Goal: Task Accomplishment & Management: Manage account settings

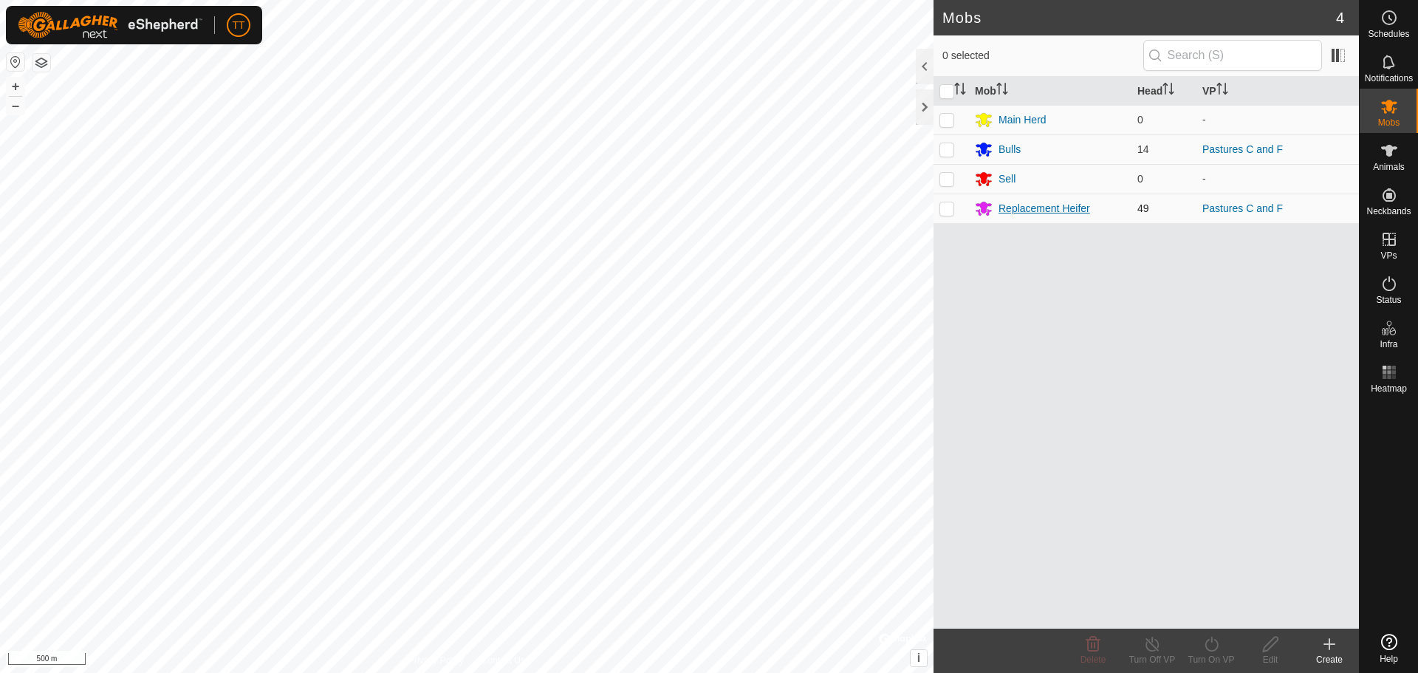
click at [1018, 210] on div "Replacement Heifer" at bounding box center [1044, 209] width 92 height 16
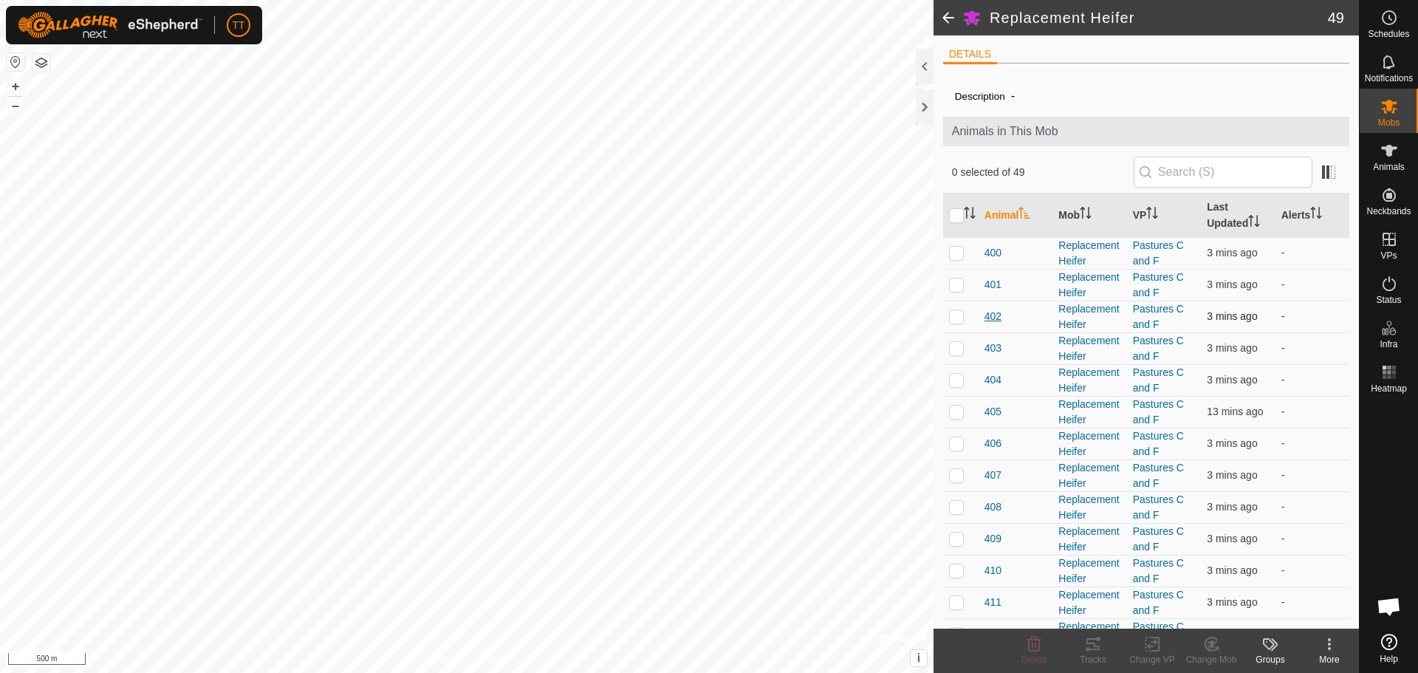
click at [989, 316] on span "402" at bounding box center [992, 317] width 17 height 16
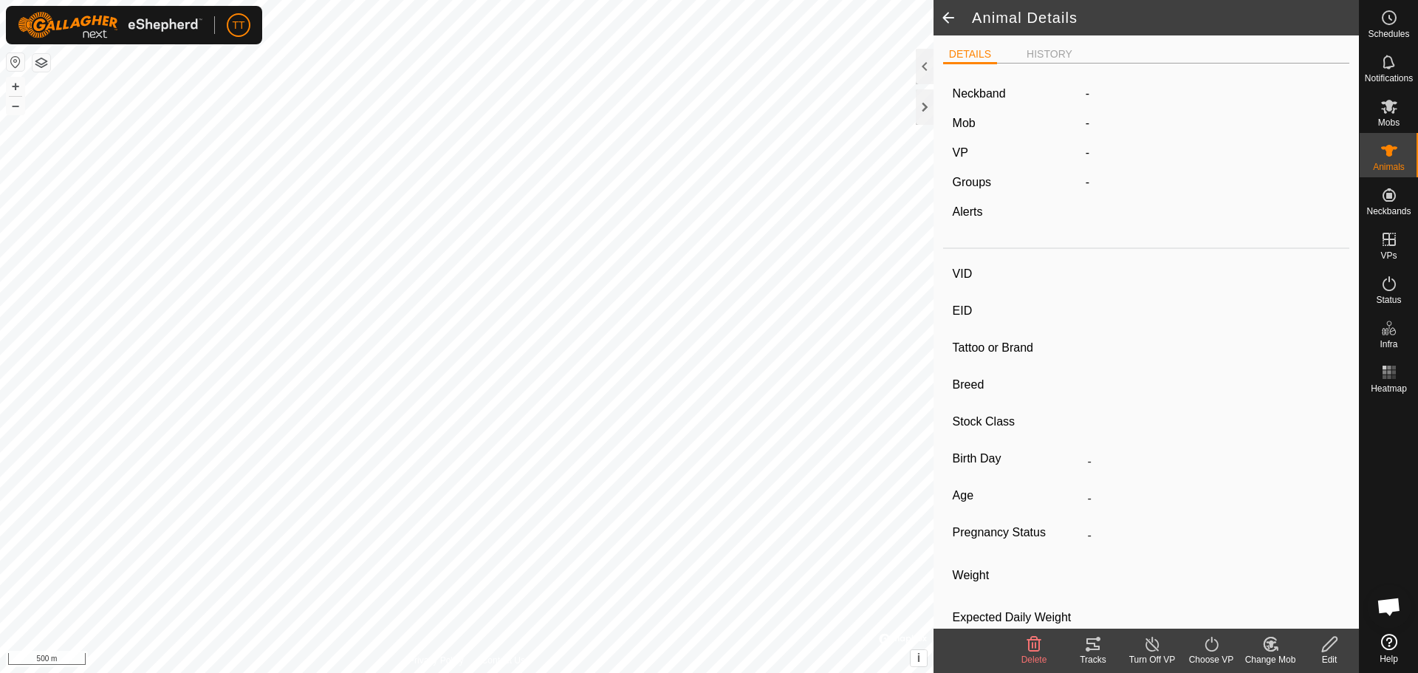
type input "402"
type input "124000179564890"
type input "-"
type input "Red Angus"
type input "Heifer"
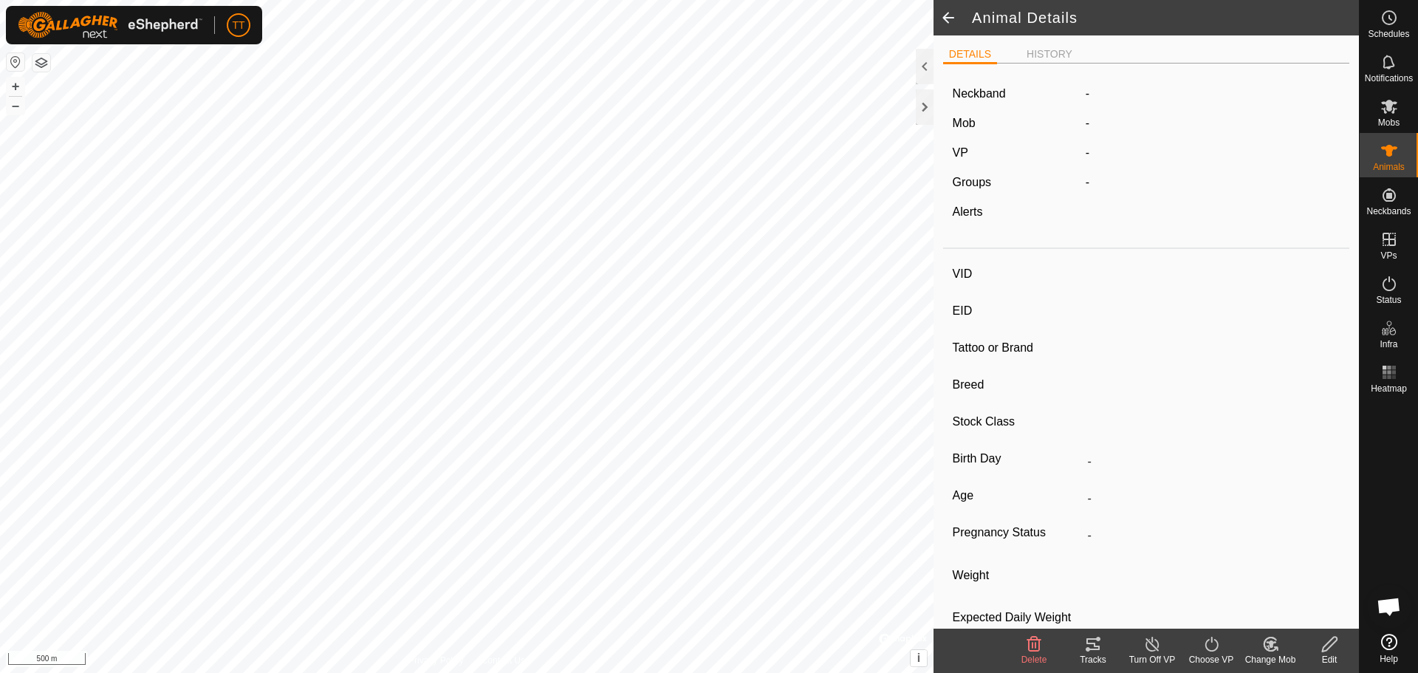
type input "01/2024"
type input "1 year 8 months"
type input "0 kg"
type input "-"
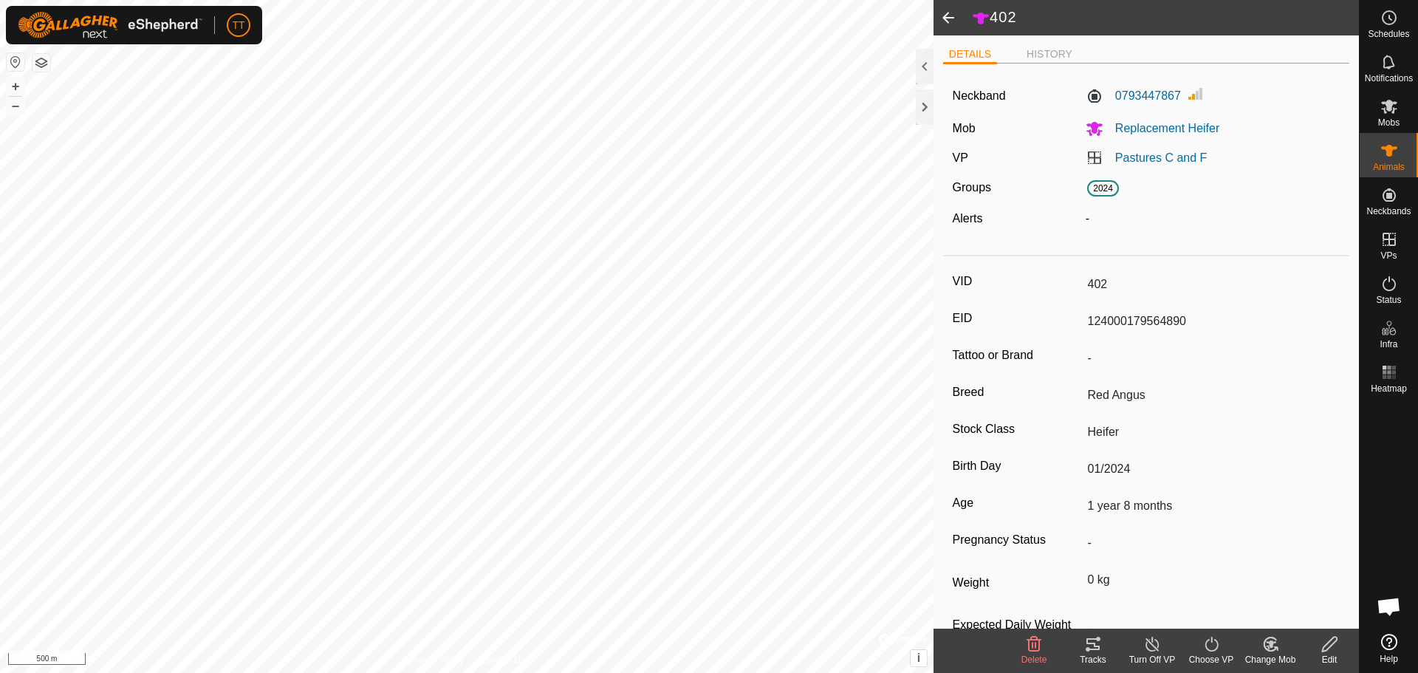
click at [1328, 643] on icon at bounding box center [1329, 643] width 15 height 15
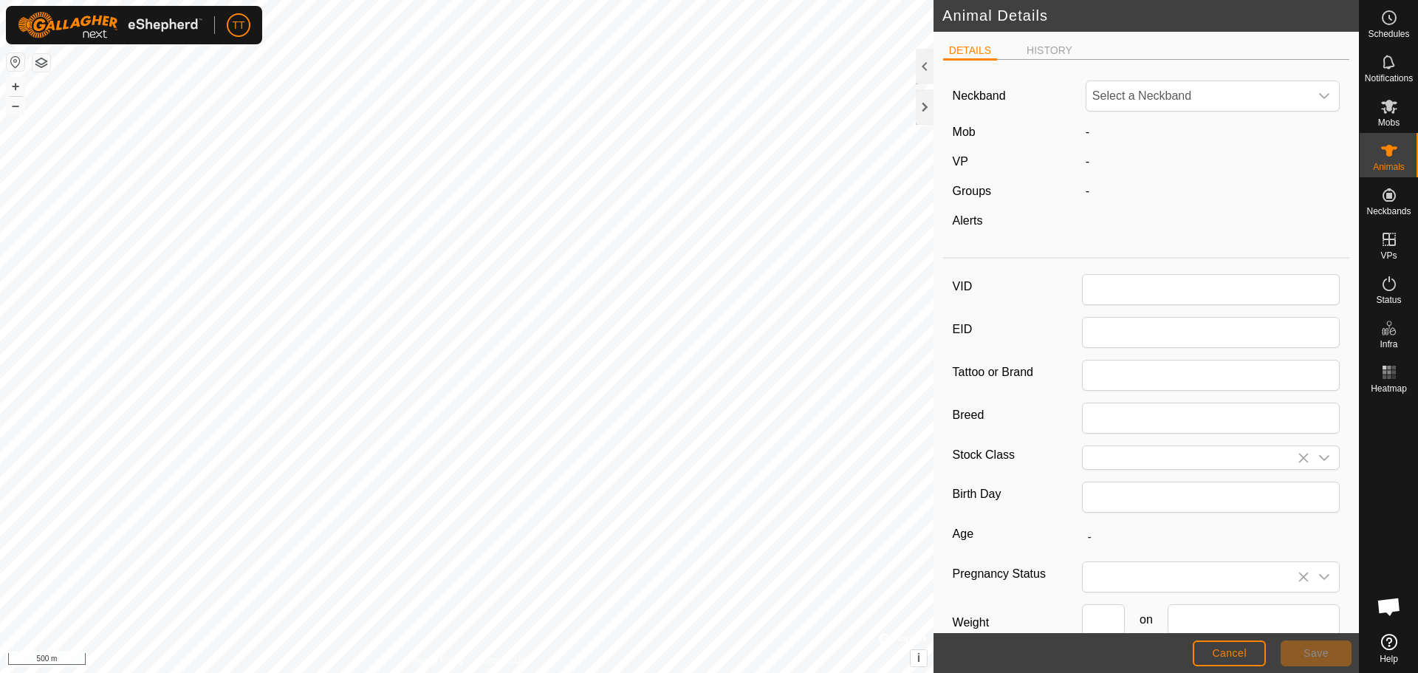
type input "402"
type input "124000179564890"
type input "Red Angus"
type input "Heifer"
type input "01/2024"
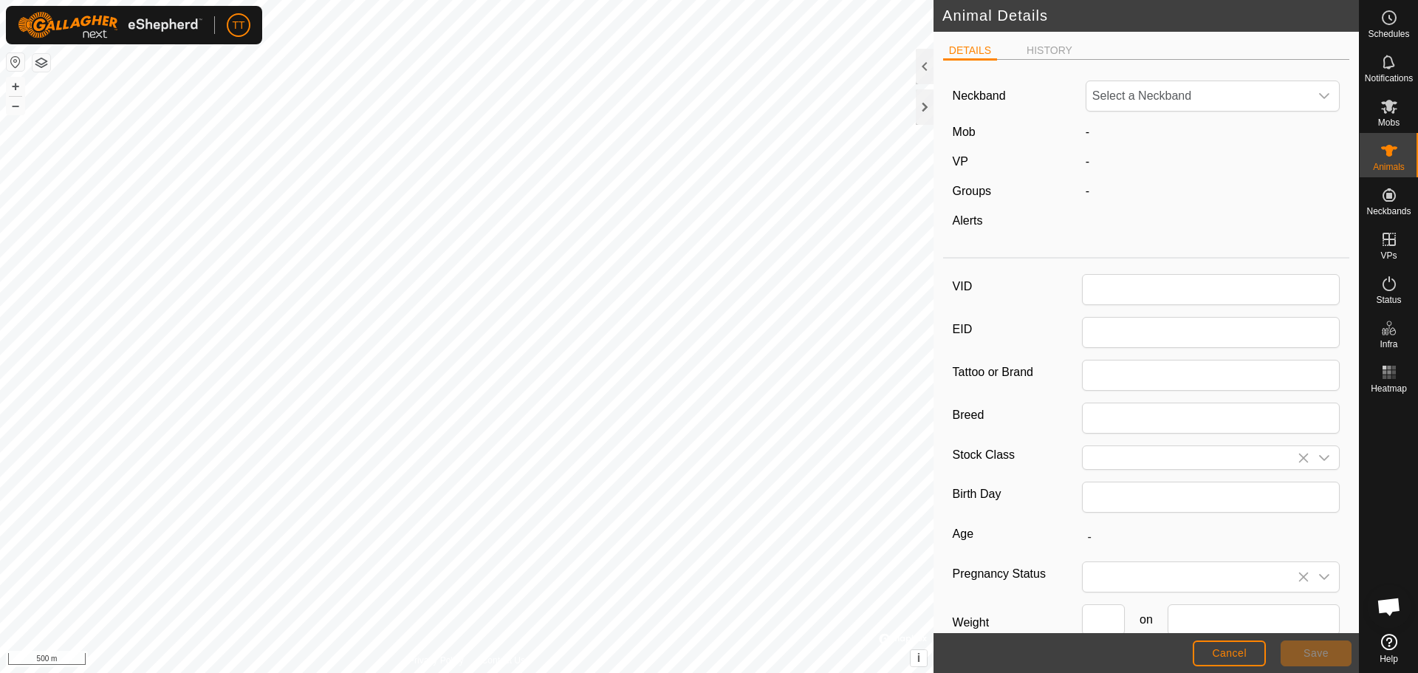
type input "1 year 8 months"
type input "0"
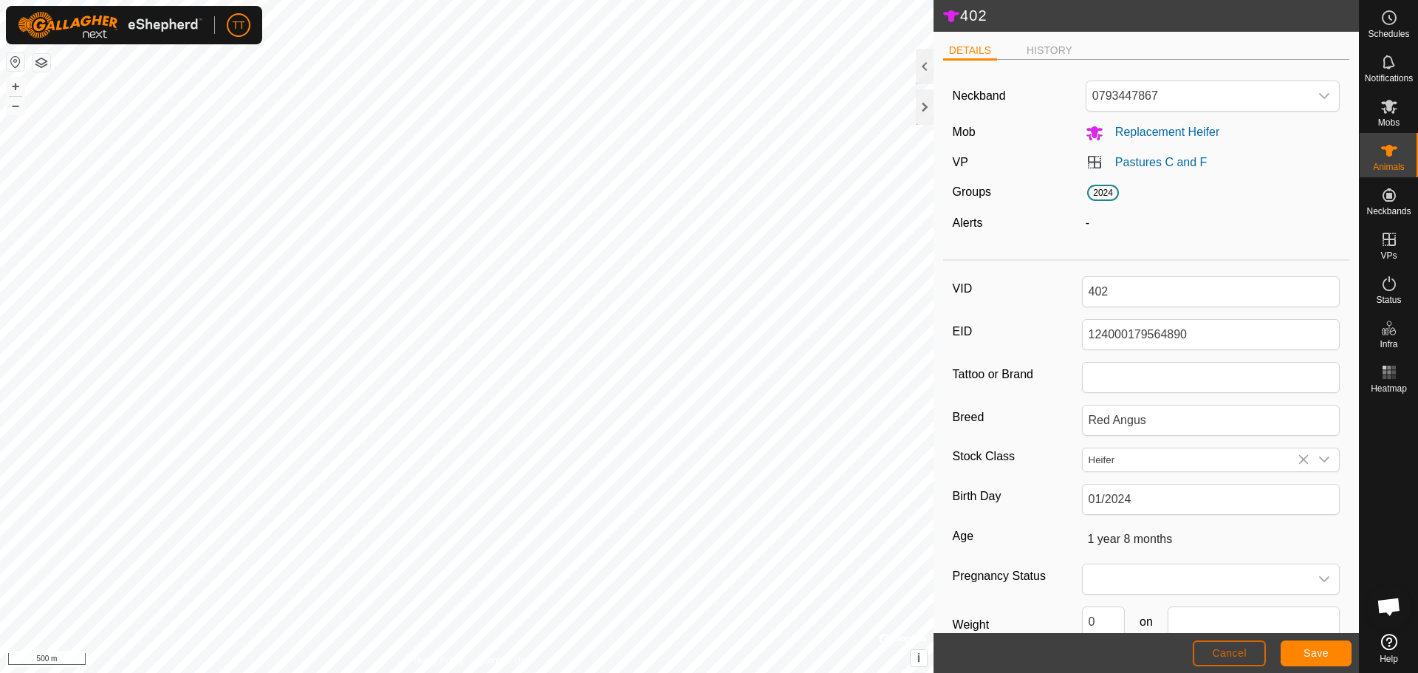
click at [1223, 650] on span "Cancel" at bounding box center [1229, 653] width 35 height 12
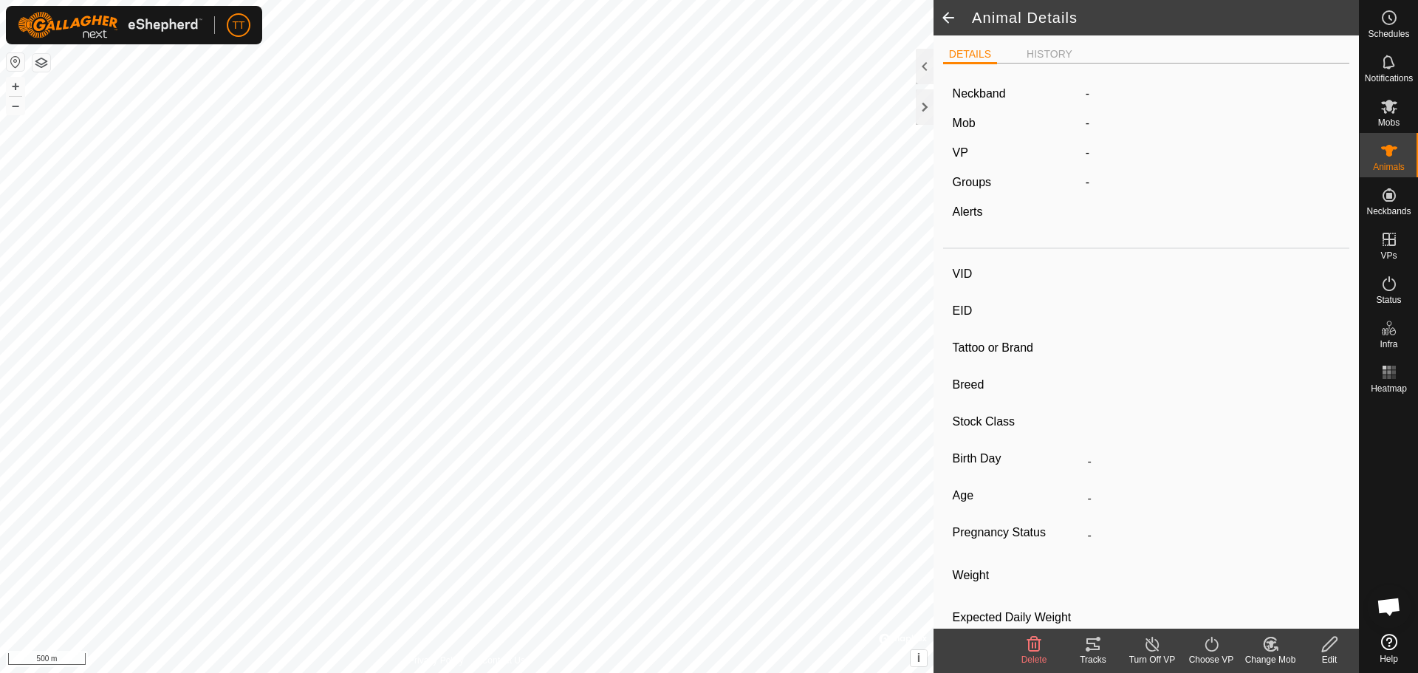
type input "402"
type input "124000179564890"
type input "-"
type input "Red Angus"
type input "Heifer"
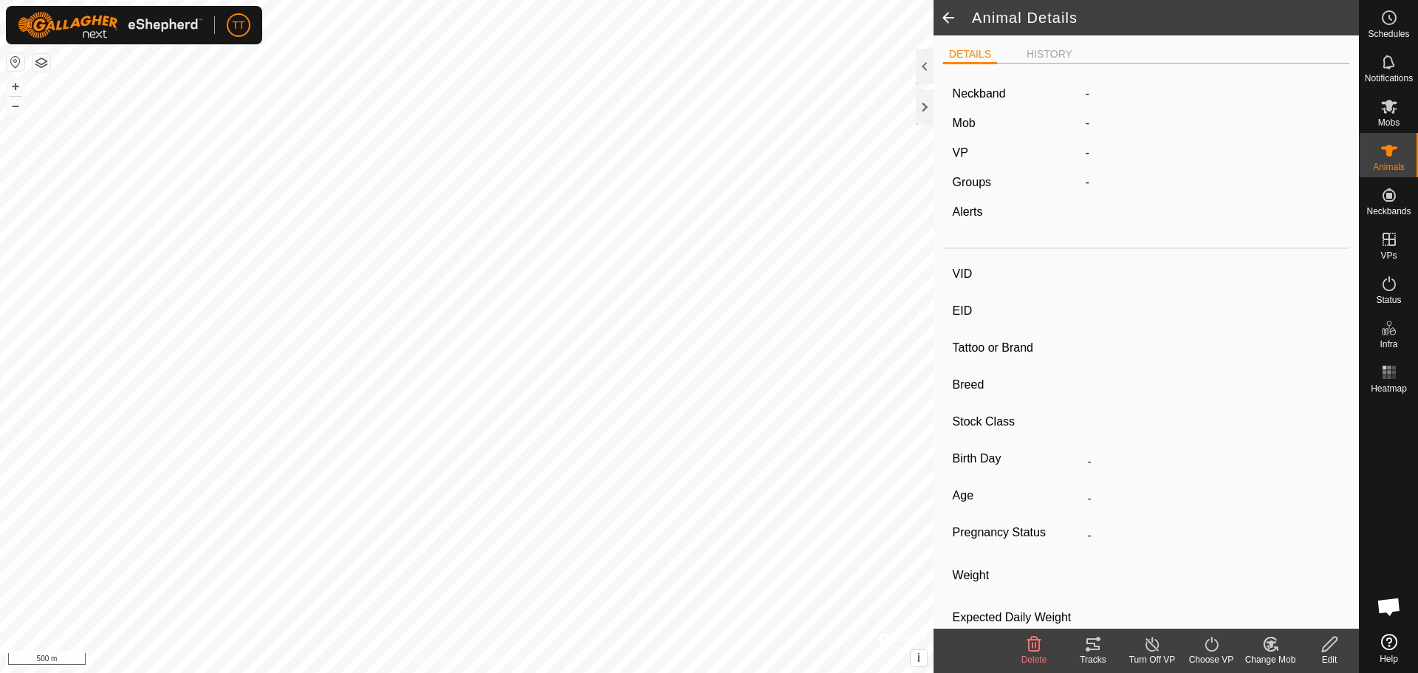
type input "01/2024"
type input "1 year 8 months"
type input "0 kg"
type input "-"
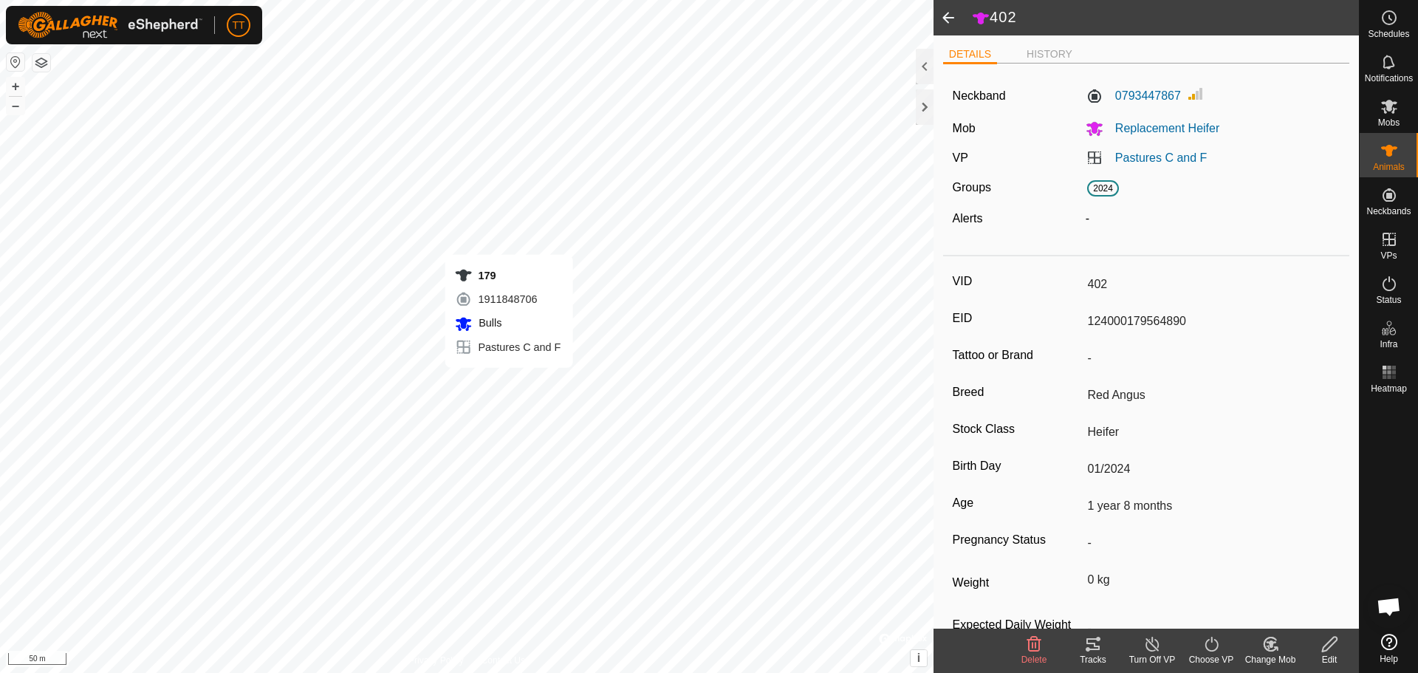
type input "-"
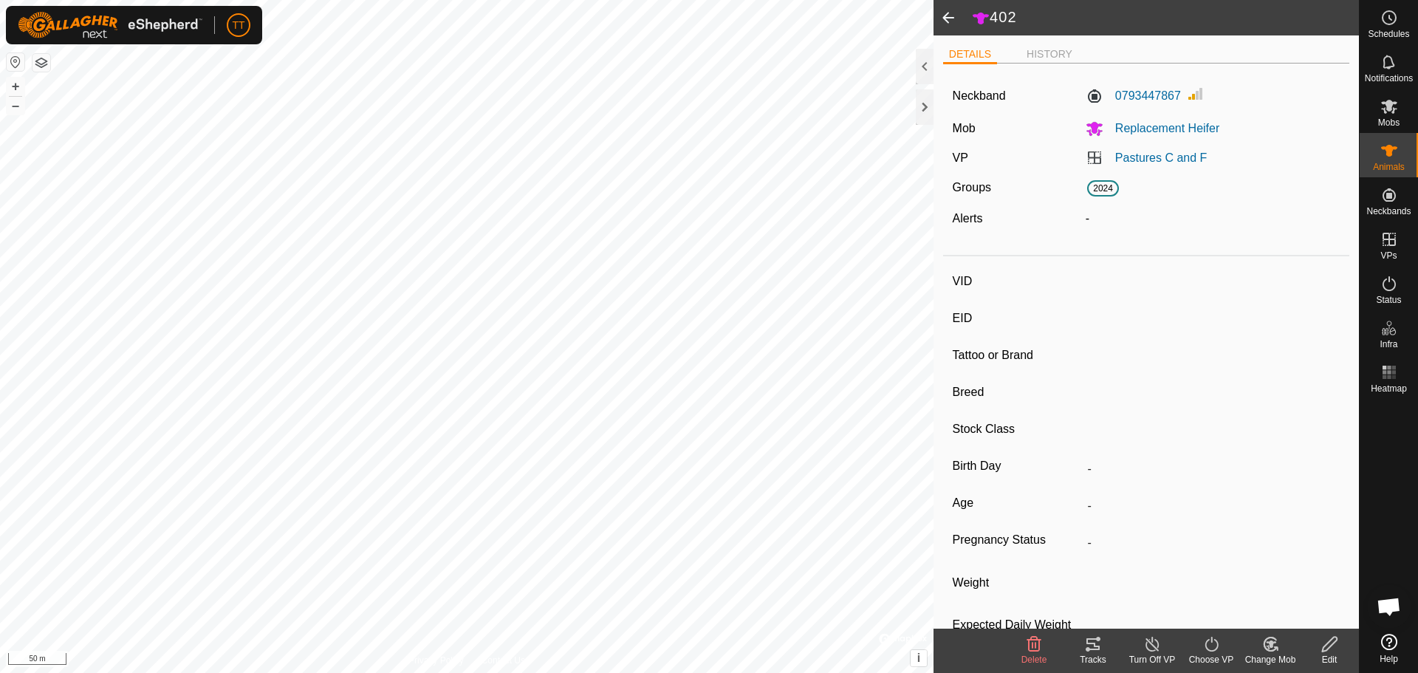
type input "179"
type input "124000179564974"
type input "-"
type input "Angus Cross"
type input "Bull"
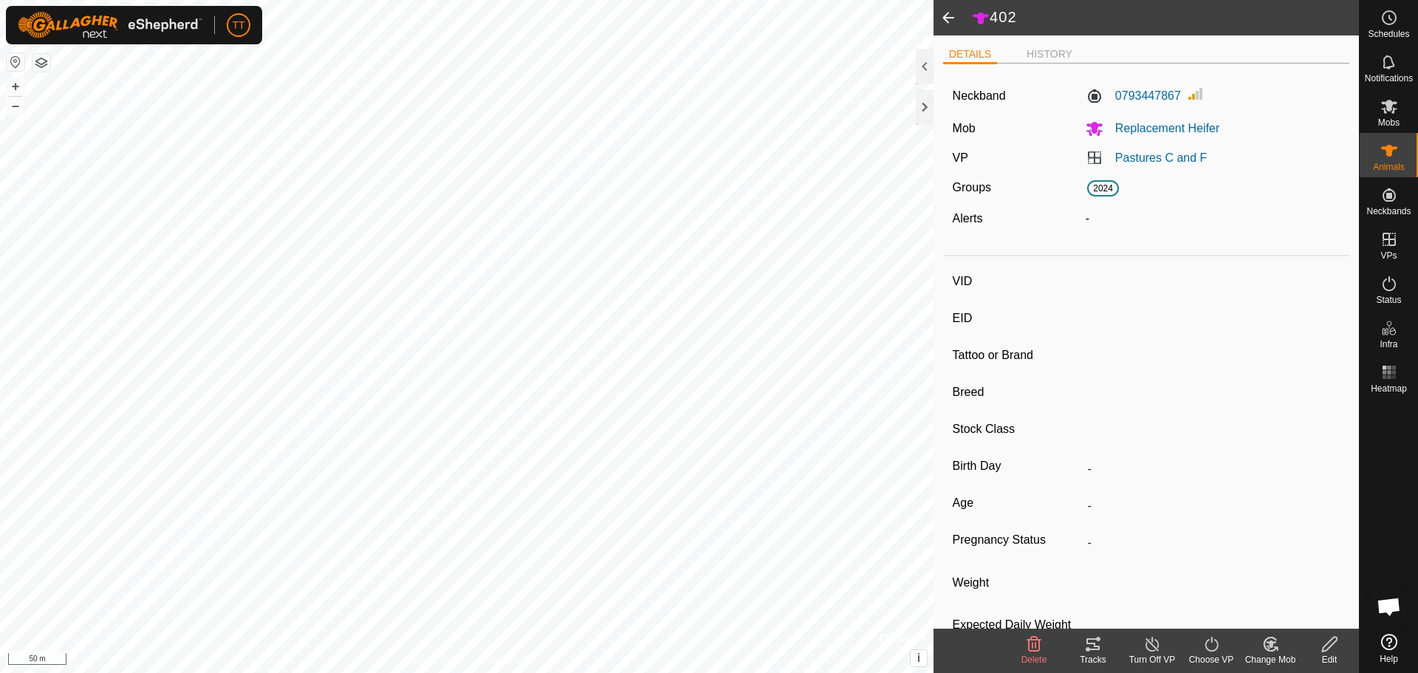
type input "01/2020"
type input "5 years 8 months"
type input "0 kg"
type input "-"
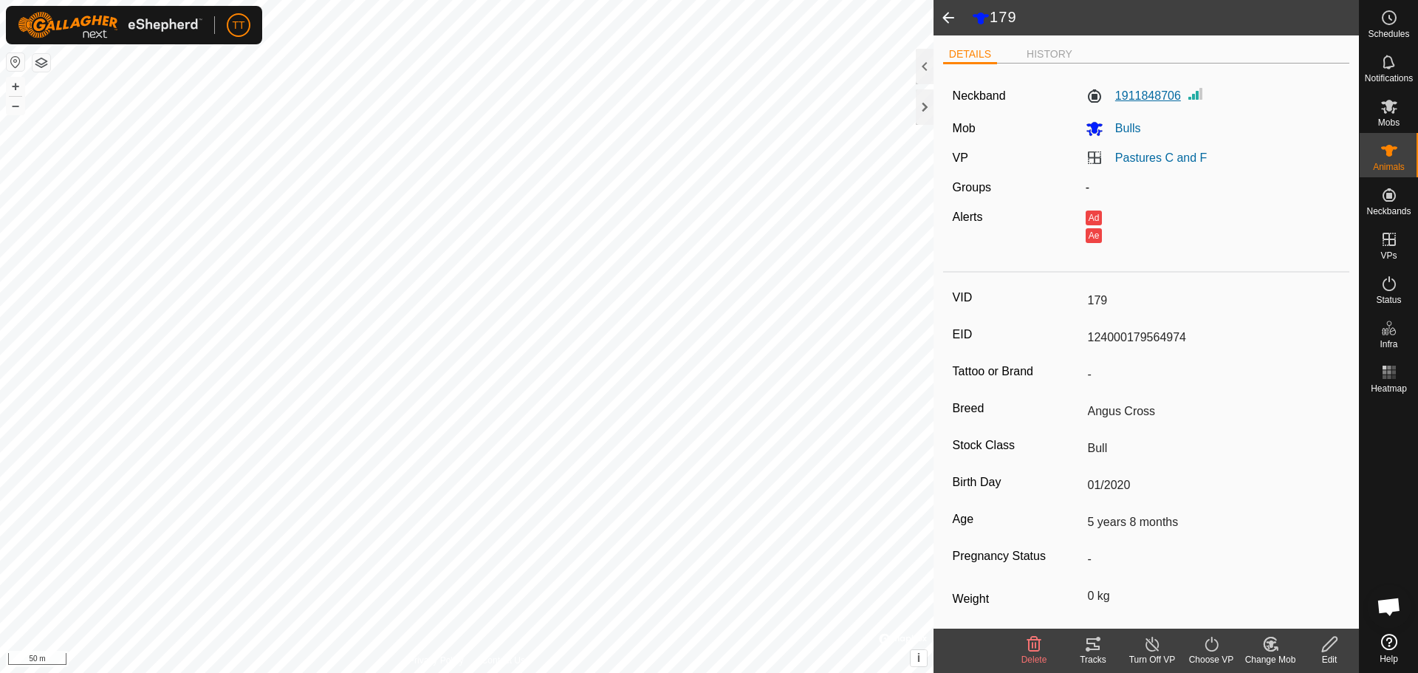
click at [1147, 96] on label "1911848706" at bounding box center [1132, 96] width 95 height 18
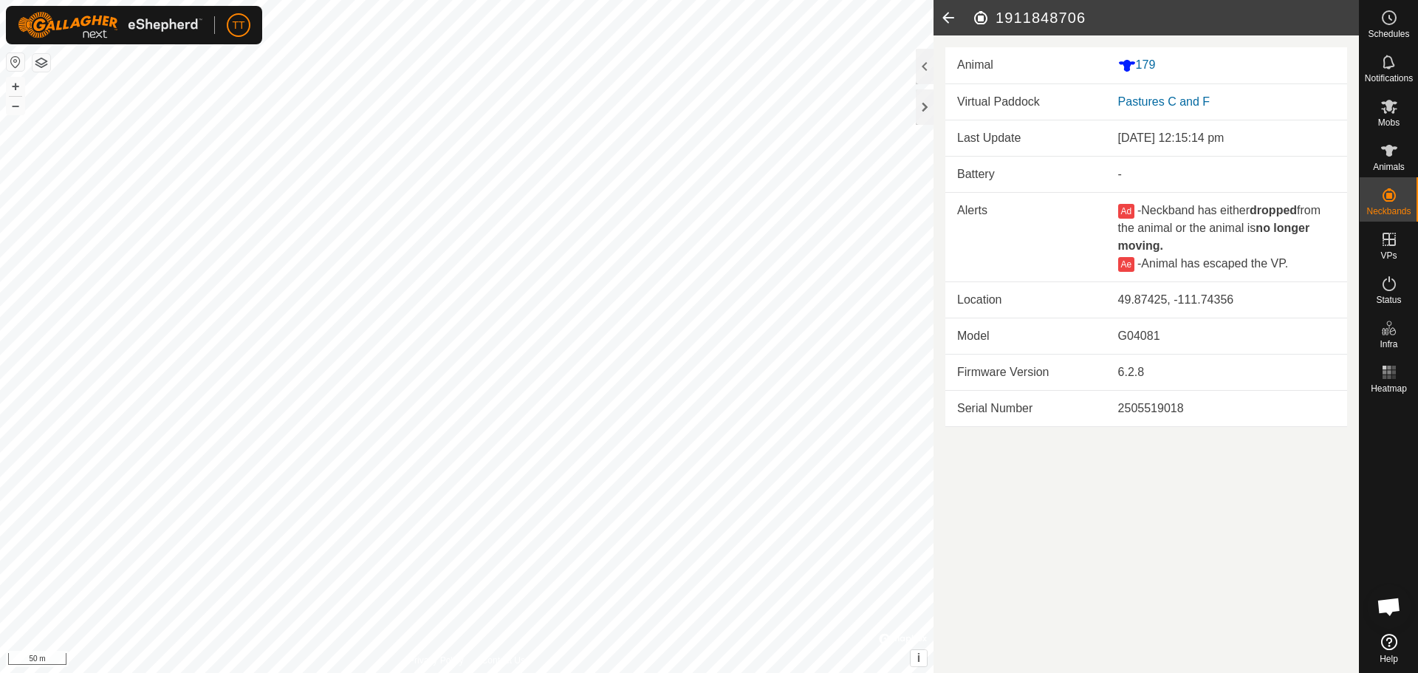
click at [945, 25] on icon at bounding box center [948, 17] width 30 height 35
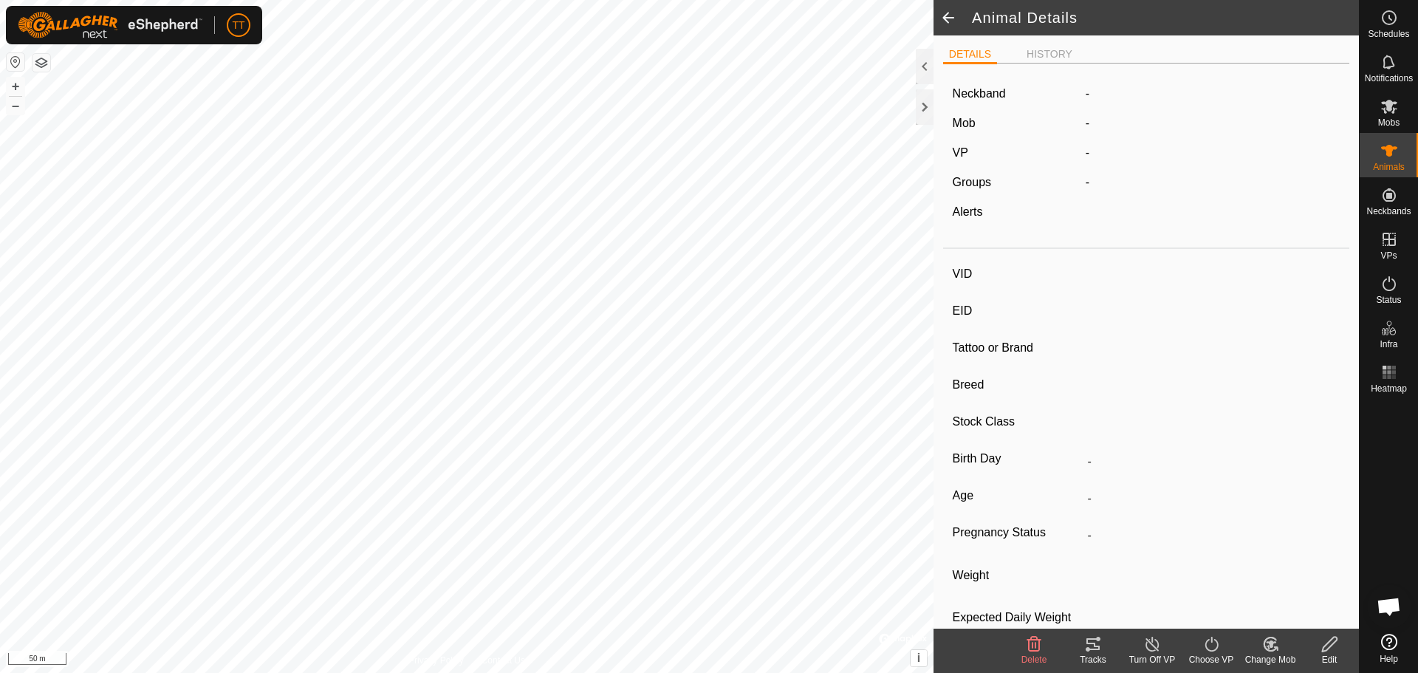
type input "179"
type input "124000179564974"
type input "-"
type input "Angus Cross"
type input "Bull"
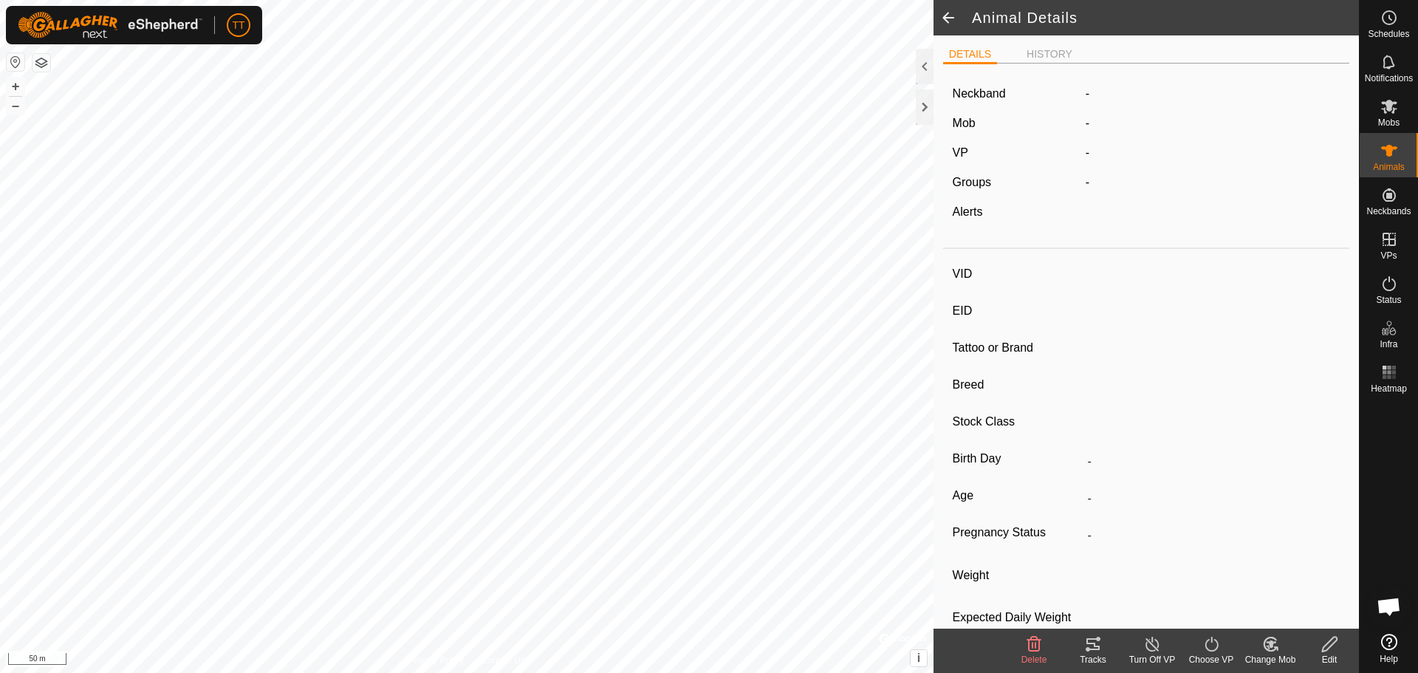
type input "01/2020"
type input "5 years 8 months"
type input "0 kg"
type input "-"
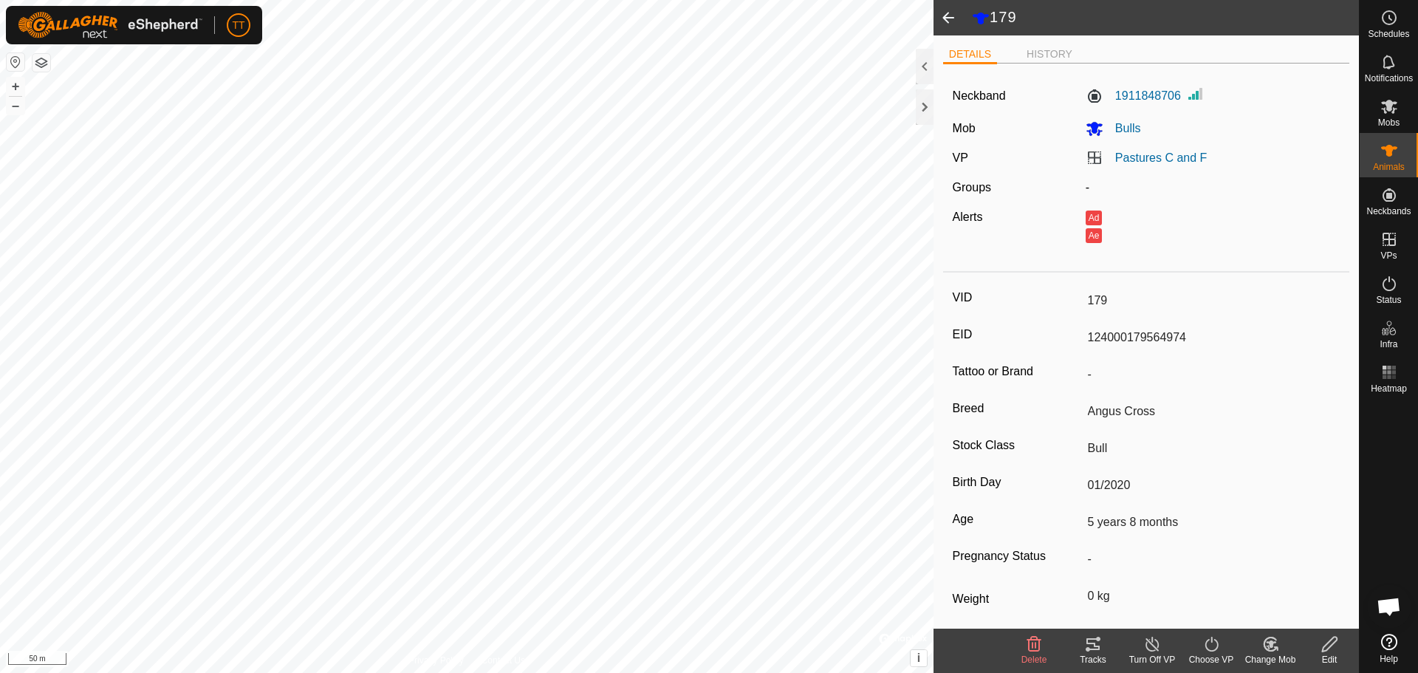
click at [1327, 639] on icon at bounding box center [1329, 644] width 18 height 18
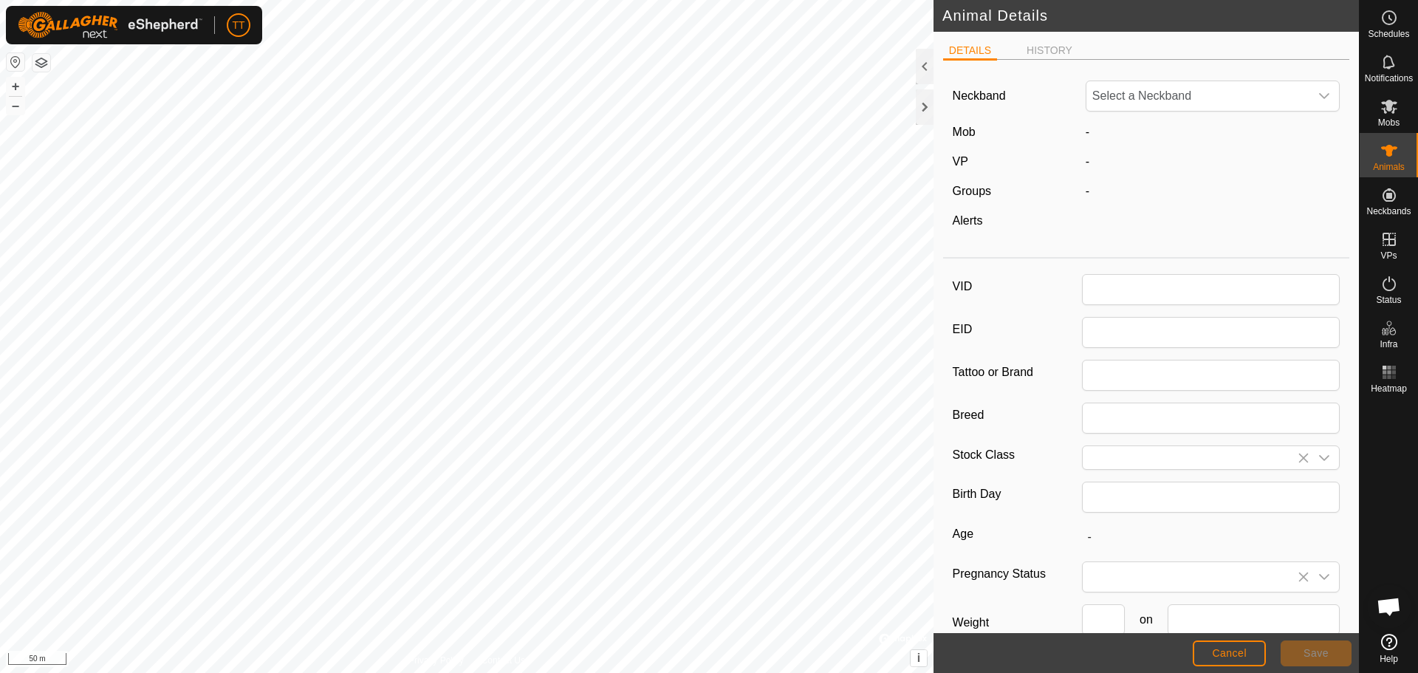
type input "179"
type input "124000179564974"
type input "Angus Cross"
type input "Bull"
type input "01/2020"
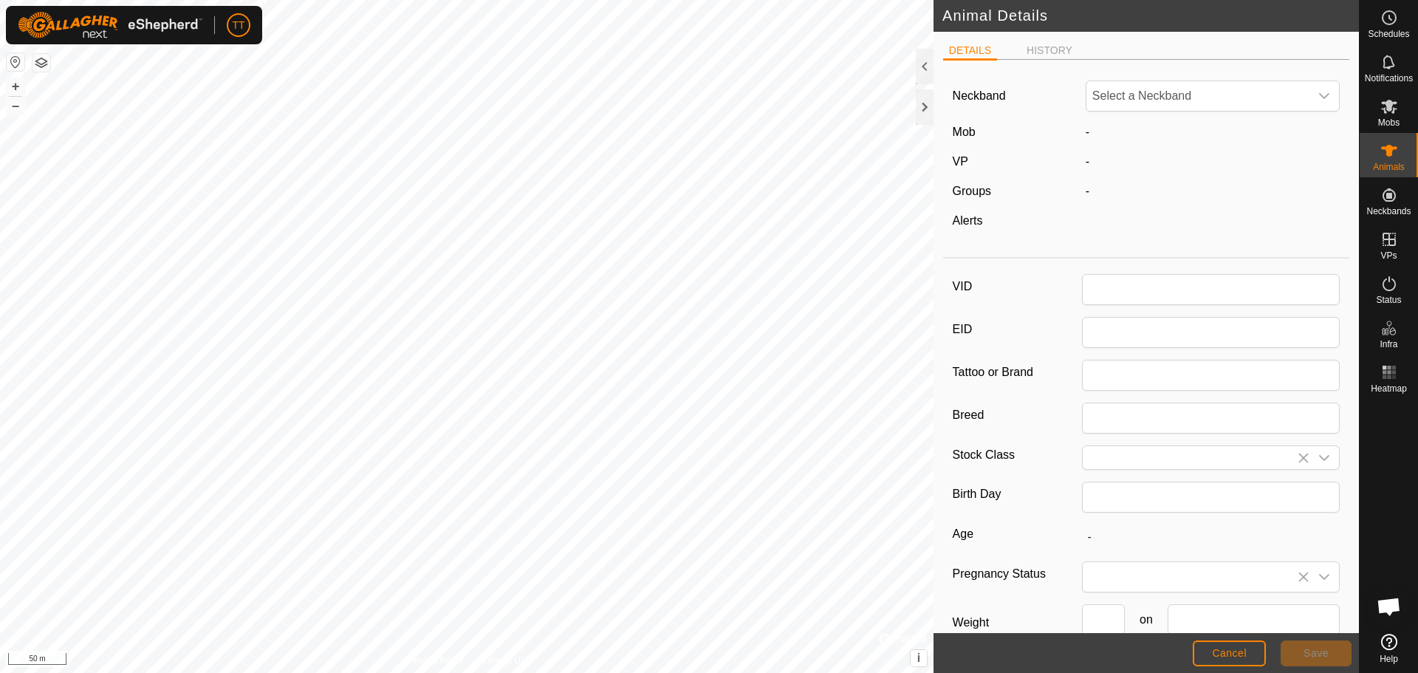
type input "5 years 8 months"
type input "0"
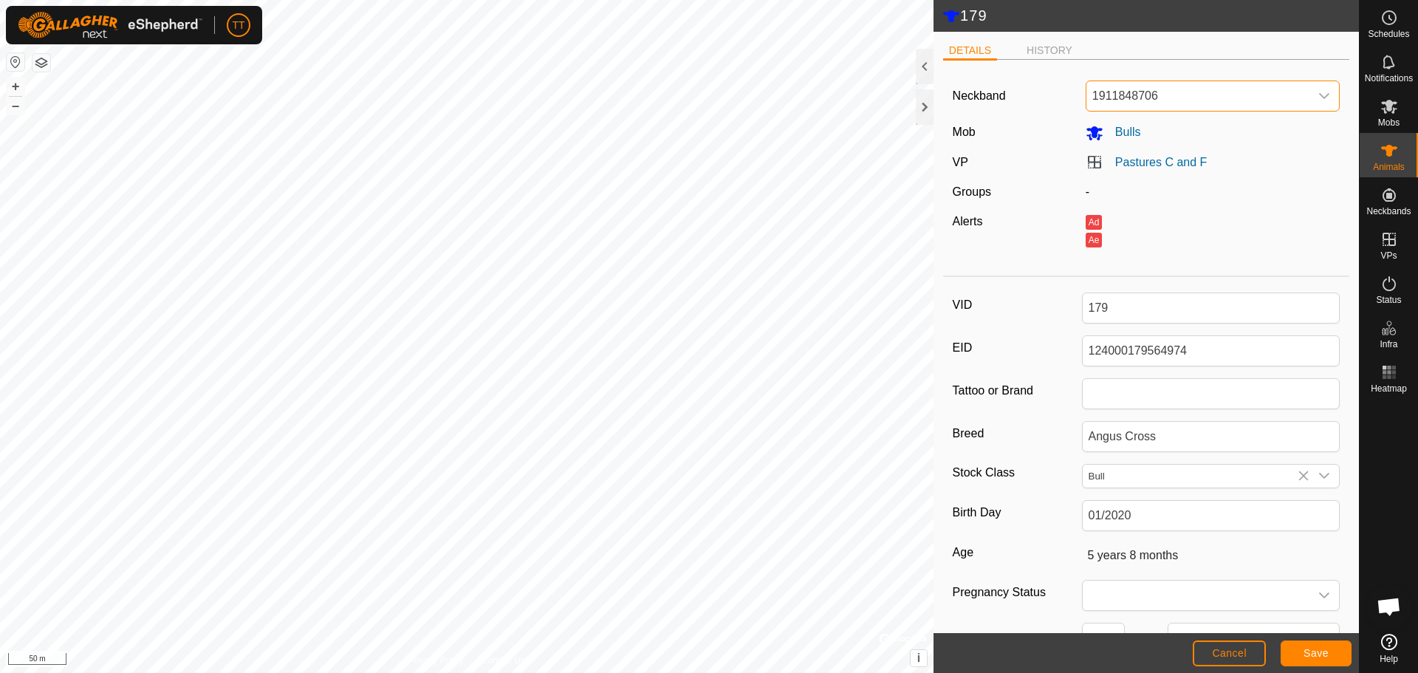
click at [1161, 91] on span "1911848706" at bounding box center [1198, 96] width 224 height 30
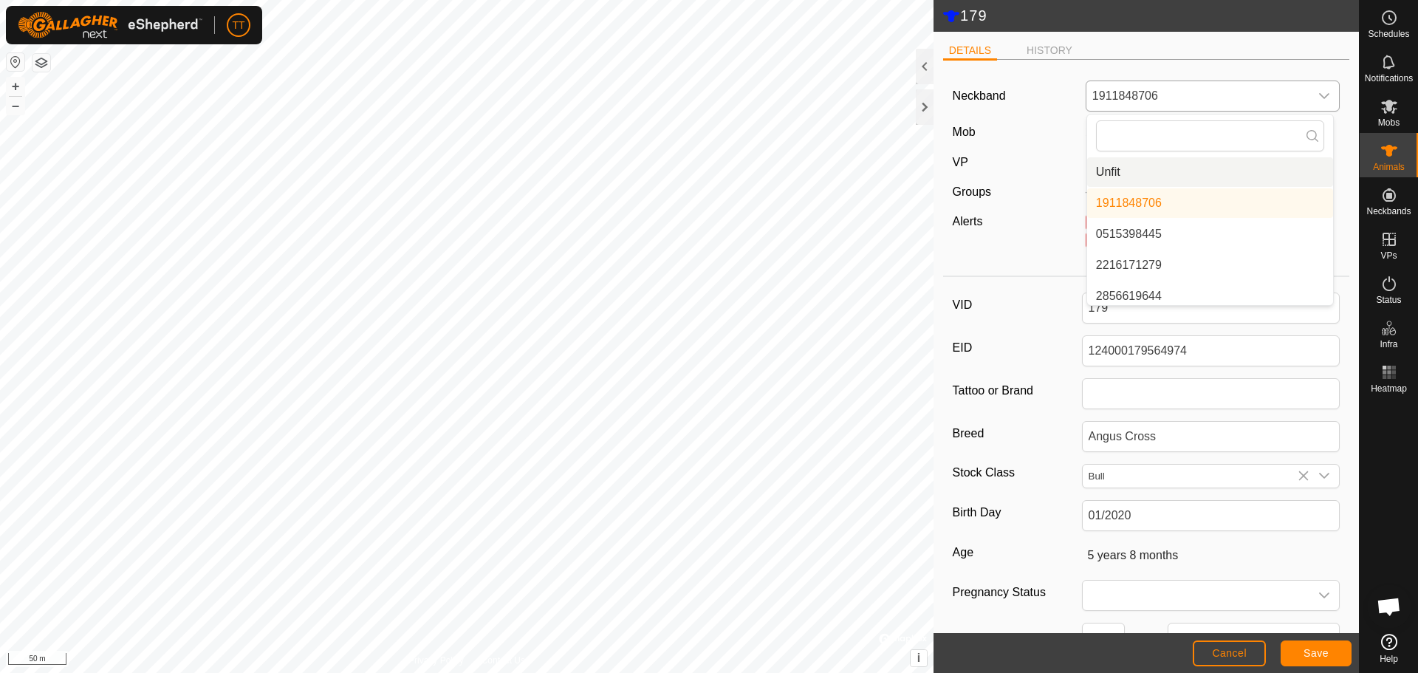
click at [1130, 172] on li "Unfit" at bounding box center [1210, 172] width 246 height 30
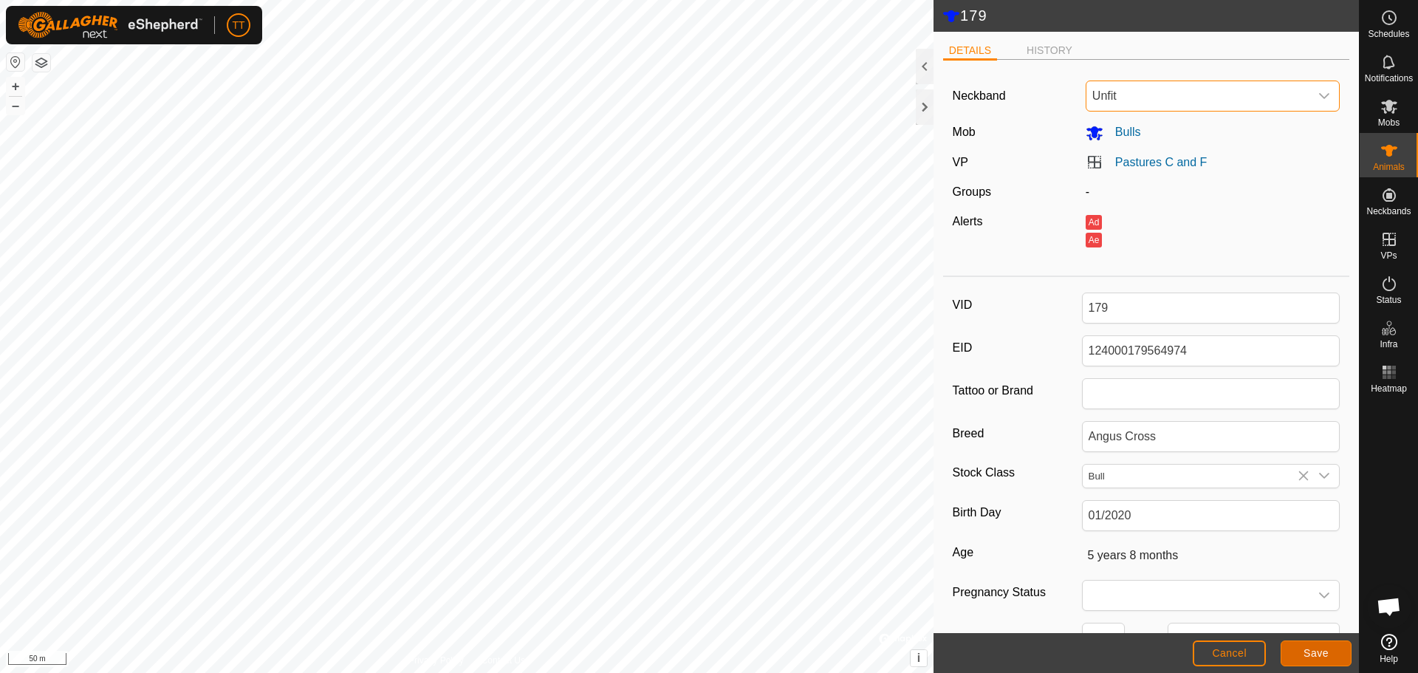
click at [1324, 656] on span "Save" at bounding box center [1315, 653] width 25 height 12
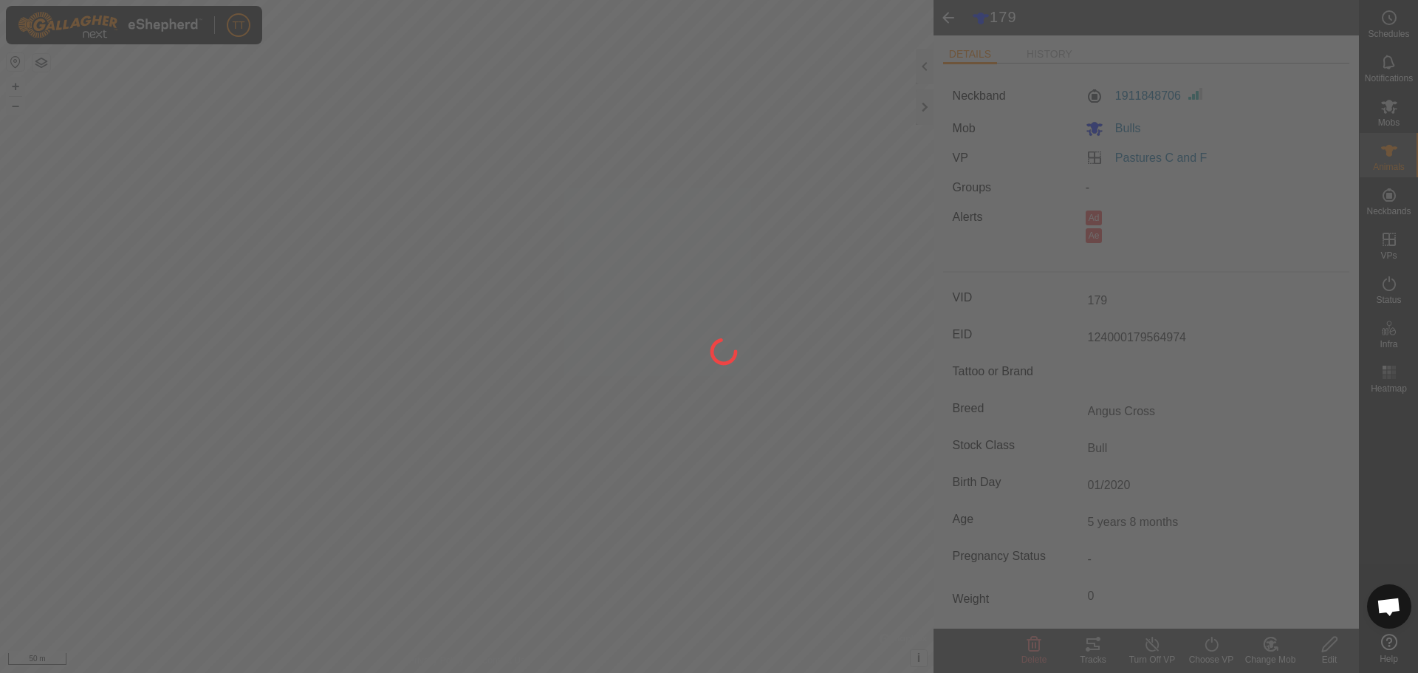
type input "-"
type input "0 kg"
type input "-"
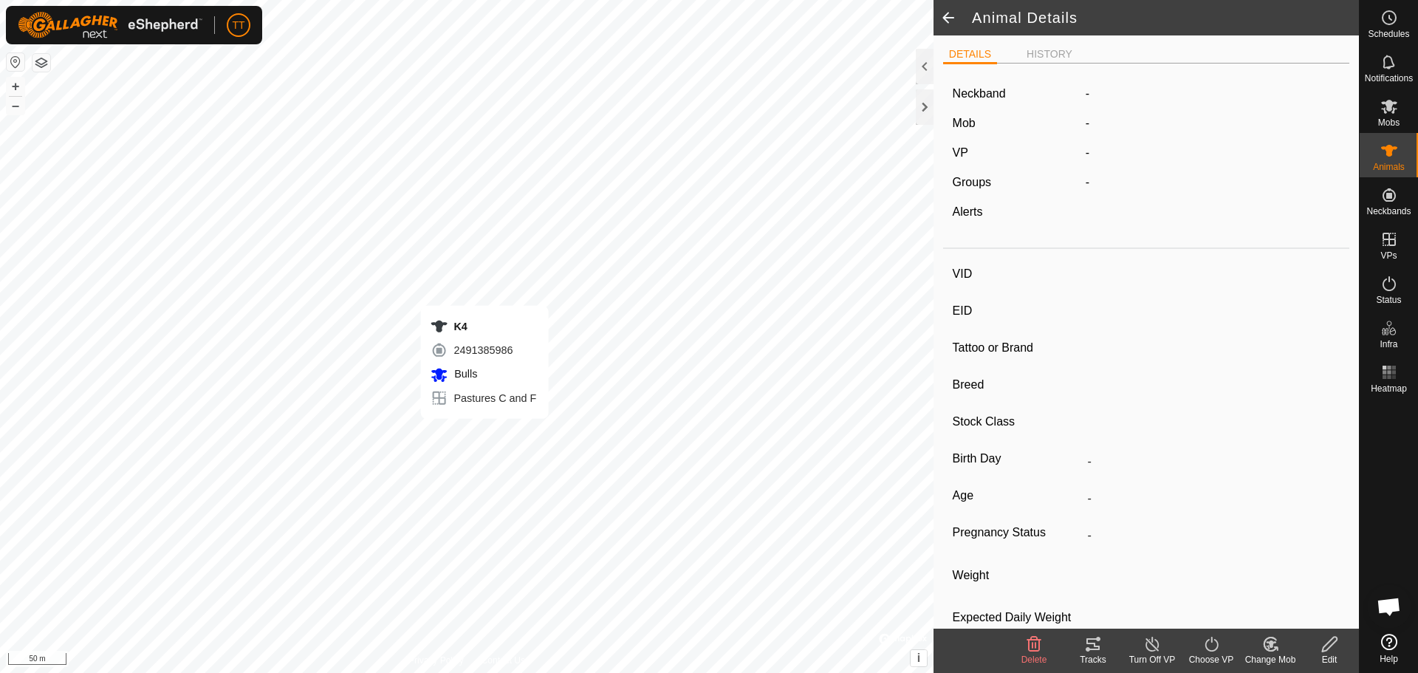
type input "K4"
type input "[CREDIT_CARD_NUMBER]"
type input "77"
type input "Angus Cross"
type input "Bull"
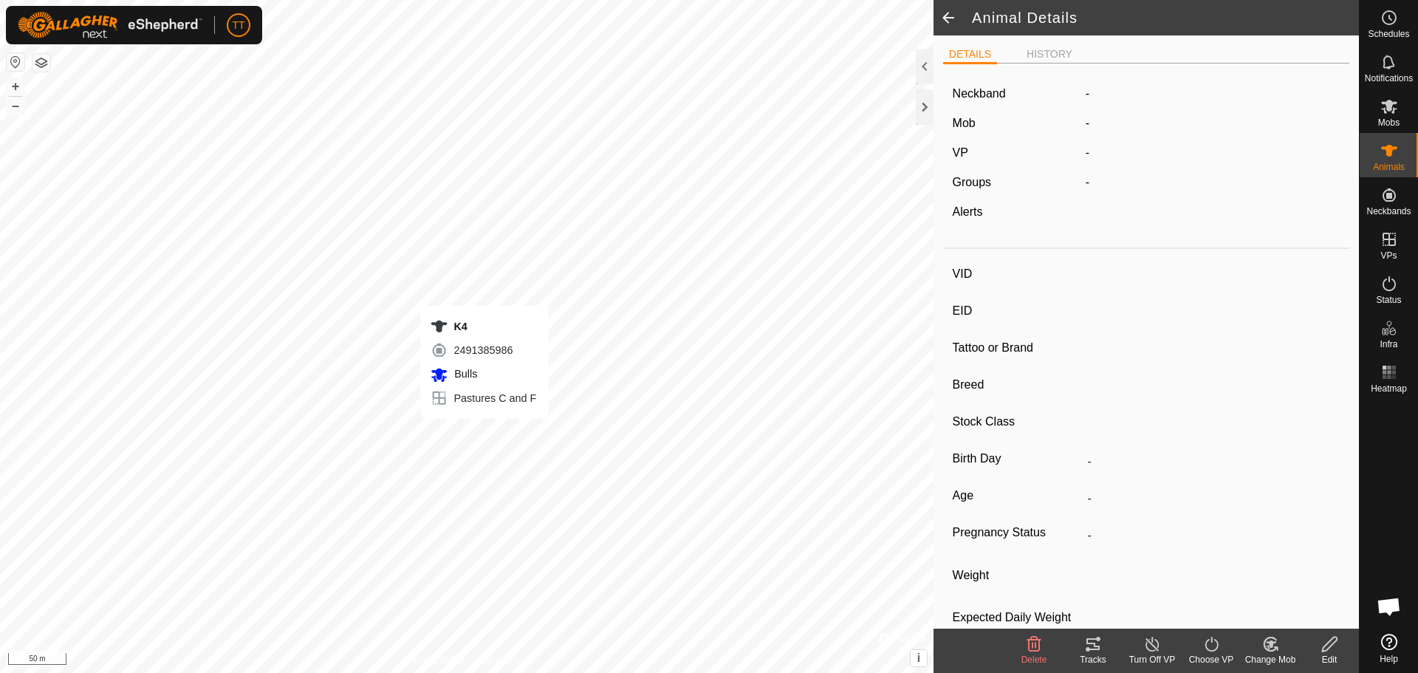
type input "01/2022"
type input "3 years 8 months"
type input "0 kg"
type input "-"
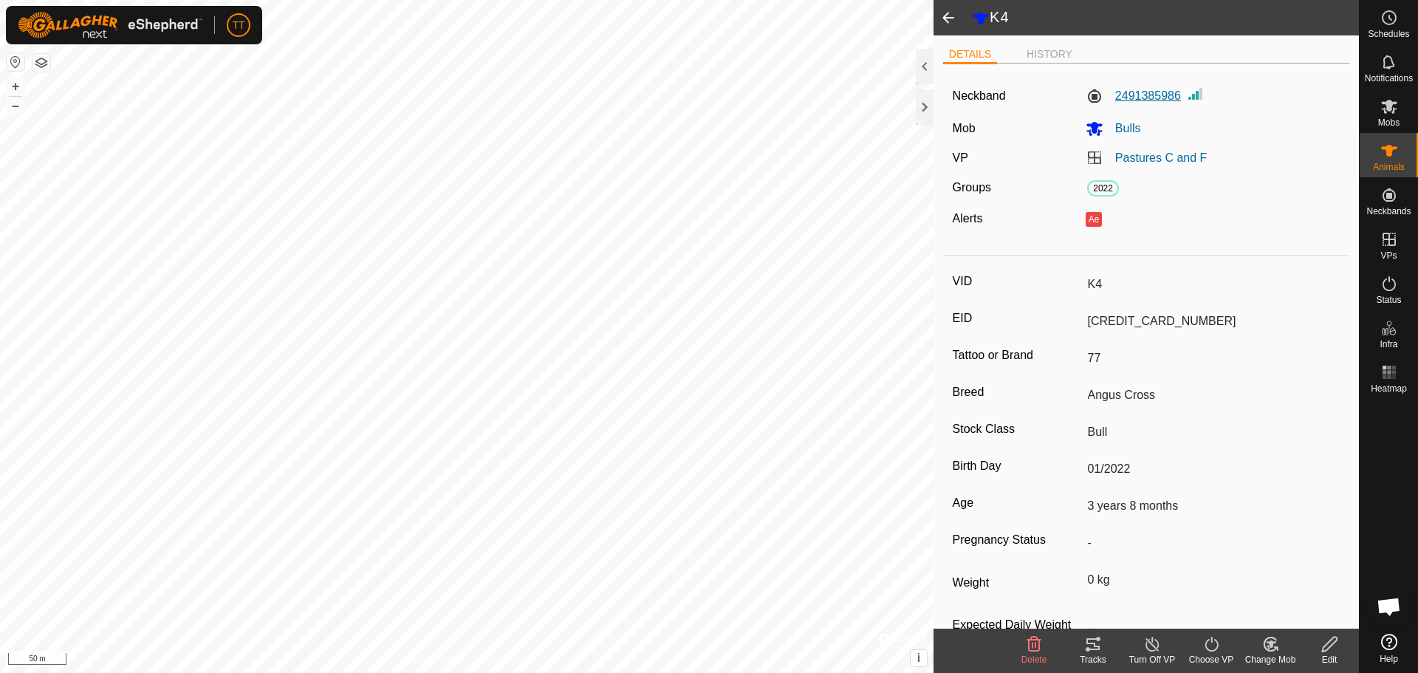
click at [1147, 99] on label "2491385986" at bounding box center [1132, 96] width 95 height 18
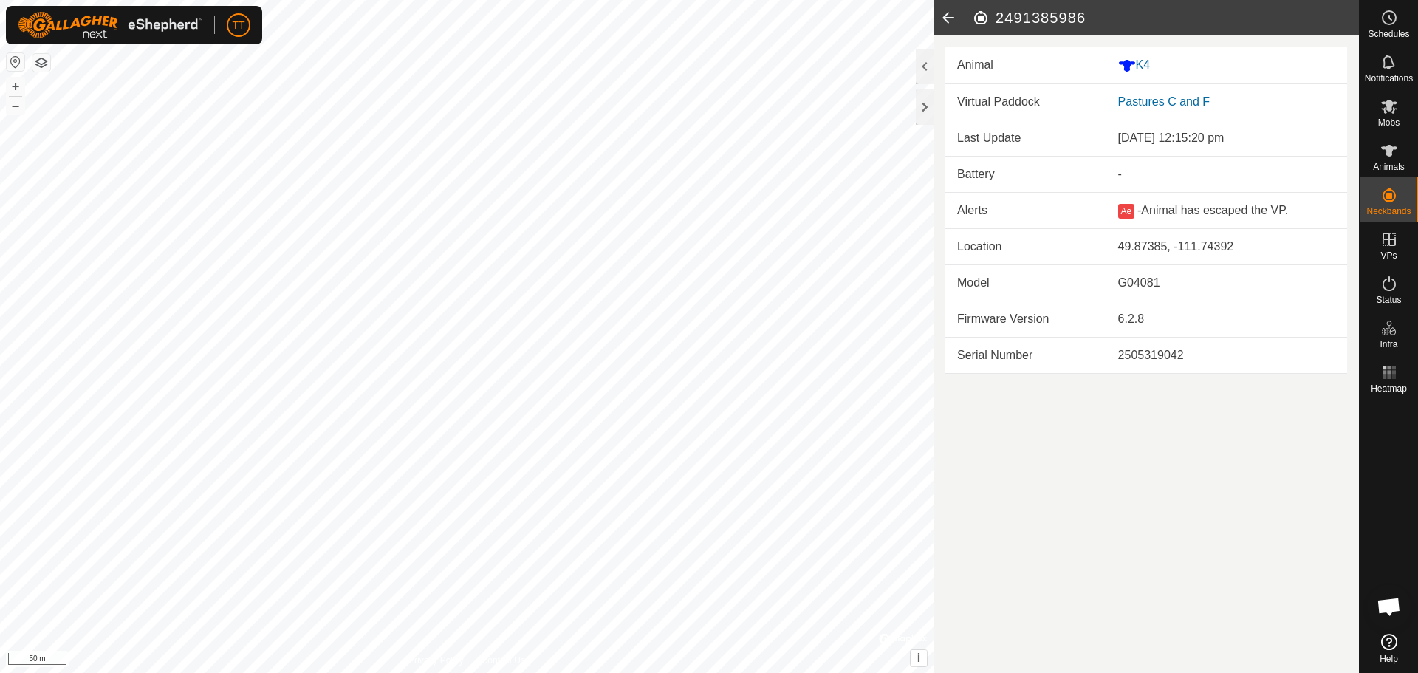
click at [953, 16] on icon at bounding box center [948, 17] width 30 height 35
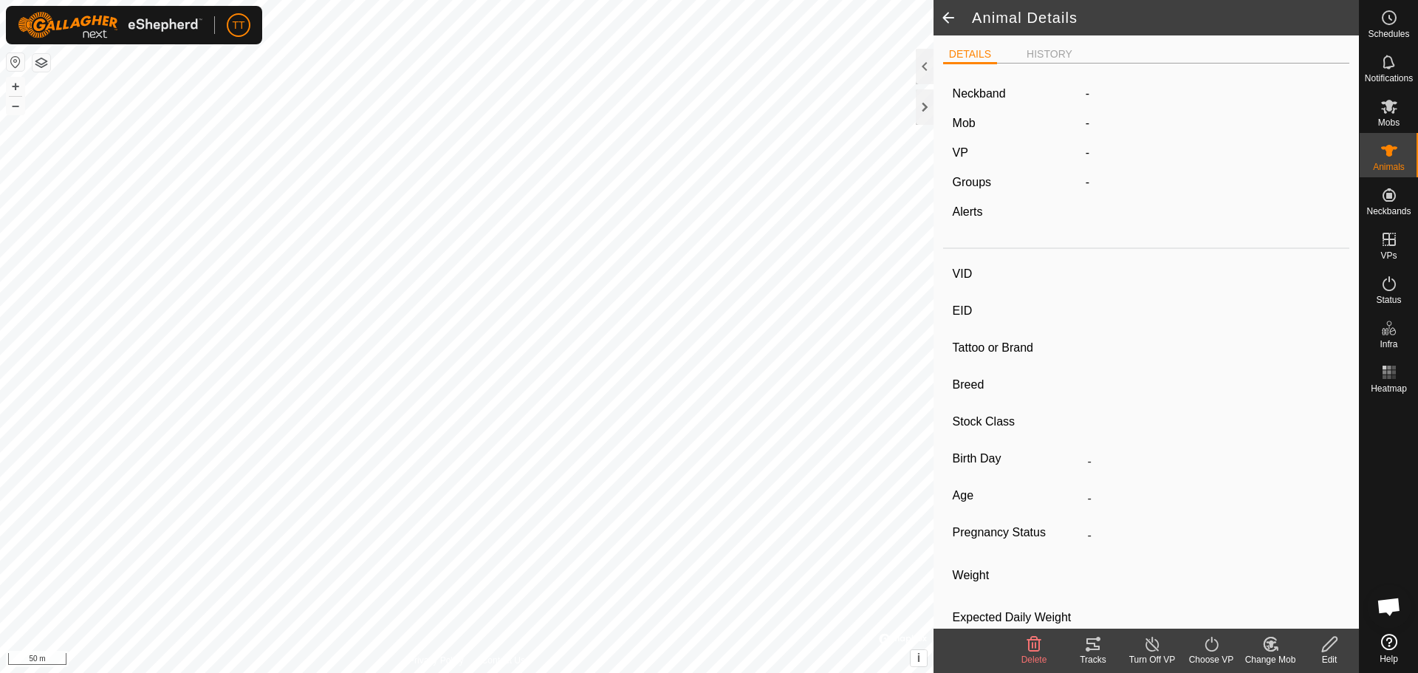
type input "K4"
type input "[CREDIT_CARD_NUMBER]"
type input "77"
type input "Angus Cross"
type input "Bull"
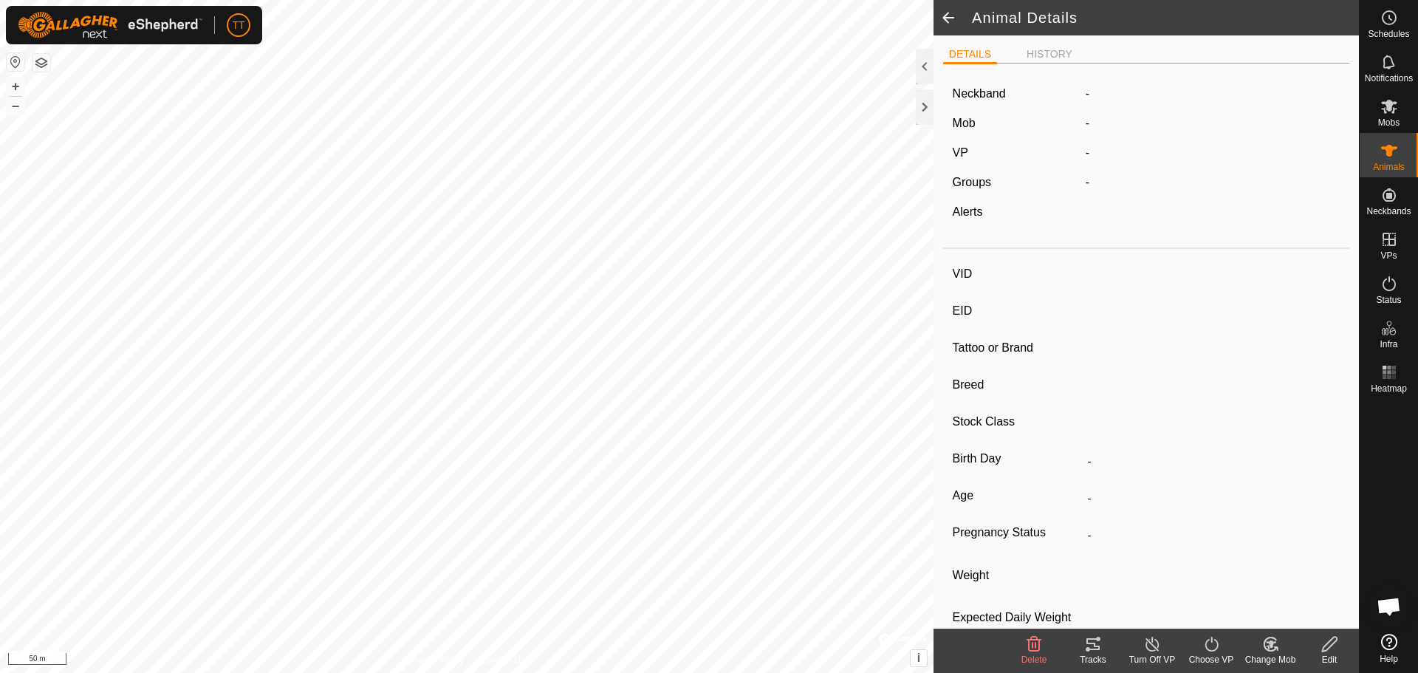
type input "01/2022"
type input "3 years 8 months"
type input "0 kg"
type input "-"
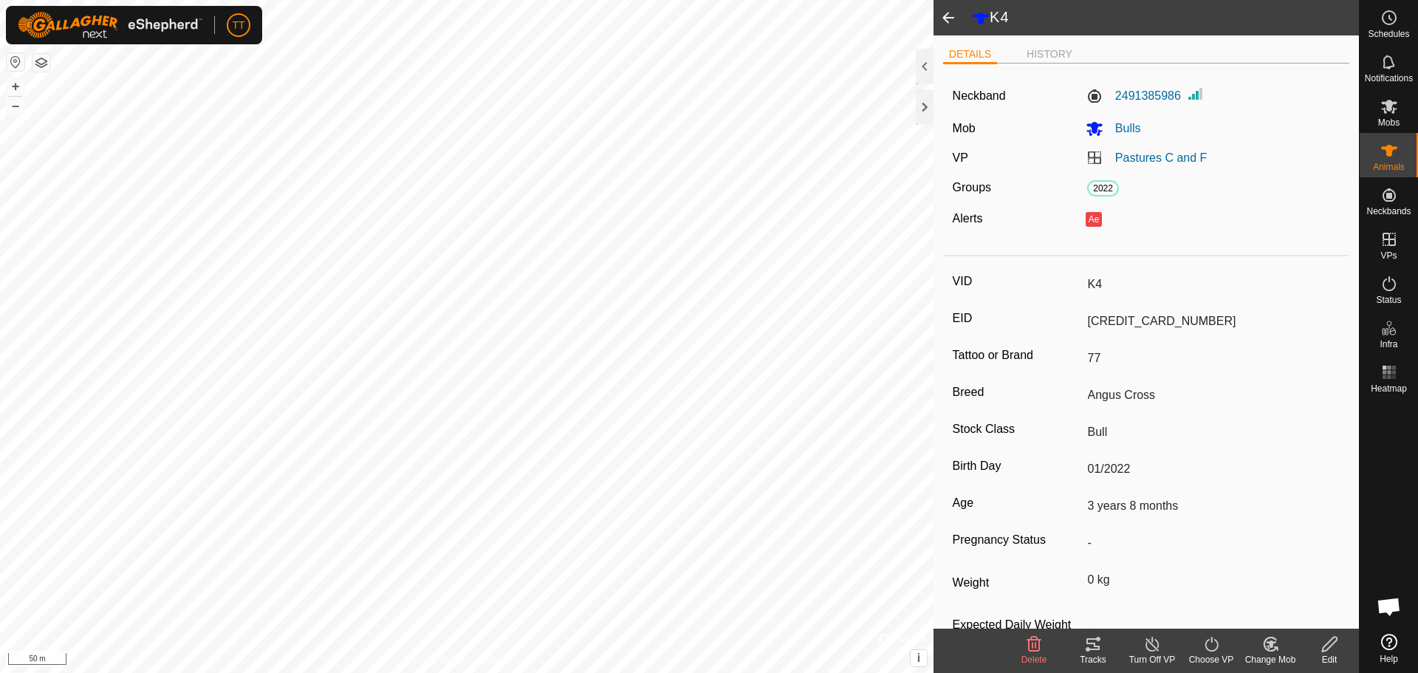
click at [1328, 648] on icon at bounding box center [1329, 643] width 15 height 15
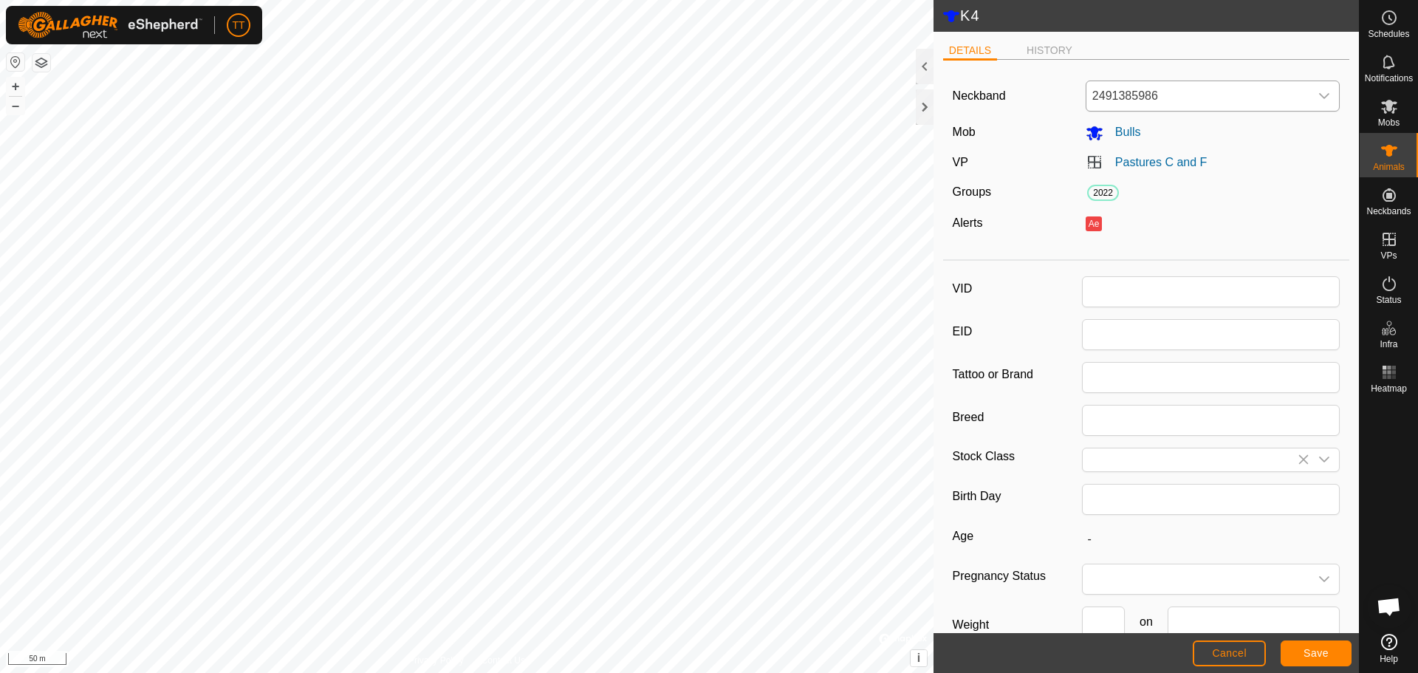
type input "K4"
type input "[CREDIT_CARD_NUMBER]"
type input "77"
type input "Angus Cross"
type input "Bull"
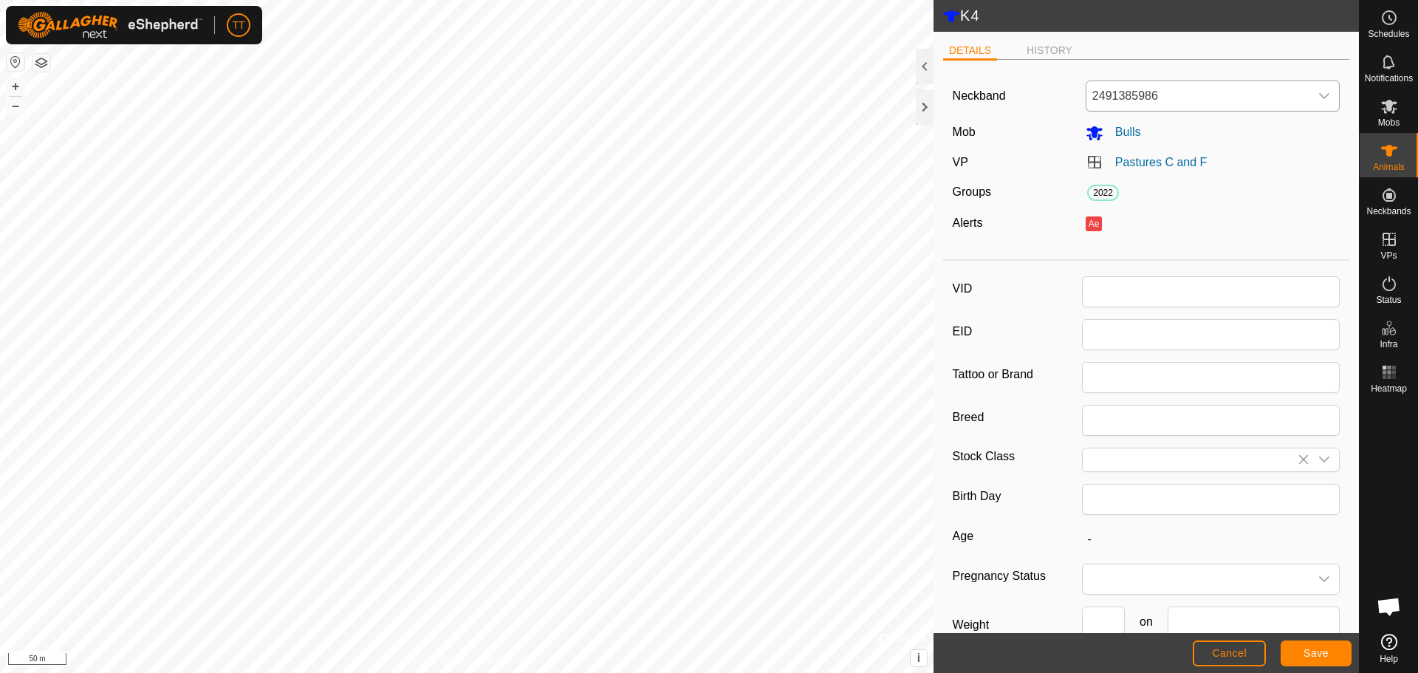
type input "01/2022"
type input "3 years 8 months"
type input "0"
click at [1149, 95] on span "2491385986" at bounding box center [1198, 96] width 224 height 30
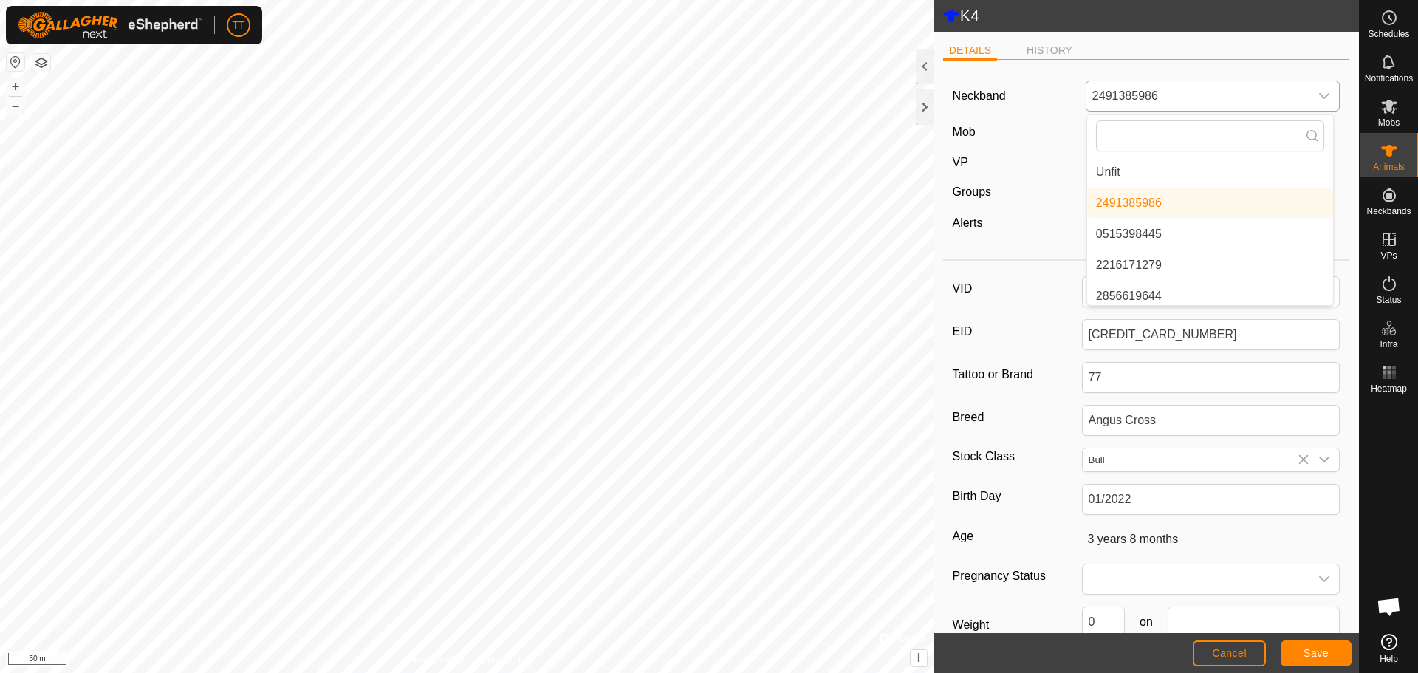
click at [1136, 166] on li "Unfit" at bounding box center [1210, 172] width 246 height 30
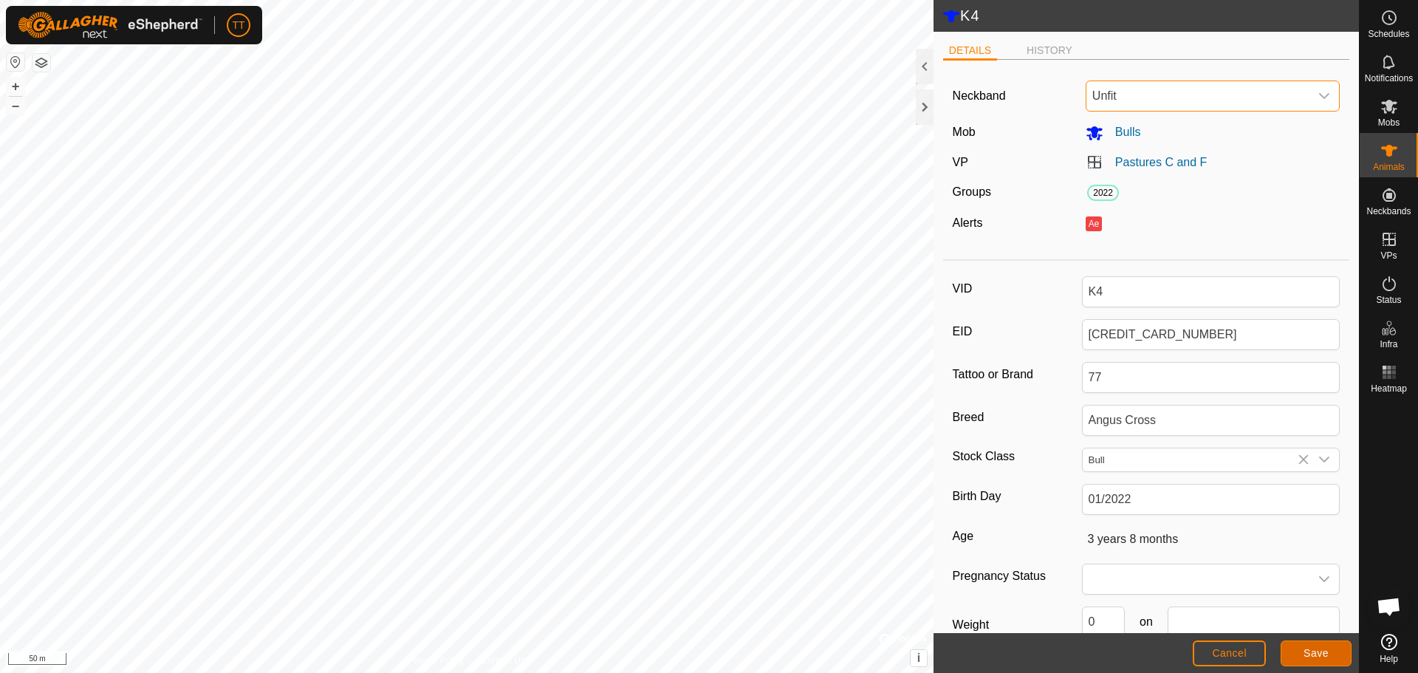
click at [1323, 659] on button "Save" at bounding box center [1315, 653] width 71 height 26
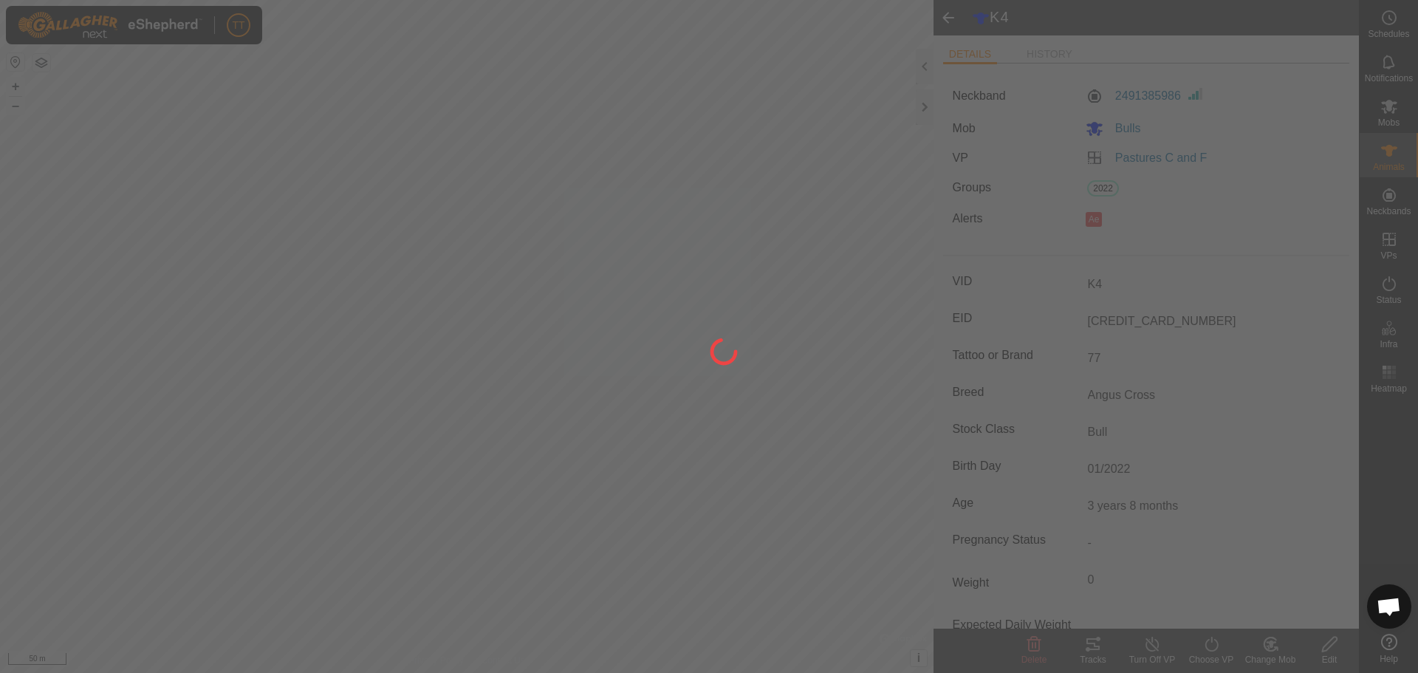
type input "0 kg"
type input "-"
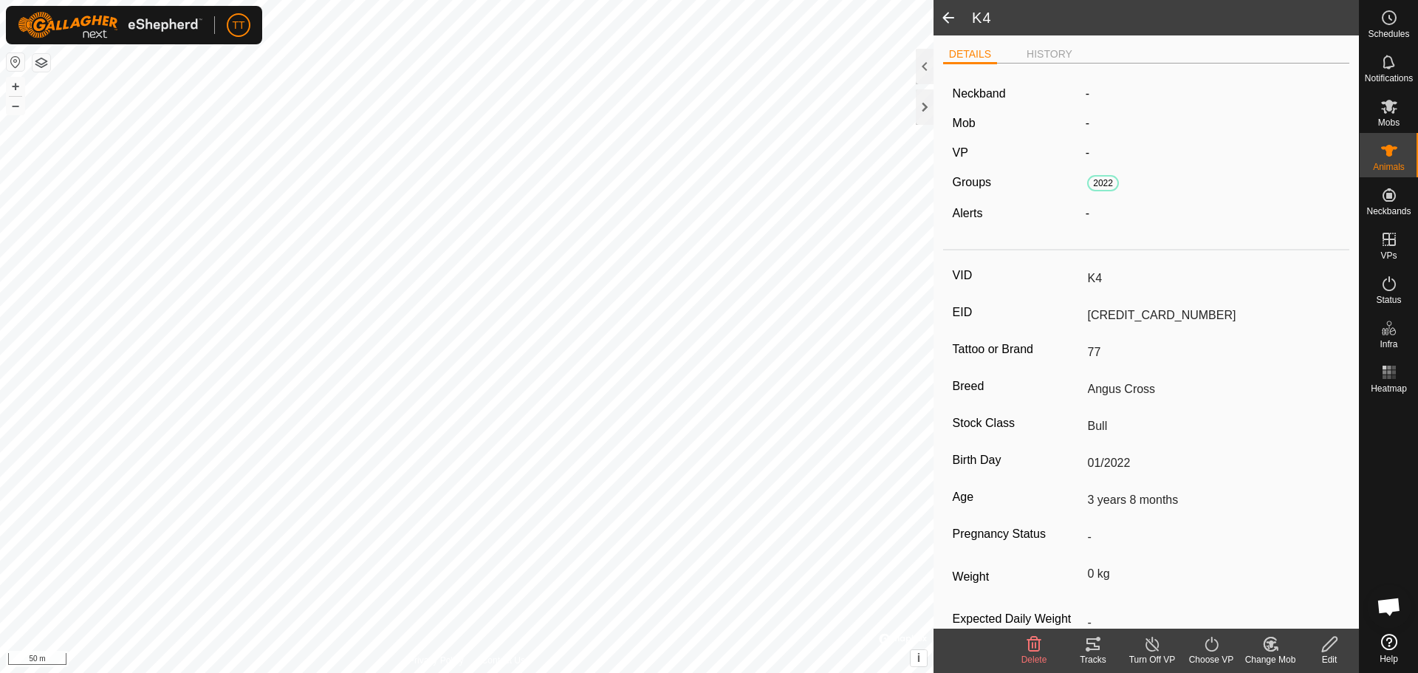
click at [958, 16] on span at bounding box center [948, 17] width 30 height 35
type input "K4"
type input "[CREDIT_CARD_NUMBER]"
type input "77"
type input "Angus Cross"
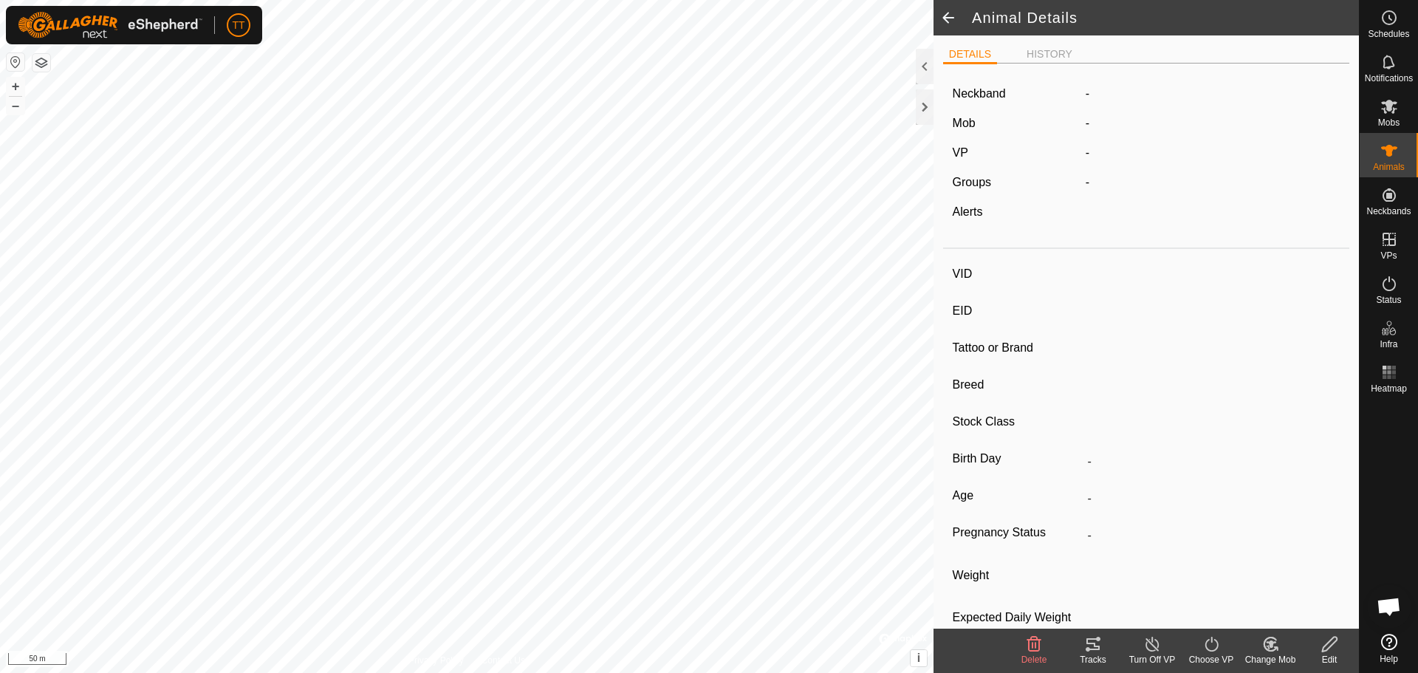
type input "Bull"
type input "01/2022"
type input "3 years 8 months"
type input "0 kg"
type input "-"
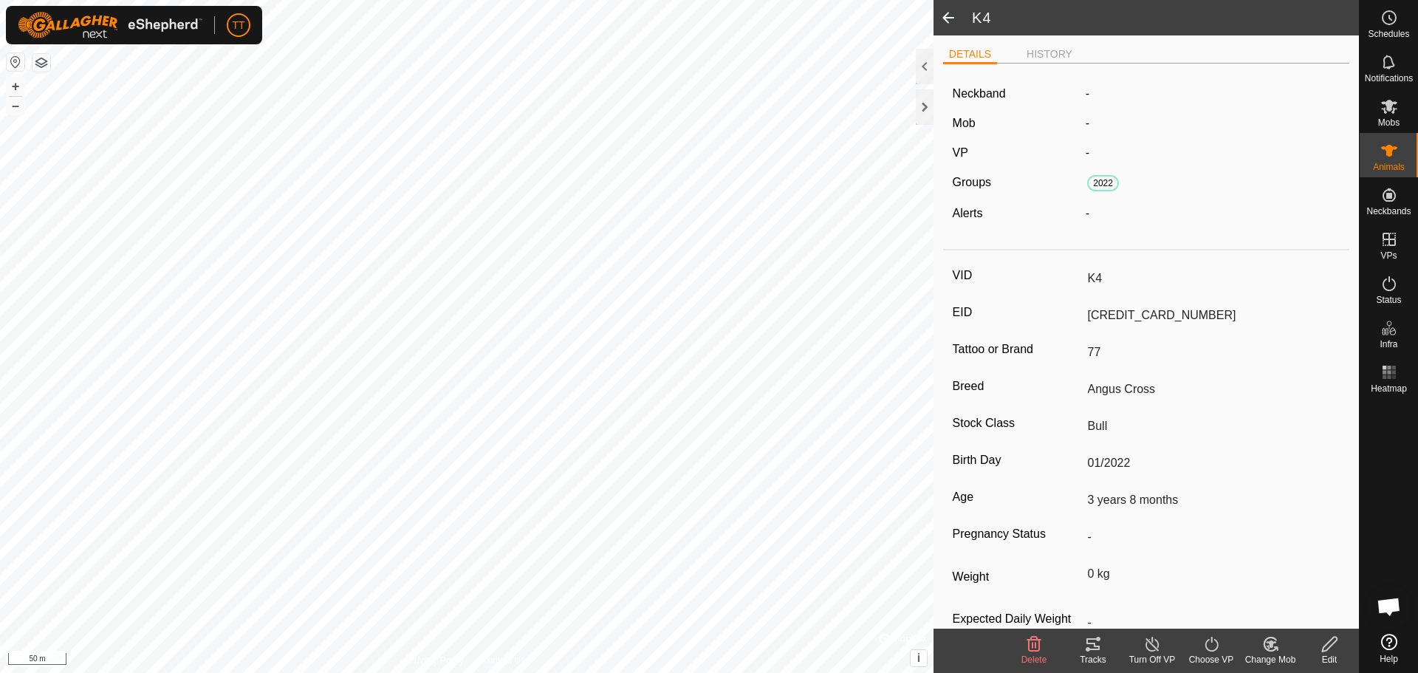
click at [954, 23] on span at bounding box center [948, 17] width 30 height 35
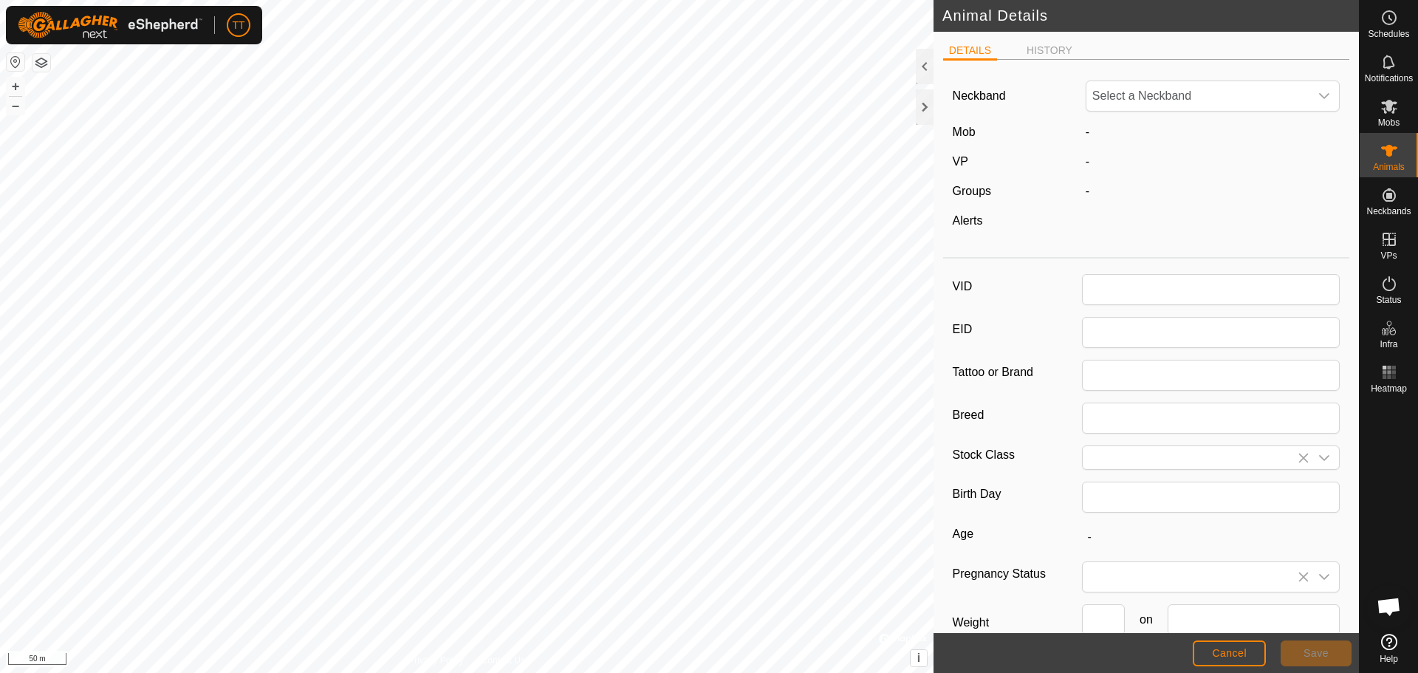
type input "179"
type input "124000179564974"
type input "Angus Cross"
type input "Bull"
type input "01/2020"
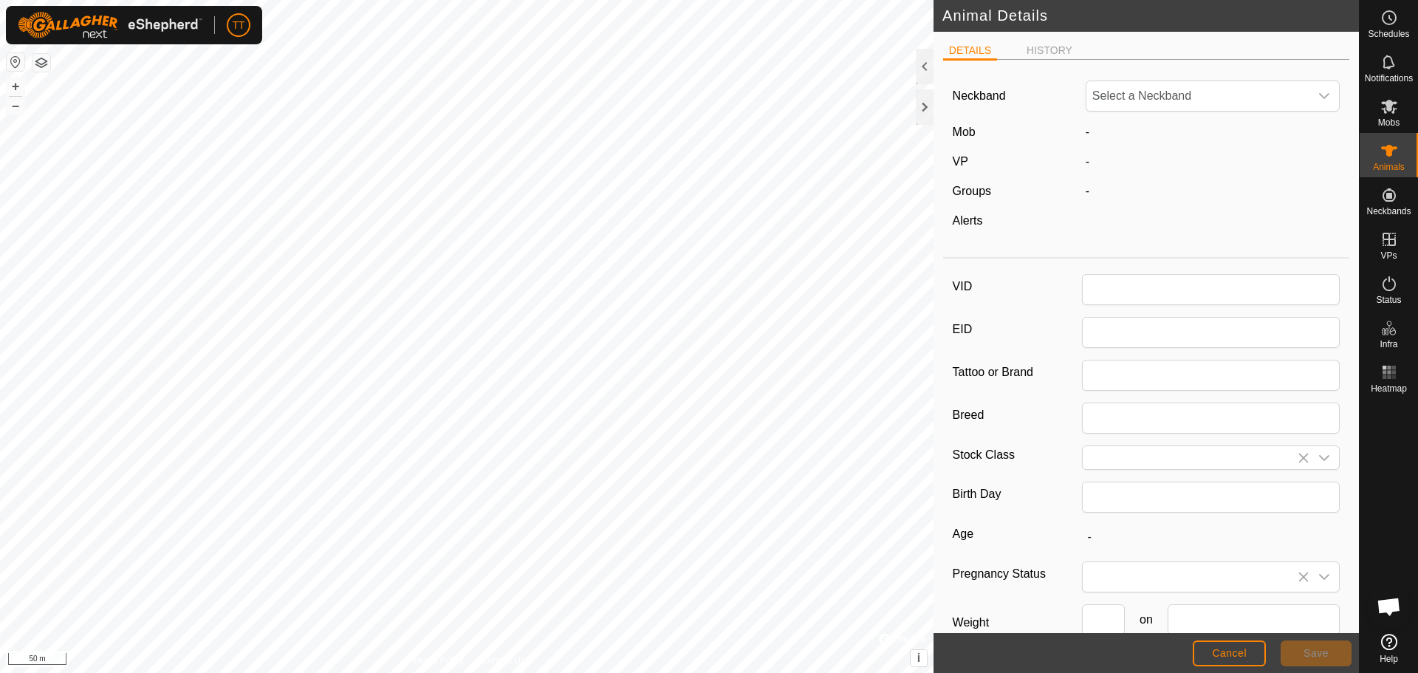
type input "5 years 8 months"
type input "0"
click at [1223, 662] on button "Cancel" at bounding box center [1228, 653] width 73 height 26
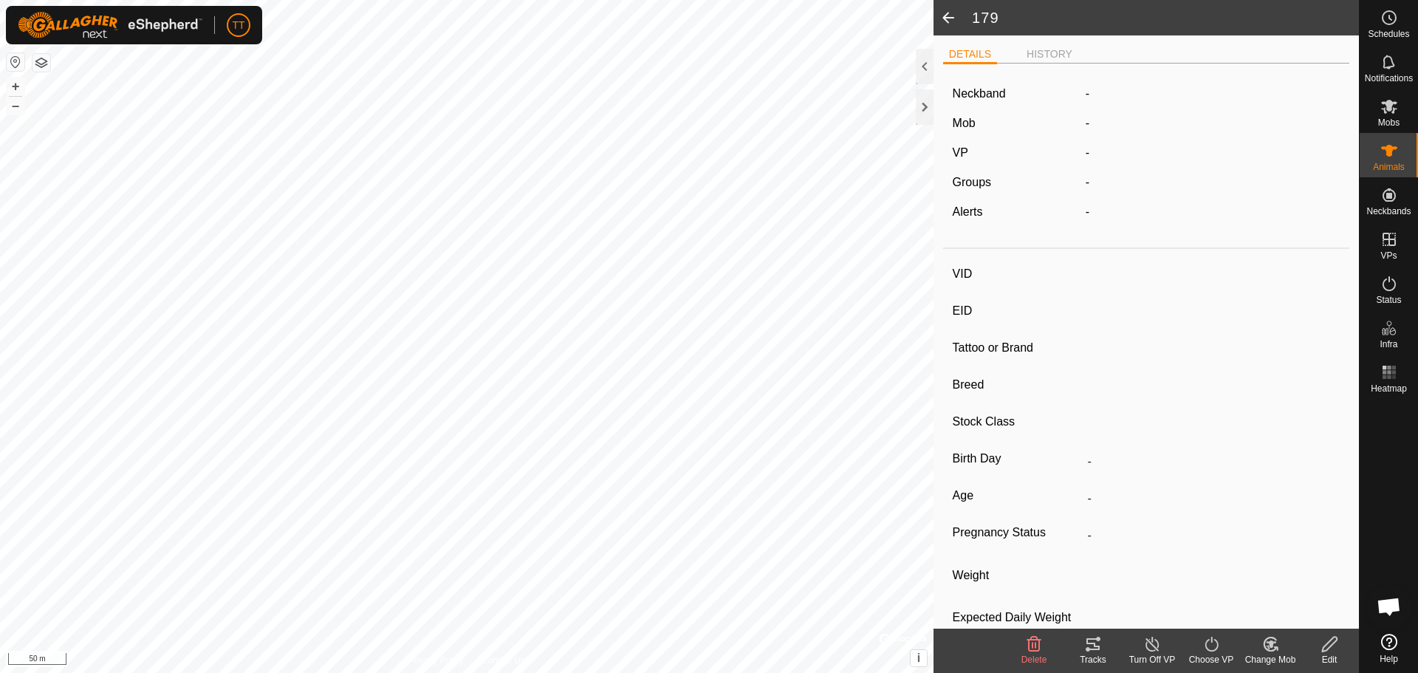
type input "179"
type input "124000179564974"
type input "-"
type input "Angus Cross"
type input "Bull"
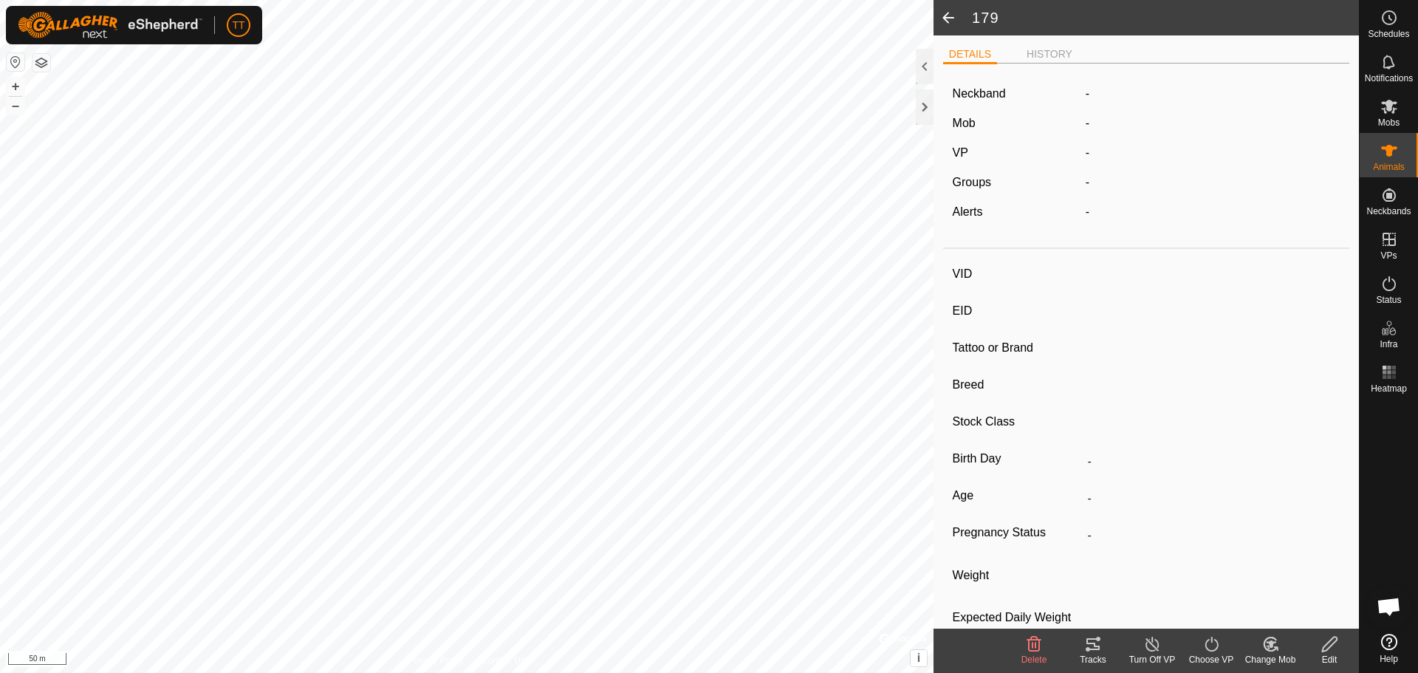
type input "01/2020"
type input "5 years 8 months"
type input "0 kg"
type input "-"
click at [1390, 150] on icon at bounding box center [1389, 151] width 16 height 12
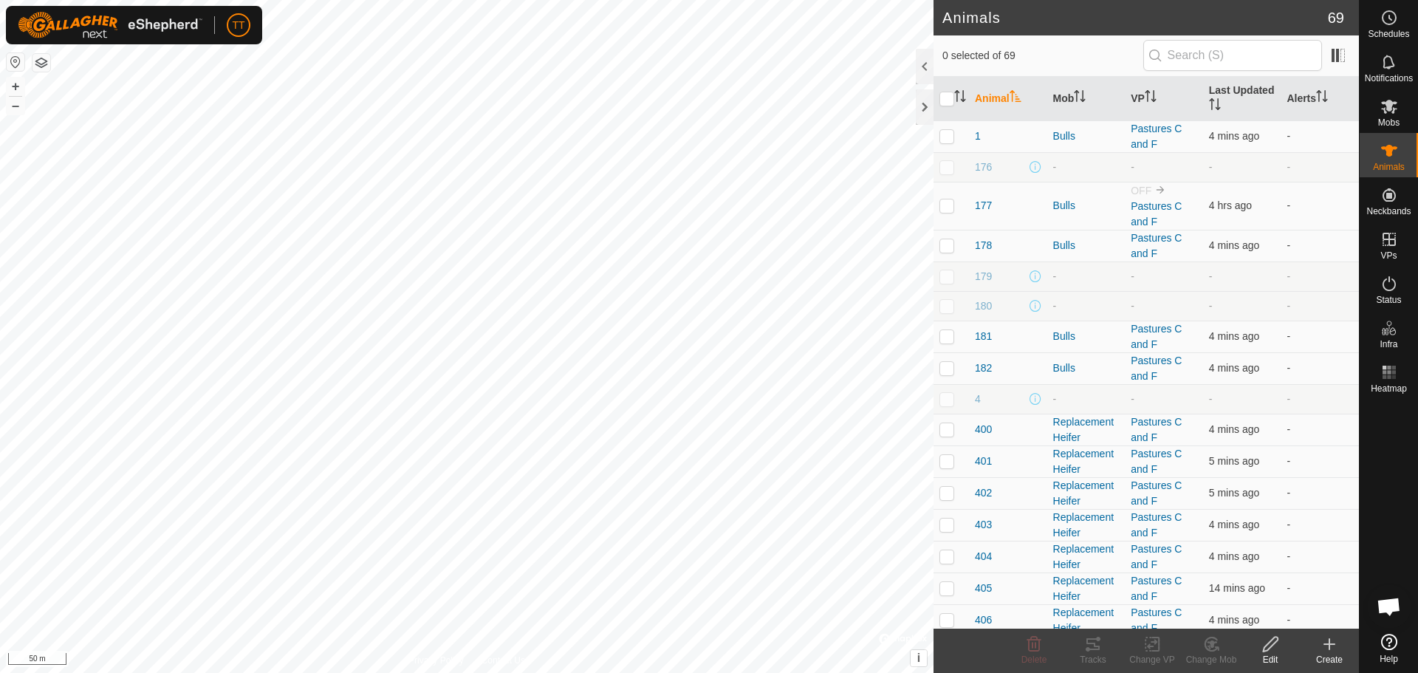
click at [1016, 95] on icon "Activate to sort" at bounding box center [1015, 96] width 12 height 12
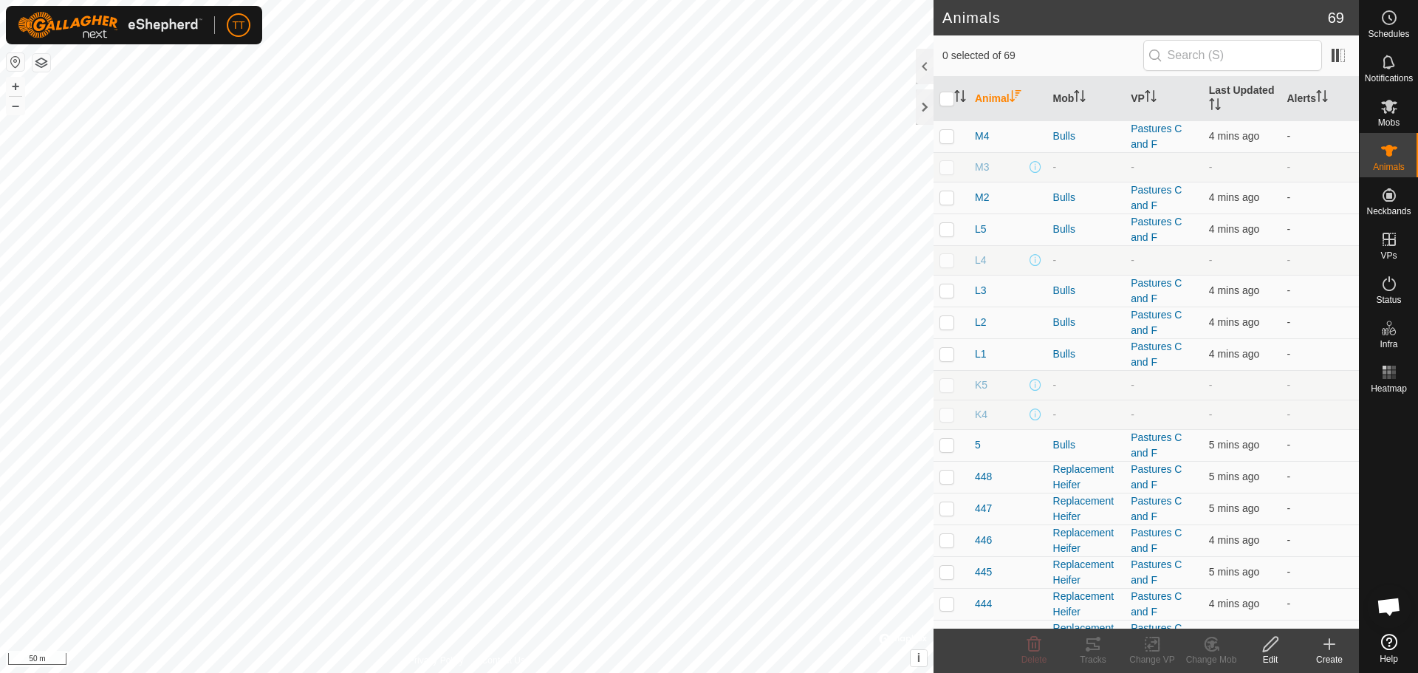
click at [1016, 95] on icon "Activate to sort" at bounding box center [1015, 96] width 12 height 12
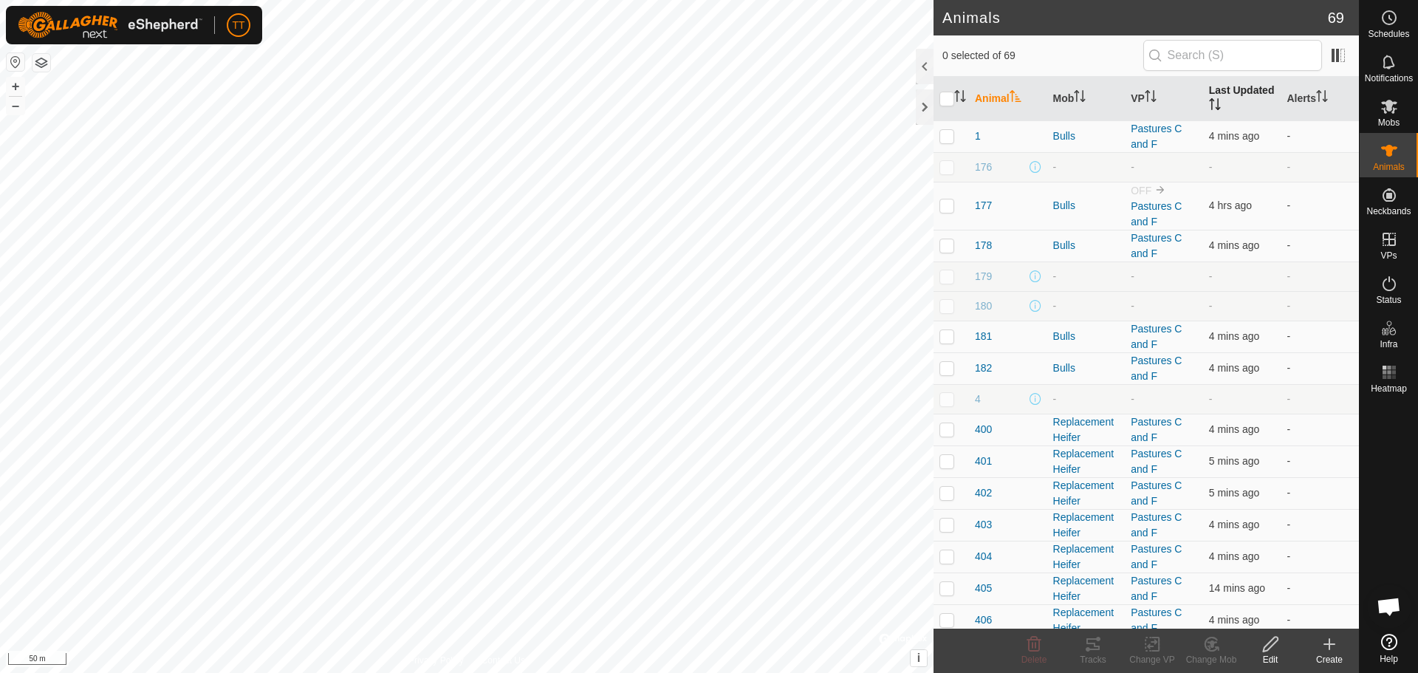
click at [1221, 100] on icon "Activate to sort" at bounding box center [1215, 104] width 12 height 12
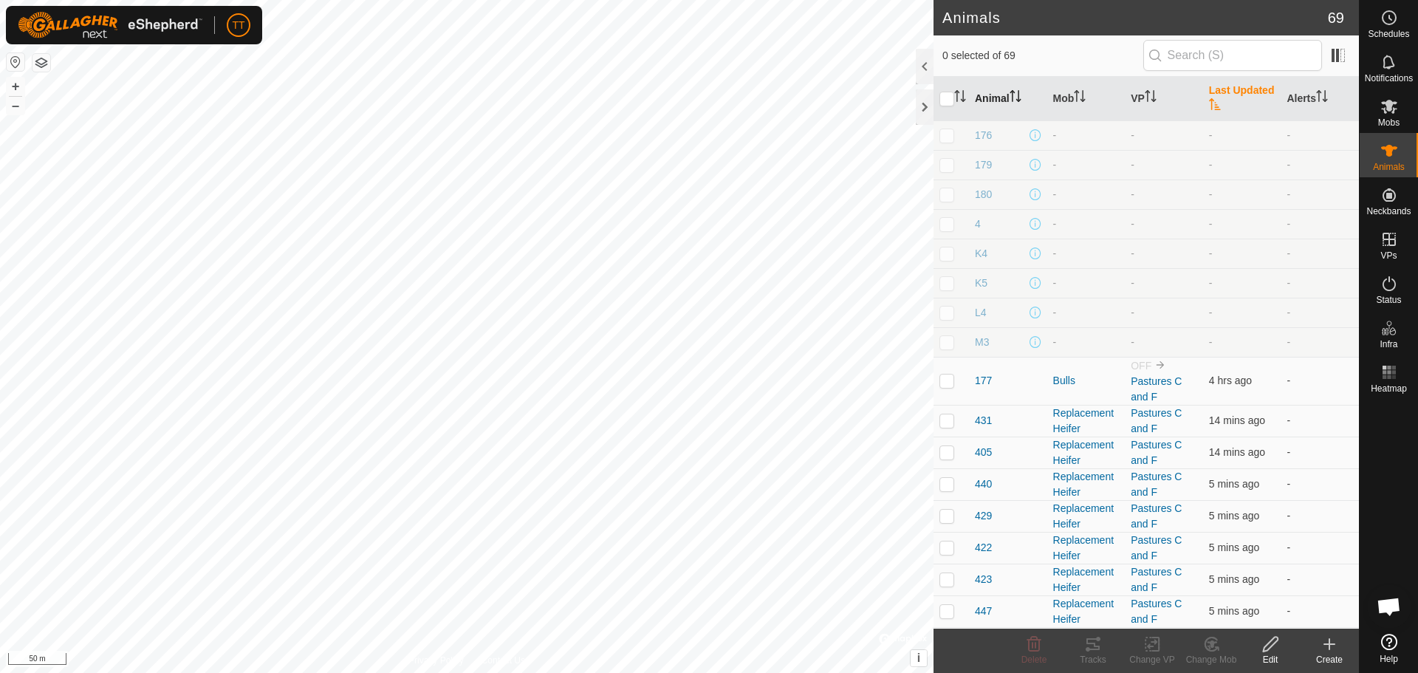
click at [1235, 98] on th "Last Updated" at bounding box center [1242, 99] width 78 height 44
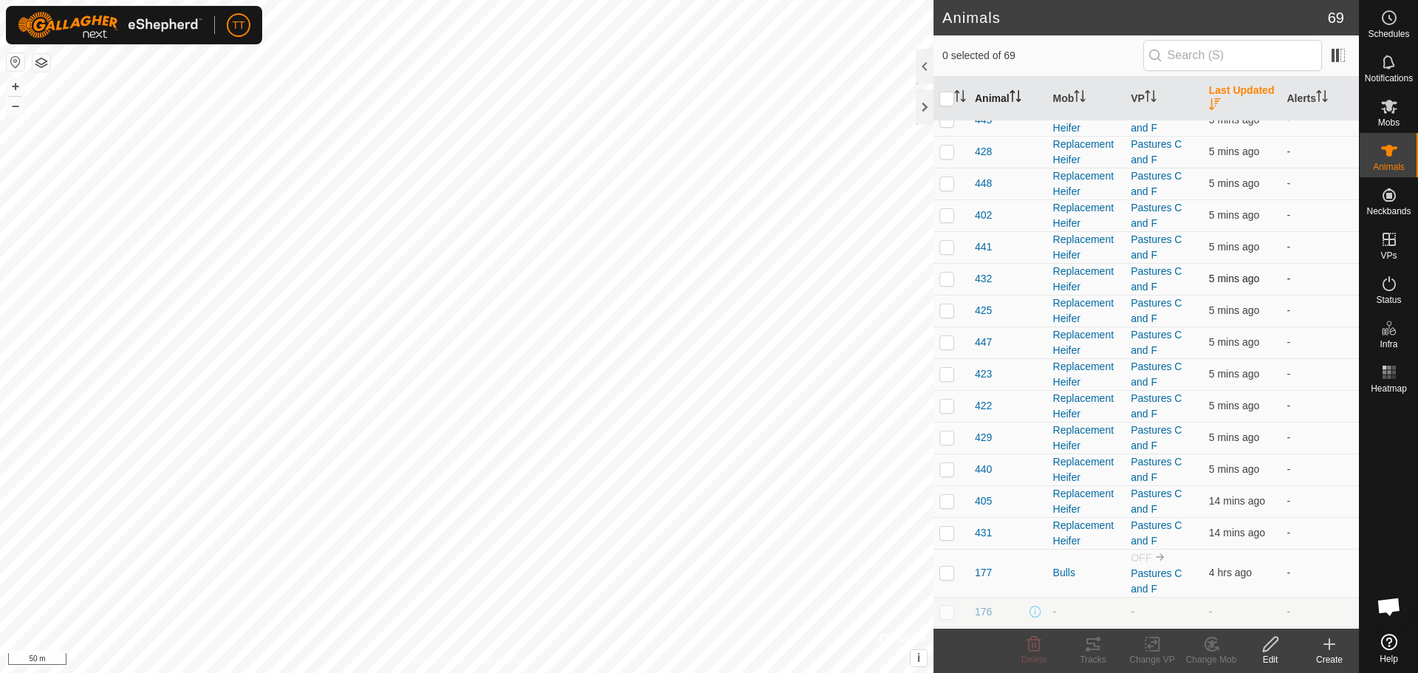
scroll to position [1682, 0]
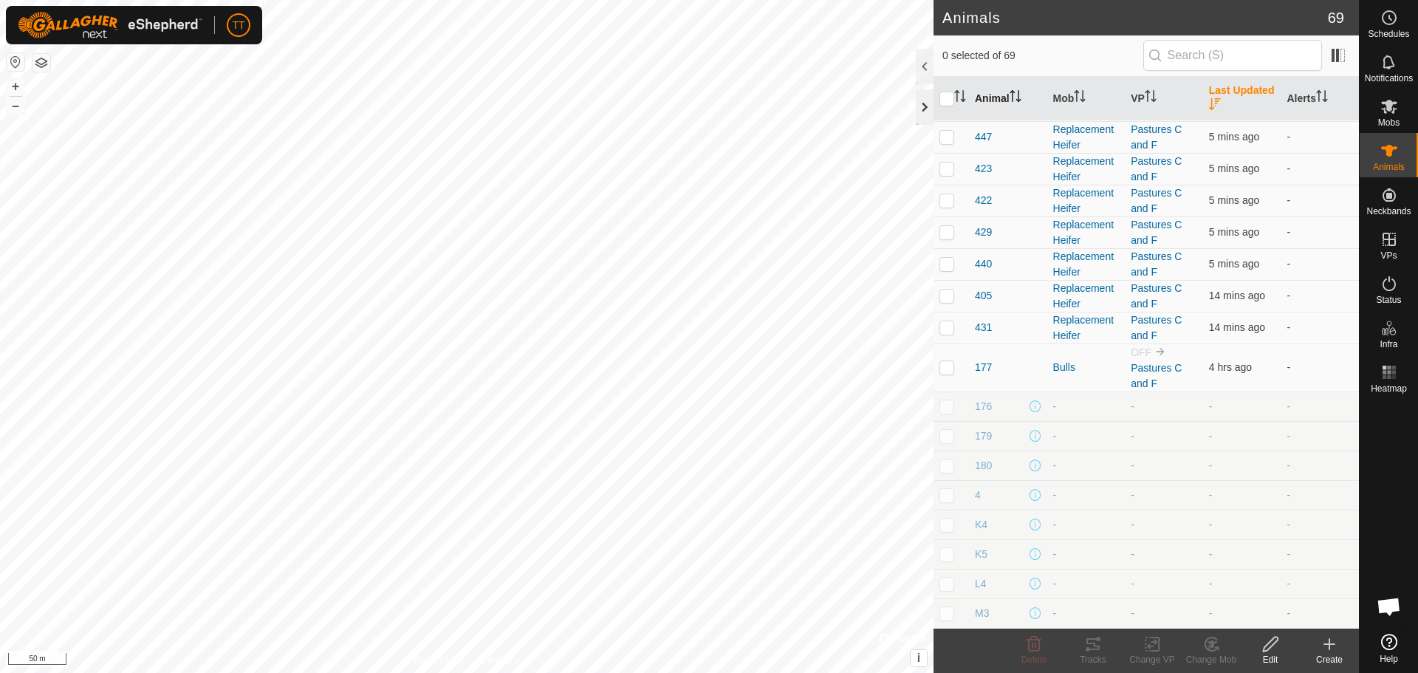
click at [919, 107] on div at bounding box center [925, 106] width 18 height 35
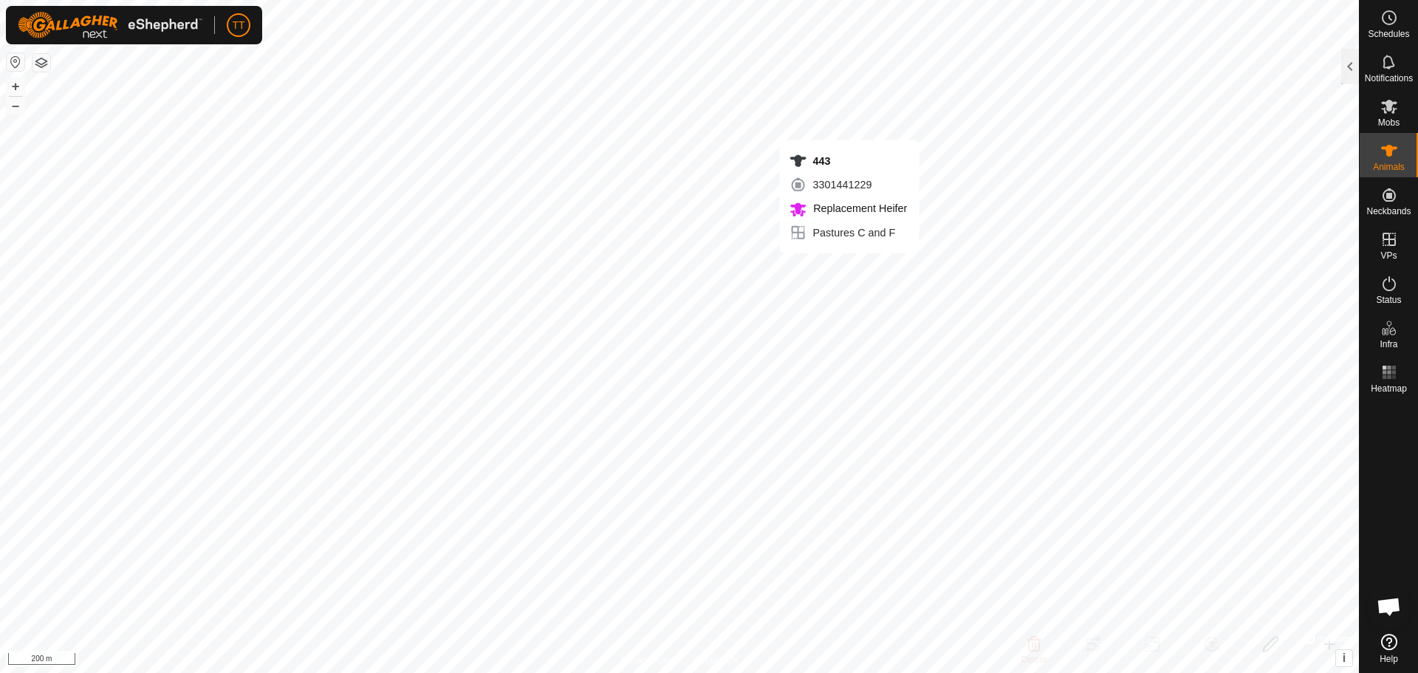
checkbox input "true"
type input "443"
type input "124000179564711"
type input "-"
type input "Red Angus"
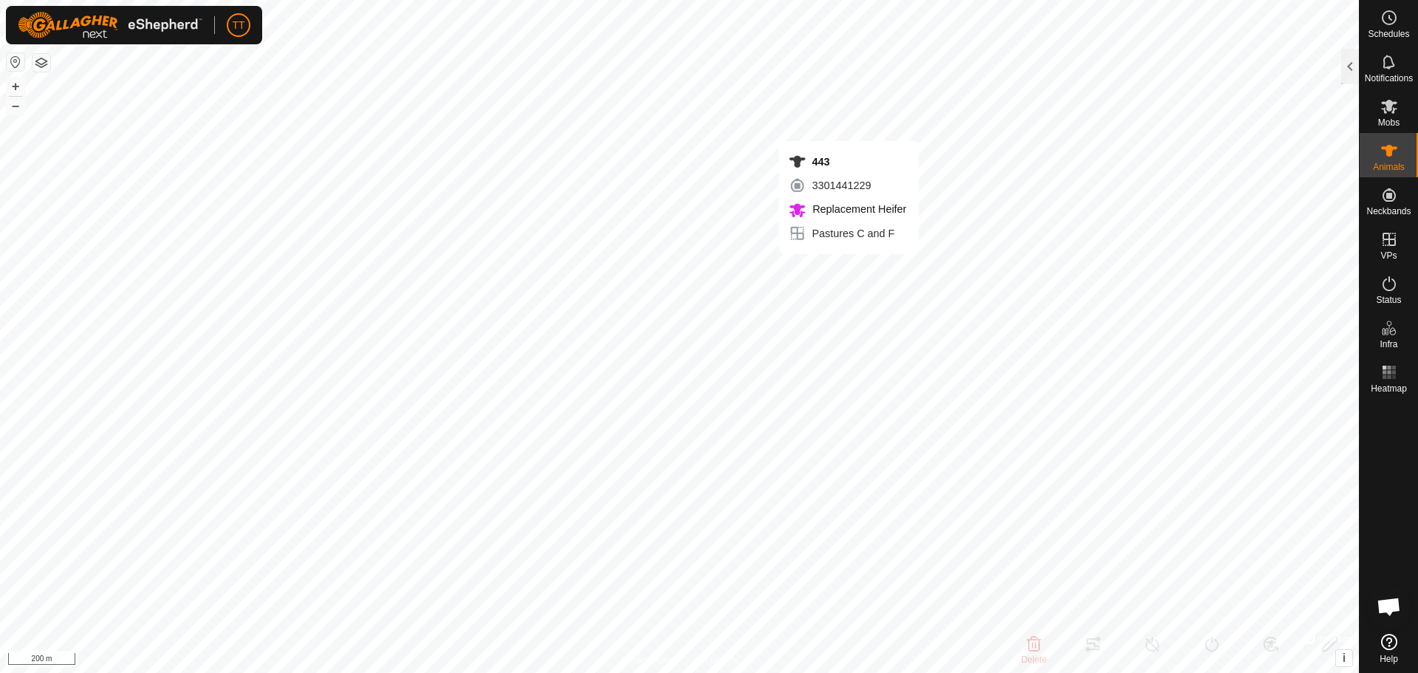
type input "Heifer"
type input "01/2024"
type input "1 year 8 months"
type input "0 kg"
type input "-"
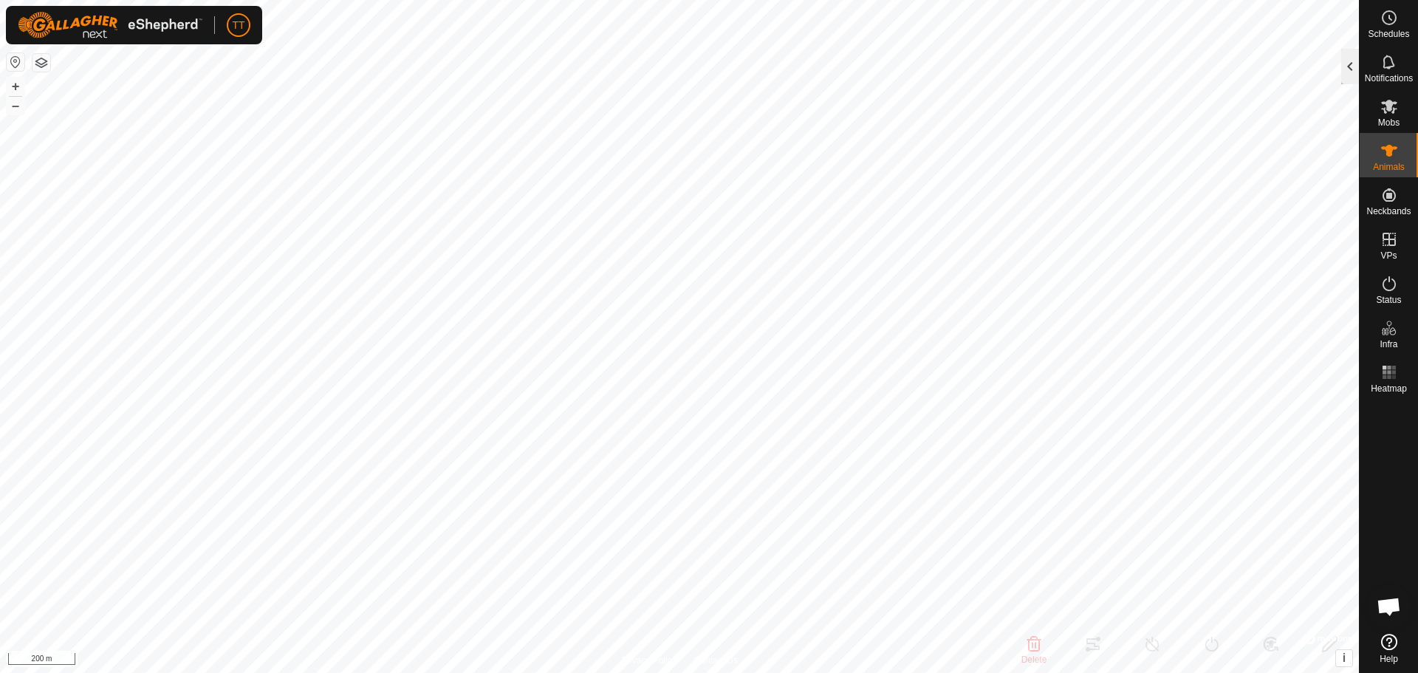
click at [1351, 70] on div at bounding box center [1350, 66] width 18 height 35
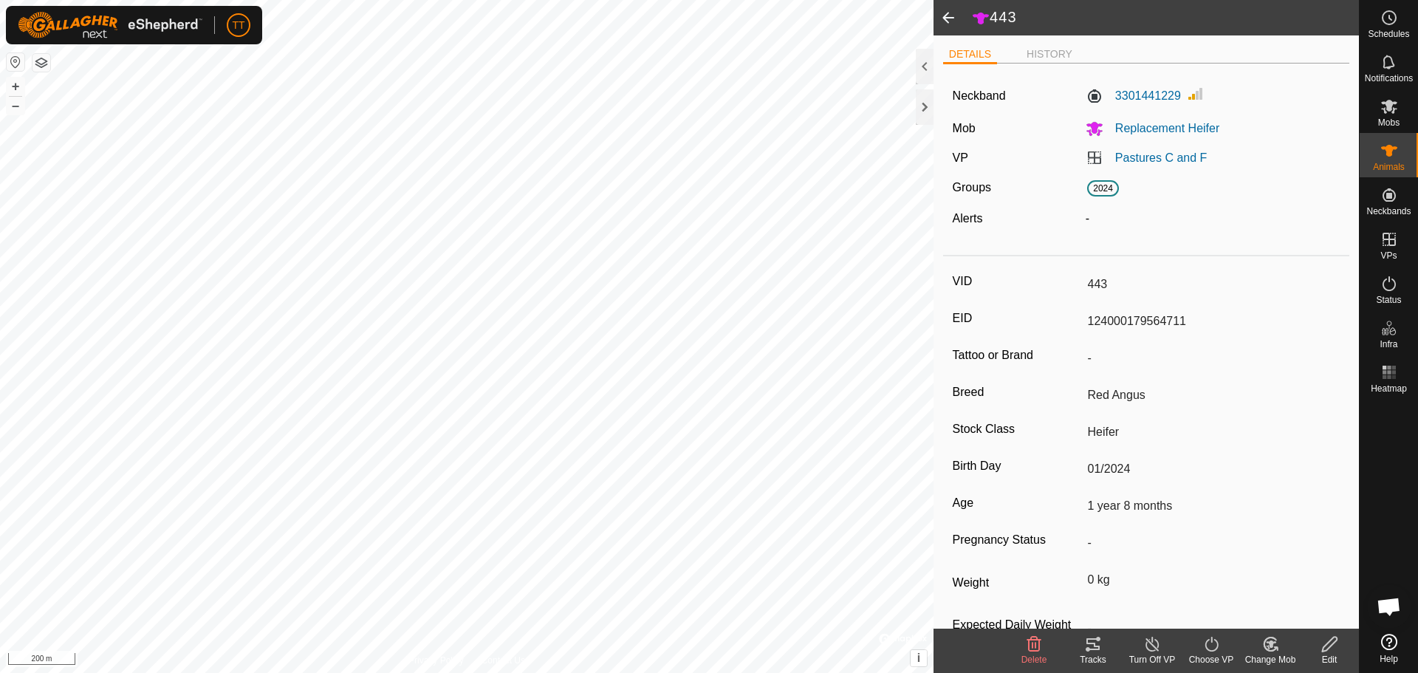
click at [1095, 648] on icon at bounding box center [1093, 644] width 18 height 18
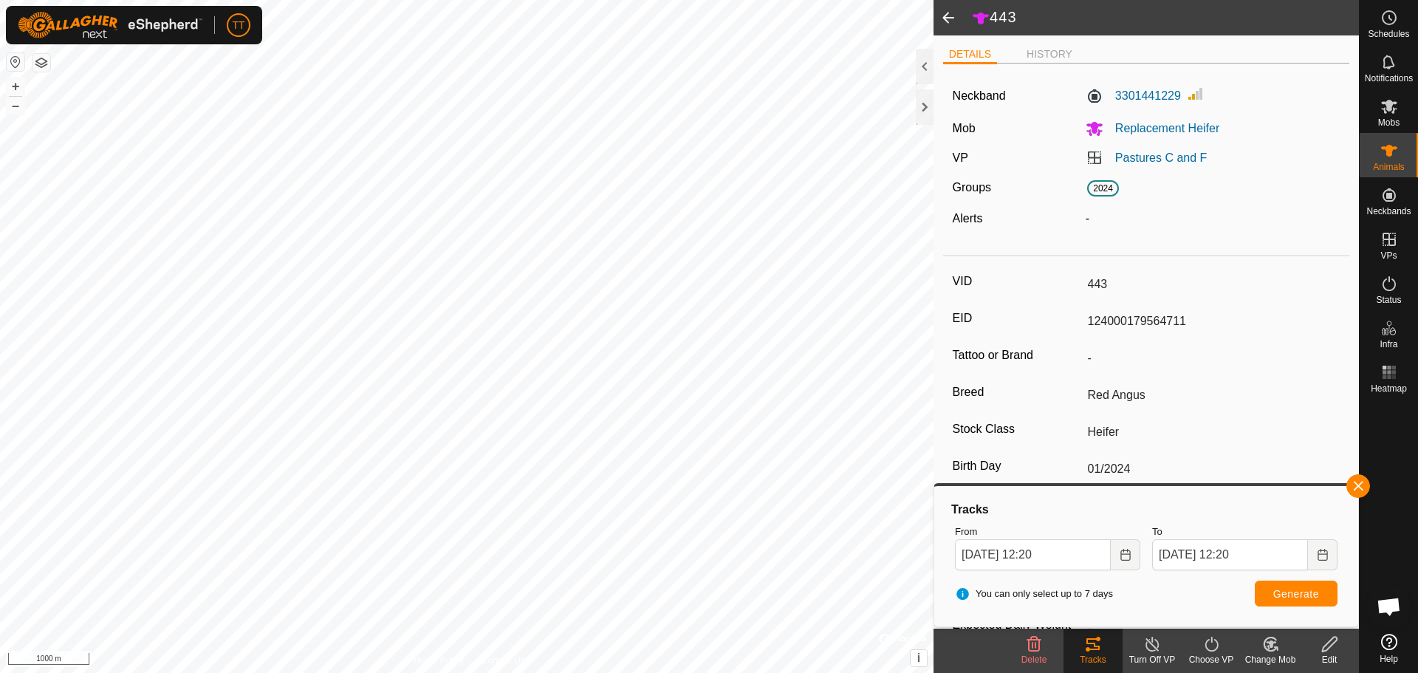
click at [939, 13] on span at bounding box center [948, 17] width 30 height 35
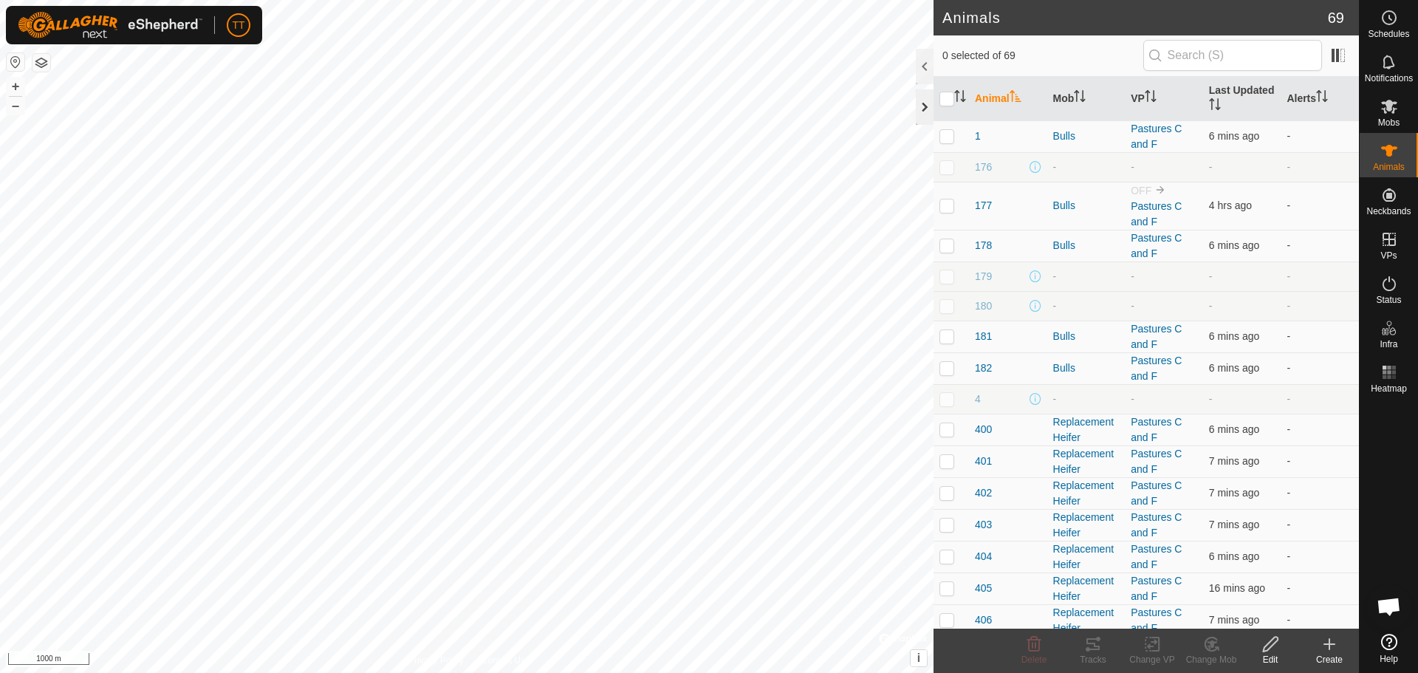
click at [922, 106] on div at bounding box center [925, 106] width 18 height 35
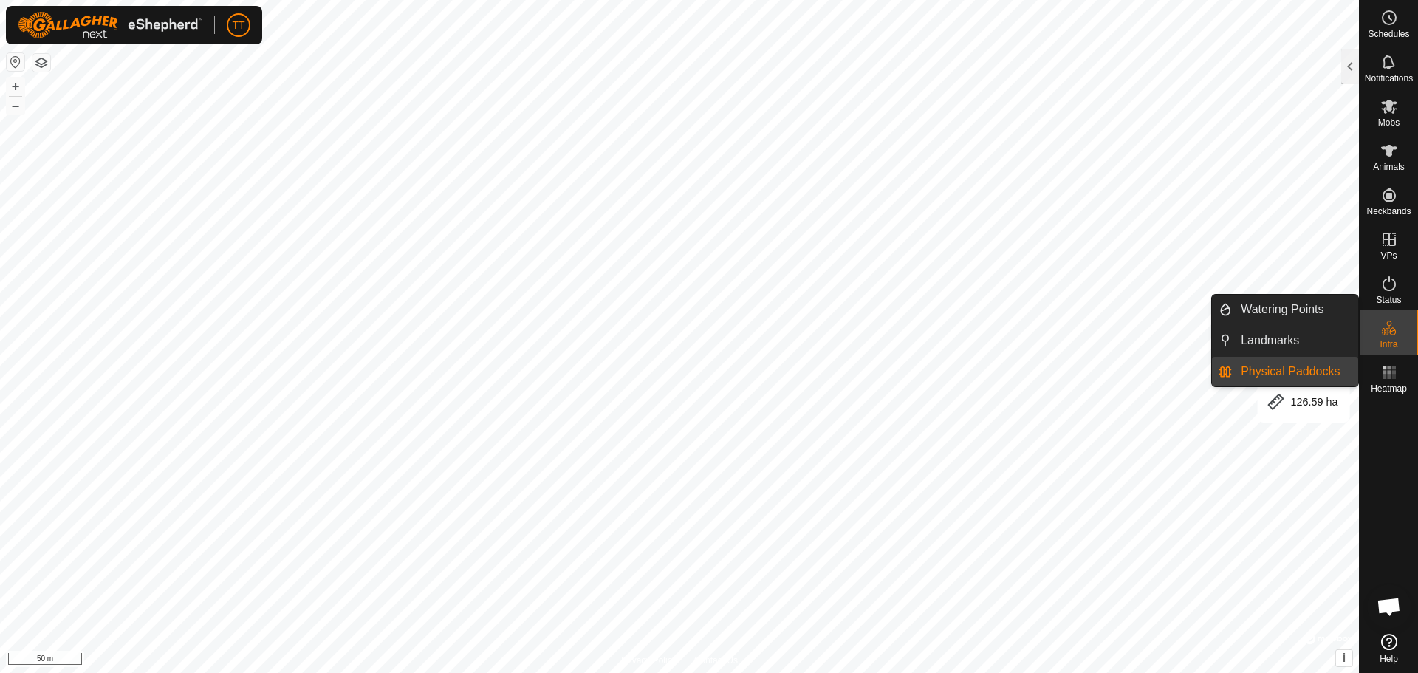
click at [1285, 368] on link "Physical Paddocks" at bounding box center [1295, 372] width 126 height 30
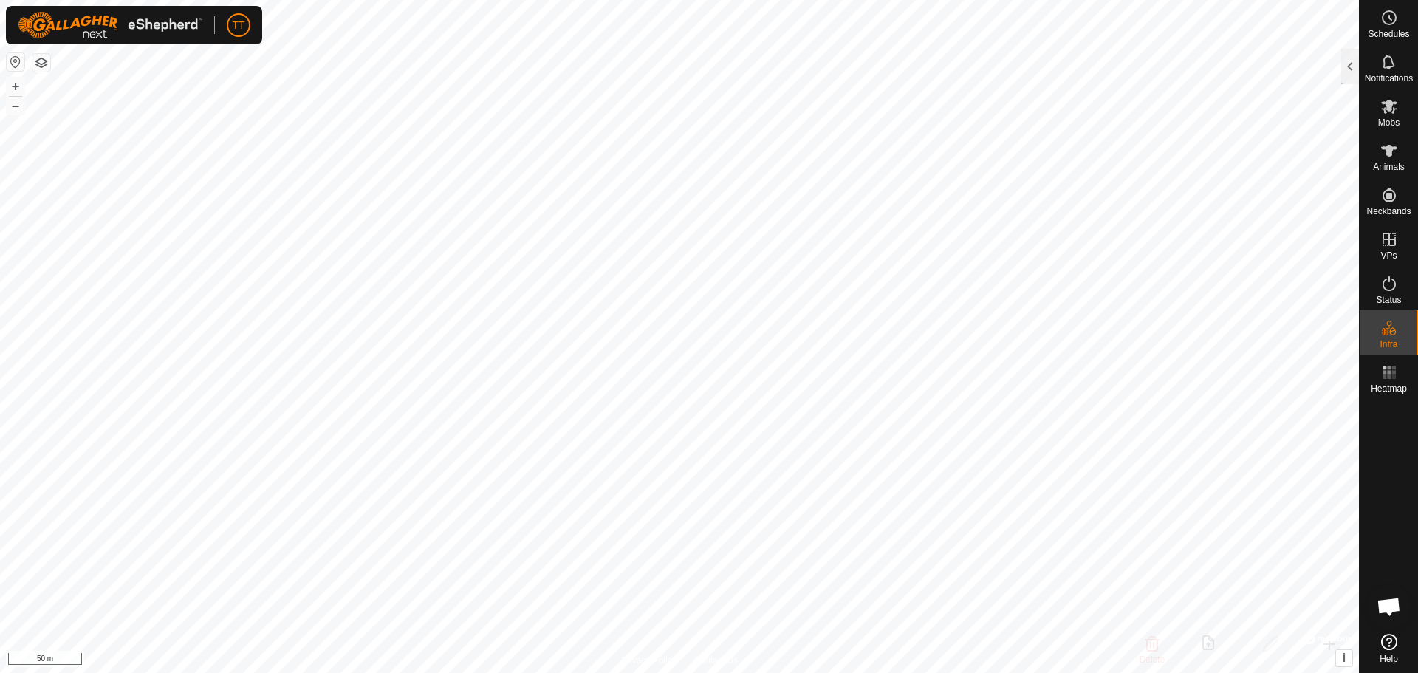
click at [1352, 75] on div at bounding box center [1350, 66] width 18 height 35
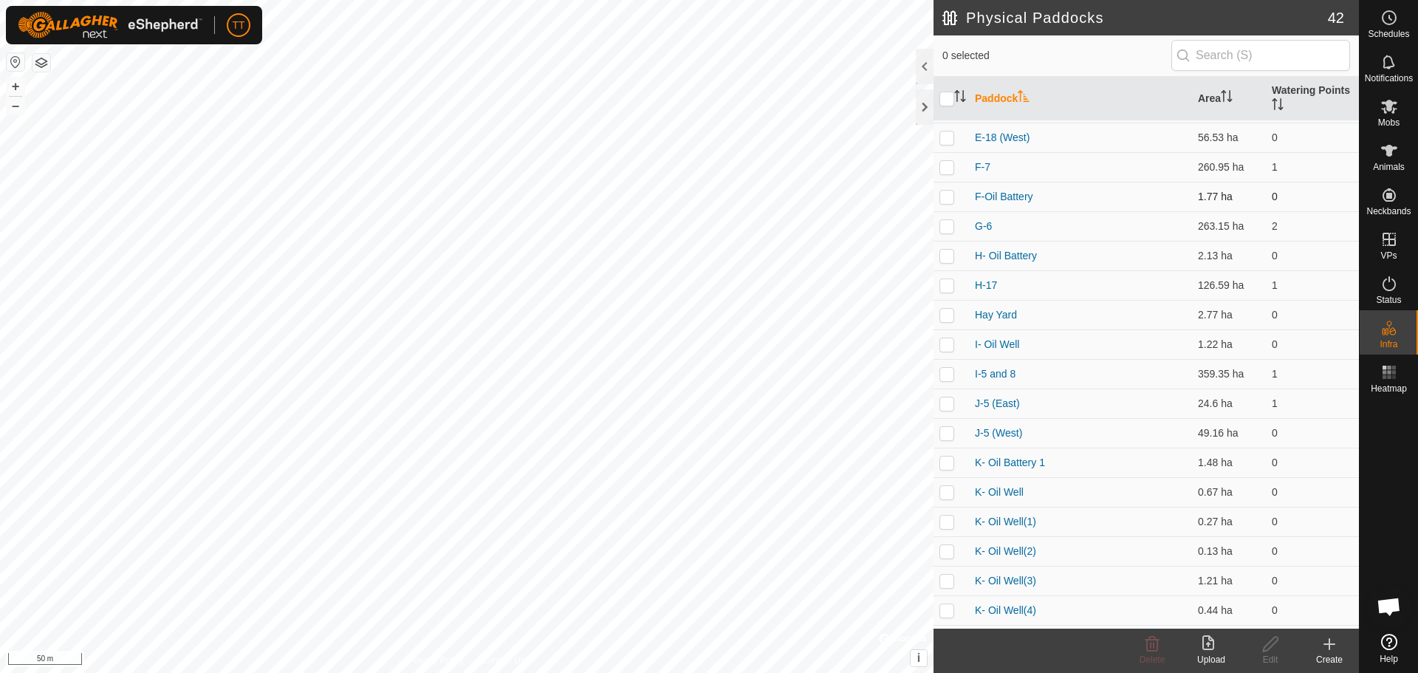
scroll to position [295, 0]
click at [1020, 220] on link "F-Oil Battery" at bounding box center [1004, 226] width 58 height 12
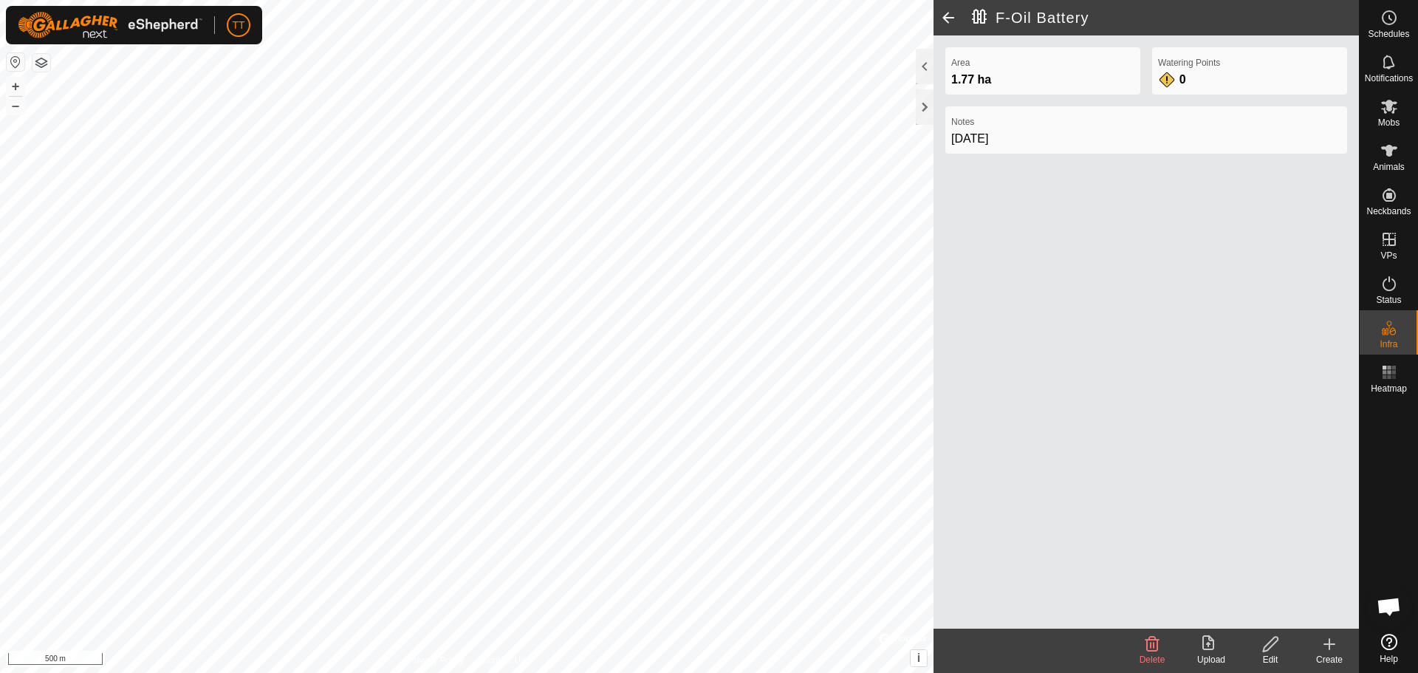
click at [941, 15] on span at bounding box center [948, 17] width 30 height 35
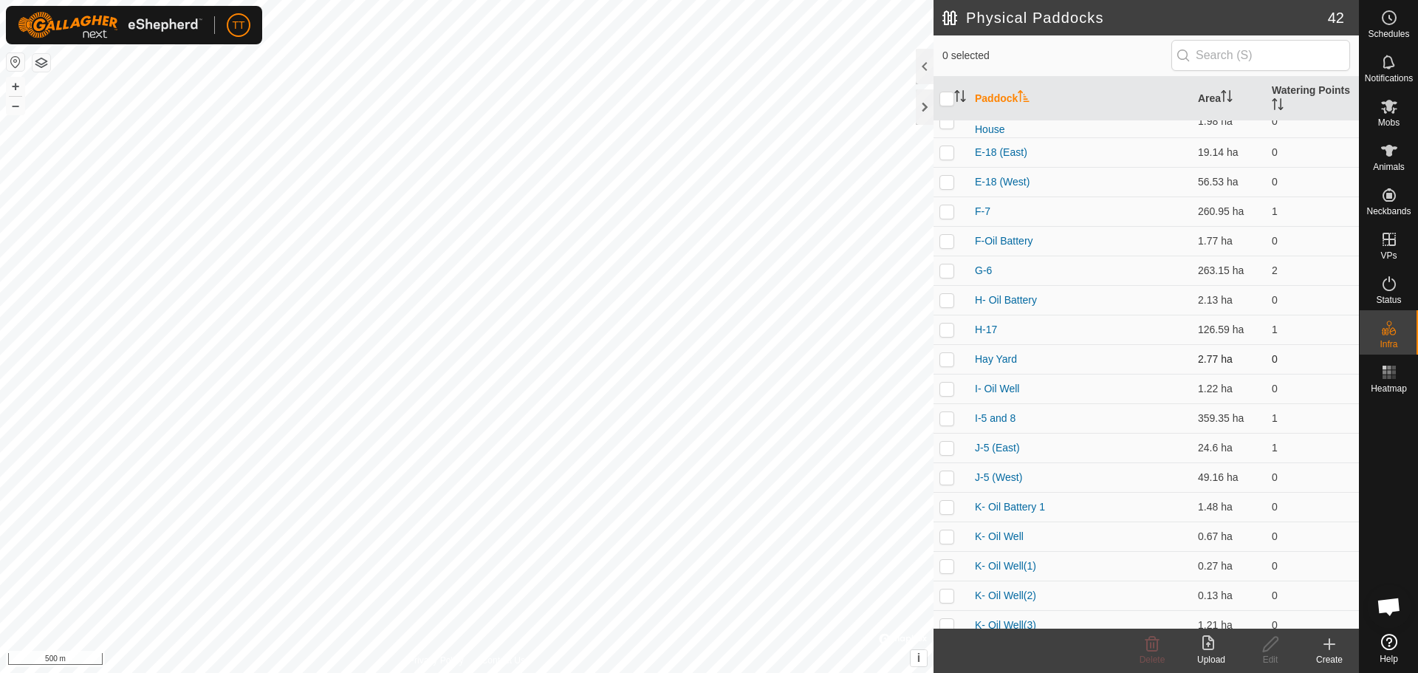
scroll to position [295, 0]
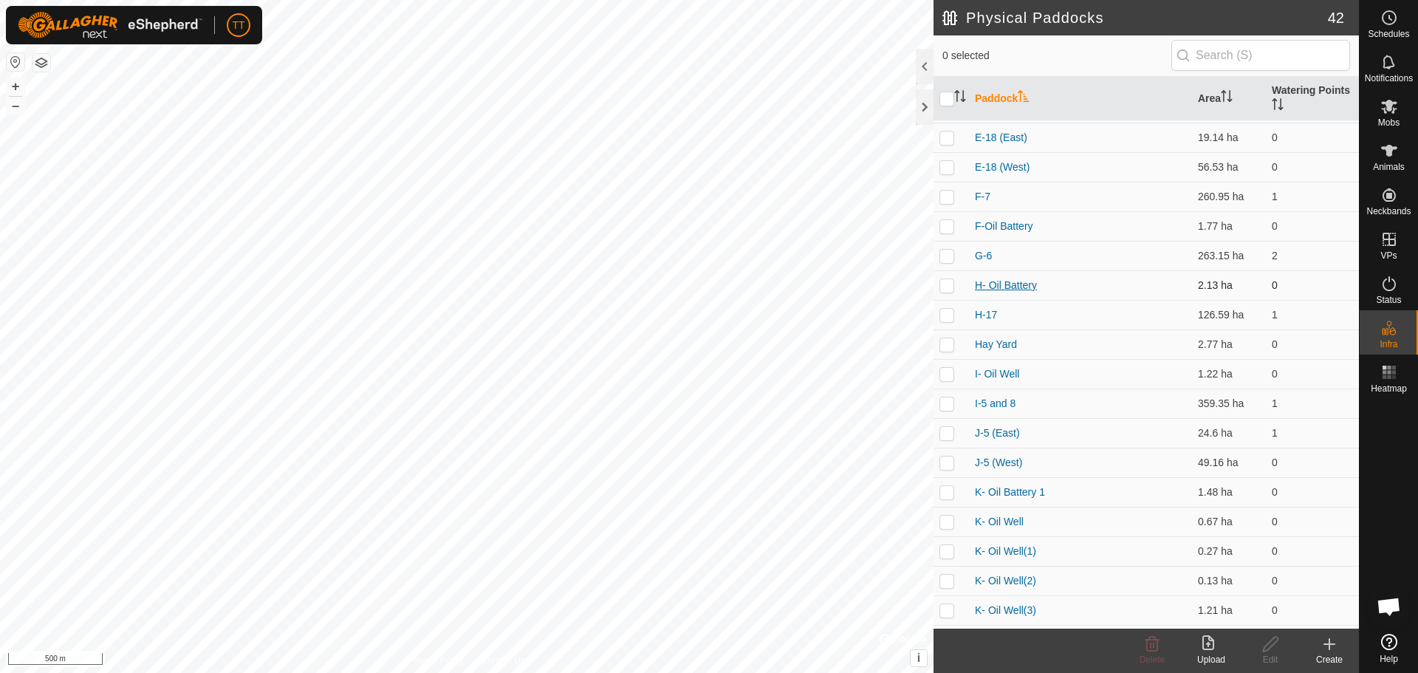
click at [1020, 282] on link "H- Oil Battery" at bounding box center [1006, 285] width 62 height 12
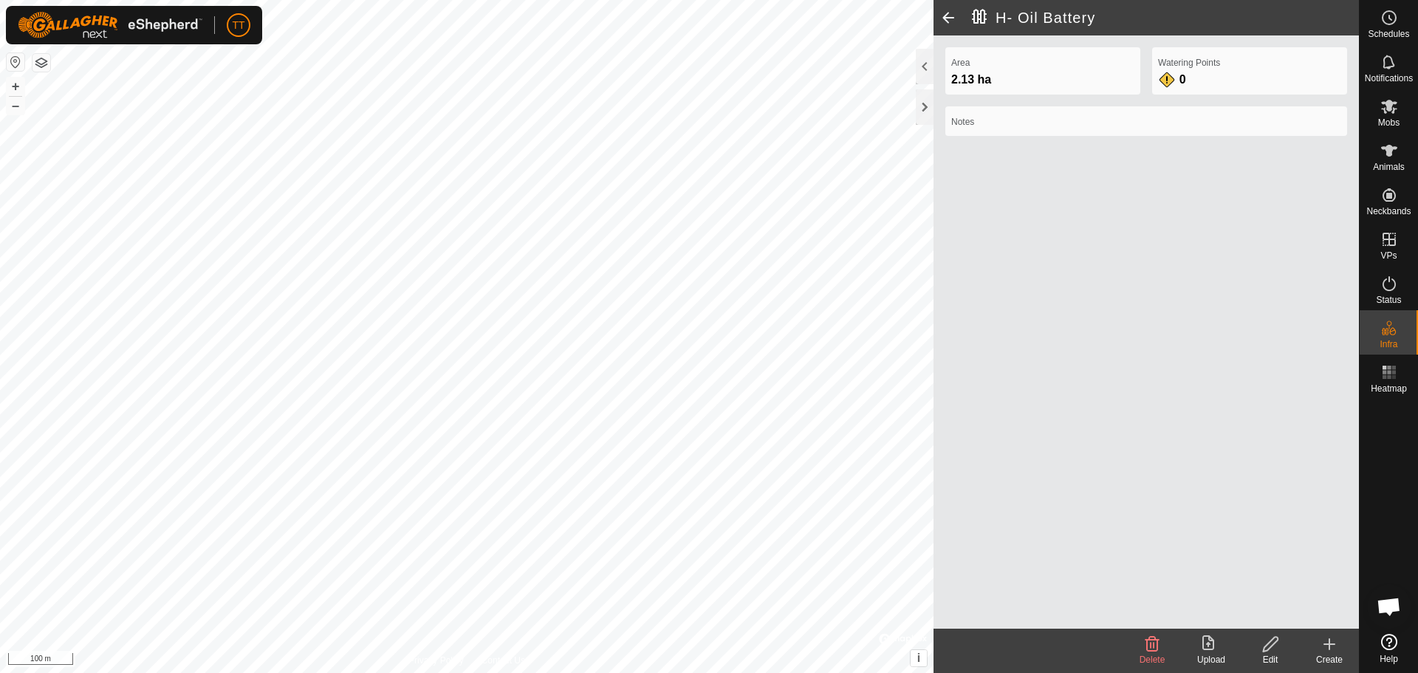
click at [1277, 644] on icon at bounding box center [1270, 644] width 18 height 18
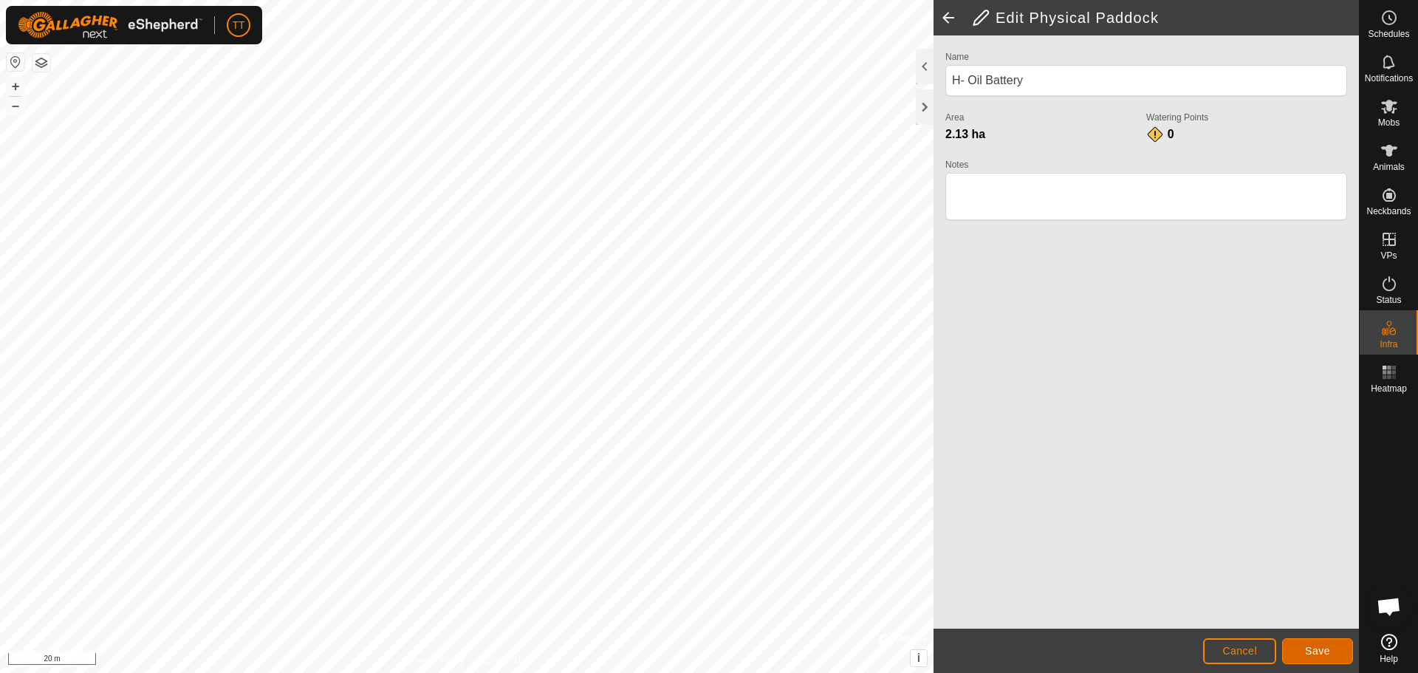
click at [1322, 651] on span "Save" at bounding box center [1317, 651] width 25 height 12
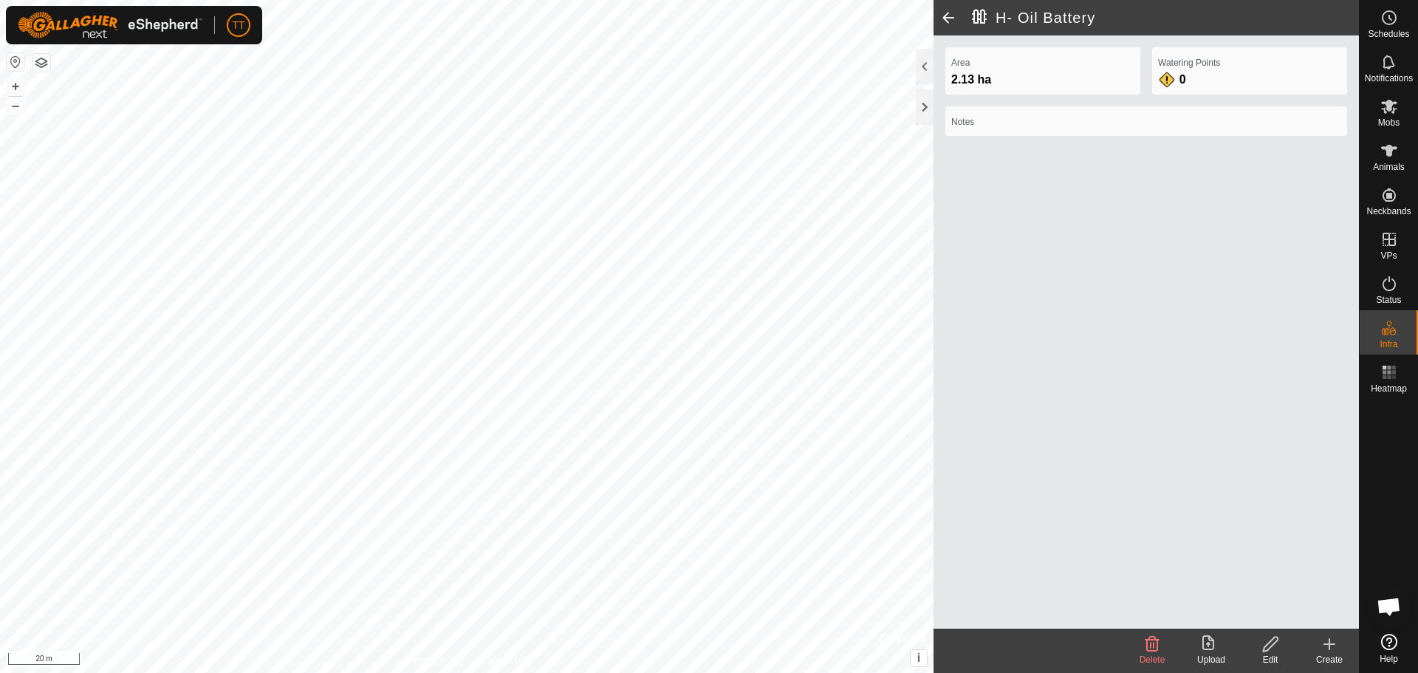
click at [949, 13] on span at bounding box center [948, 17] width 30 height 35
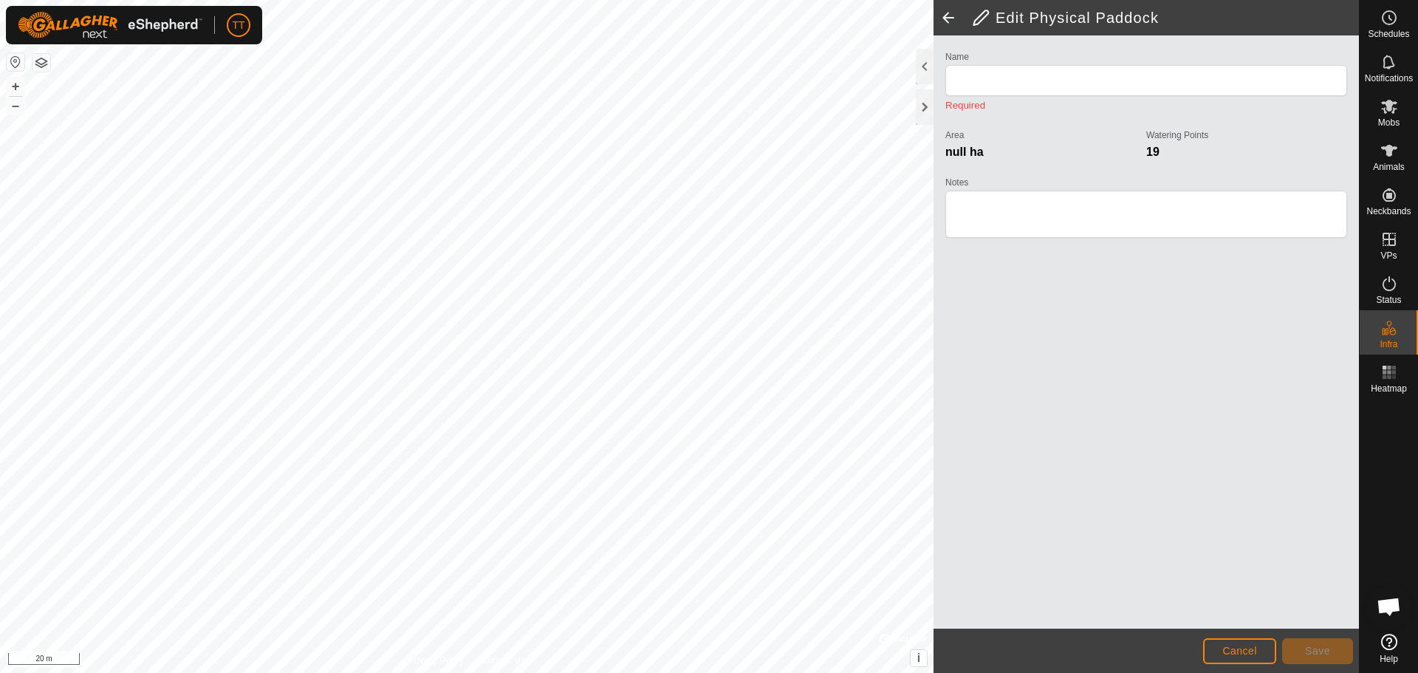
type input "H- Oil Battery"
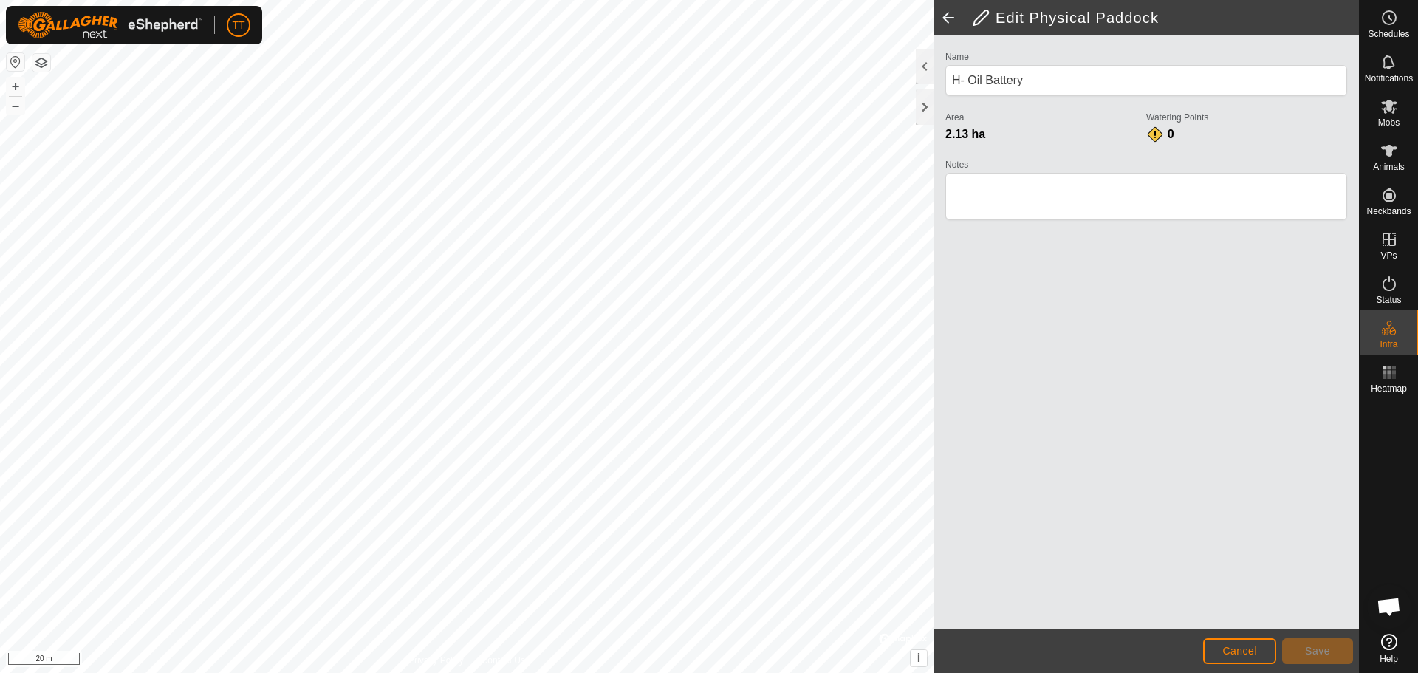
click at [949, 14] on span at bounding box center [948, 17] width 30 height 35
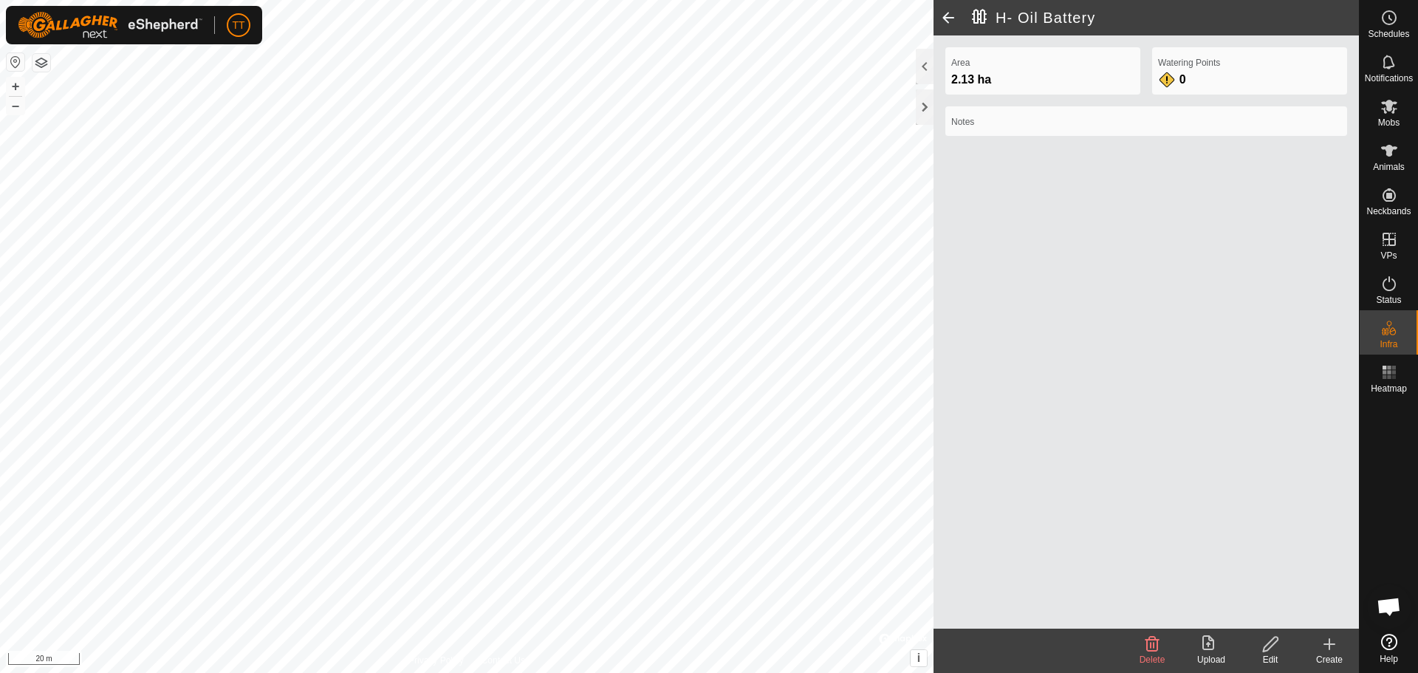
click at [949, 14] on span at bounding box center [948, 17] width 30 height 35
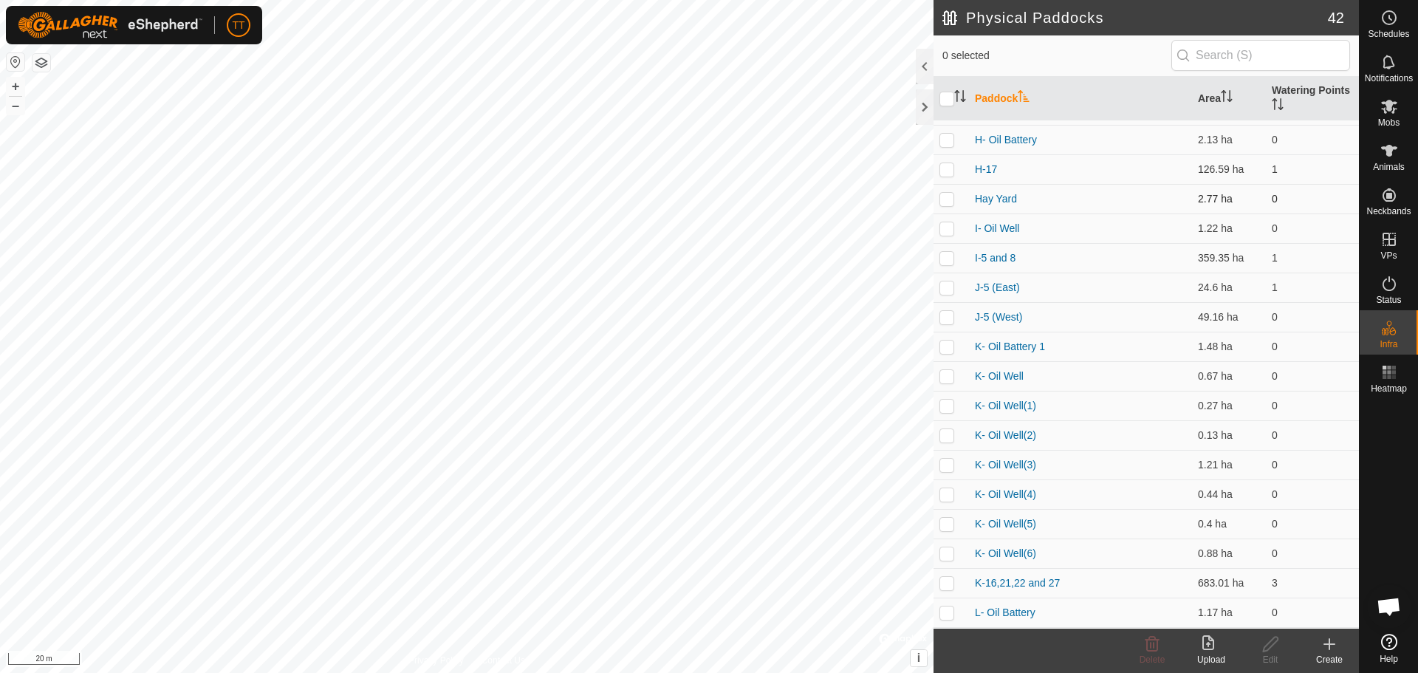
scroll to position [443, 0]
click at [1010, 370] on link "K- Oil Well" at bounding box center [999, 374] width 49 height 12
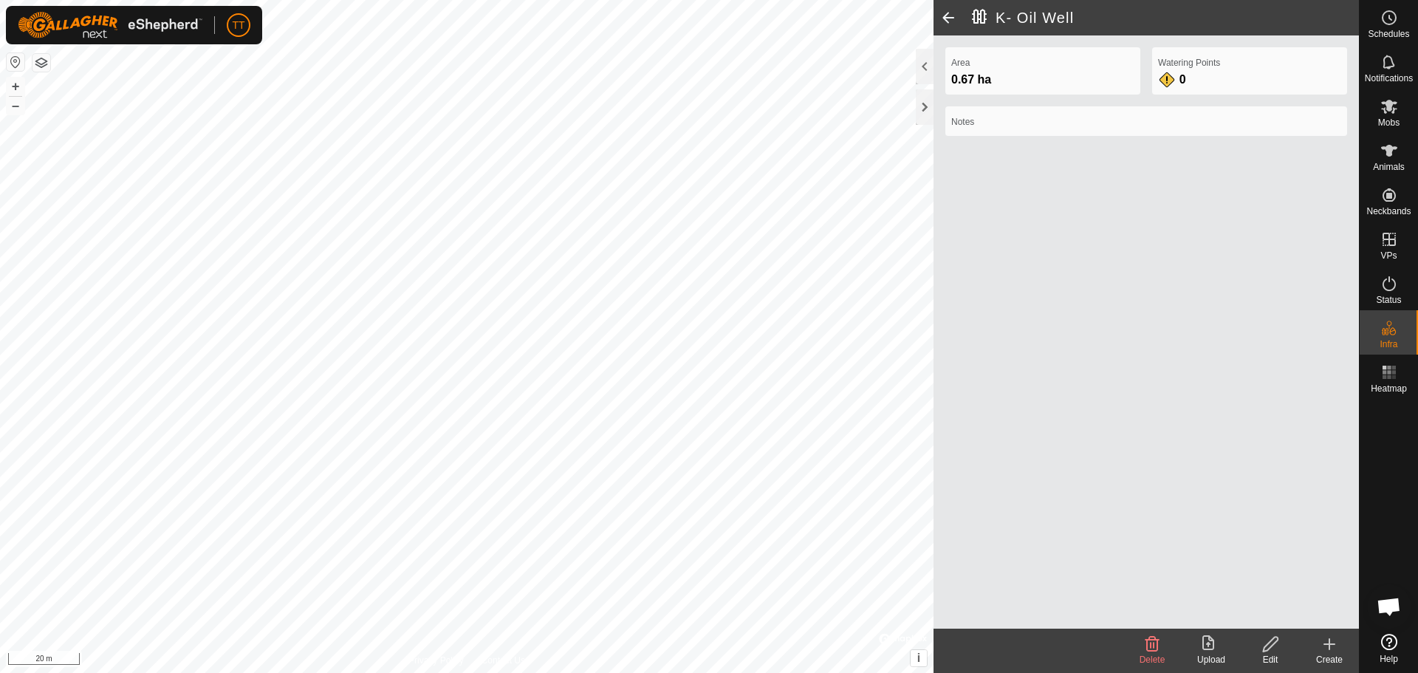
click at [951, 13] on span at bounding box center [948, 17] width 30 height 35
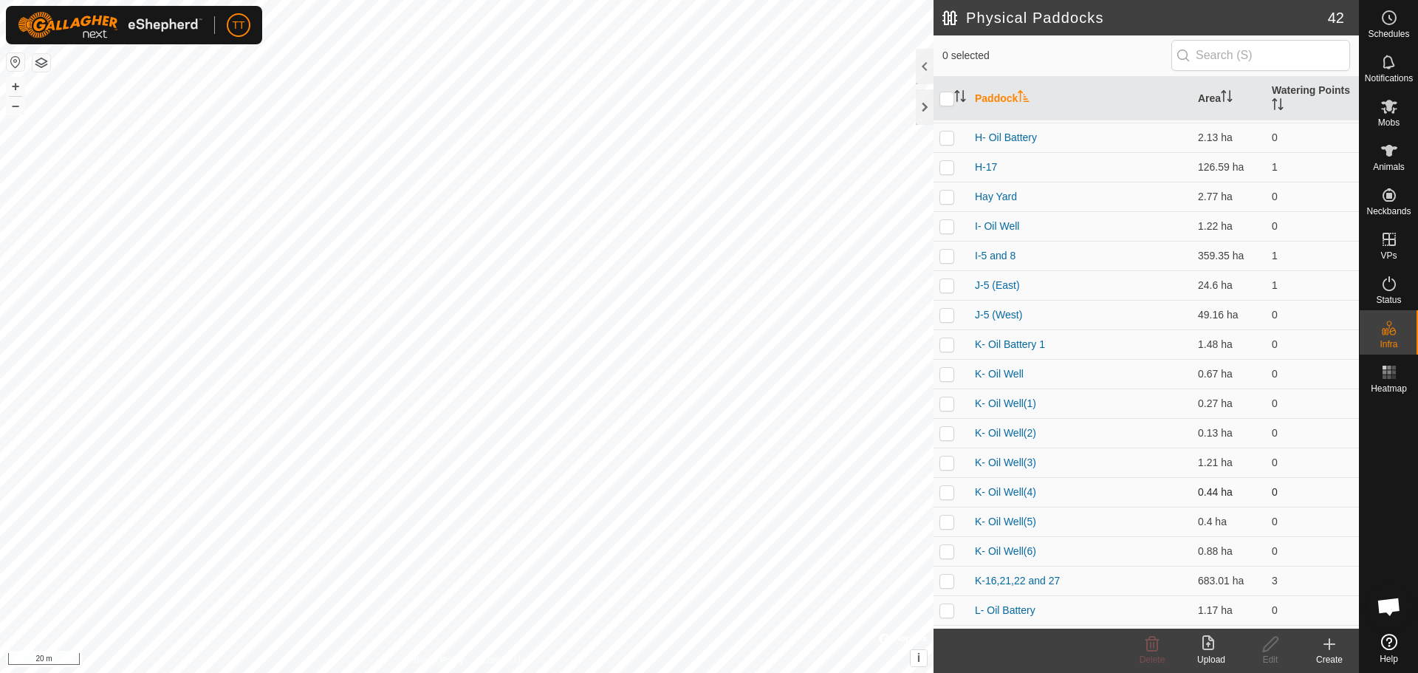
scroll to position [733, 0]
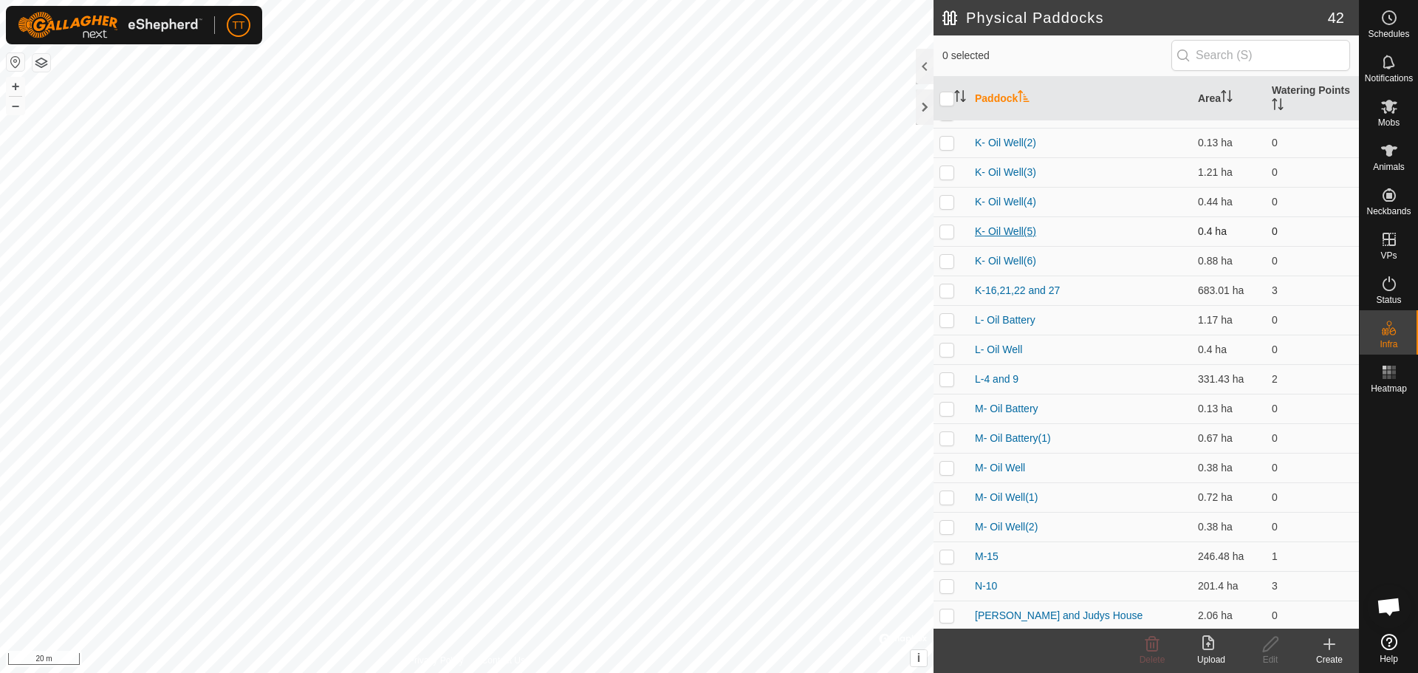
click at [1001, 231] on link "K- Oil Well(5)" at bounding box center [1005, 231] width 61 height 12
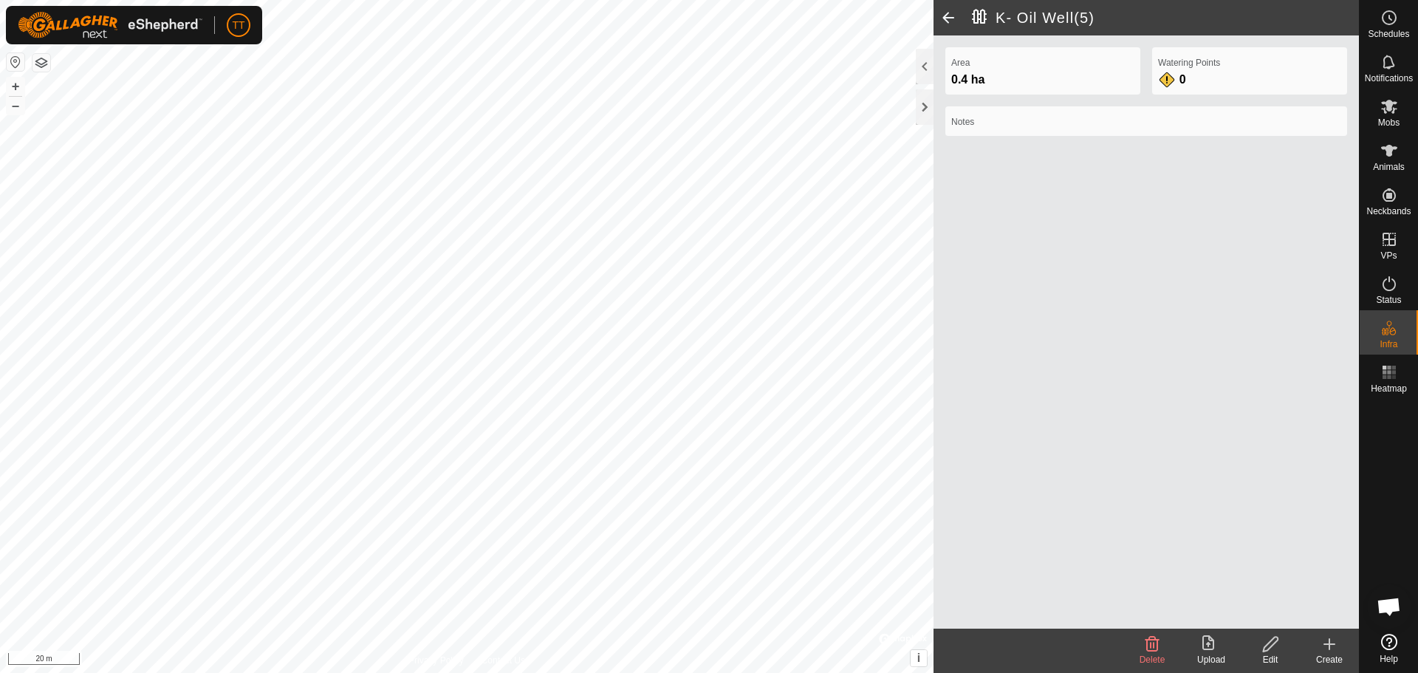
click at [952, 19] on span at bounding box center [948, 17] width 30 height 35
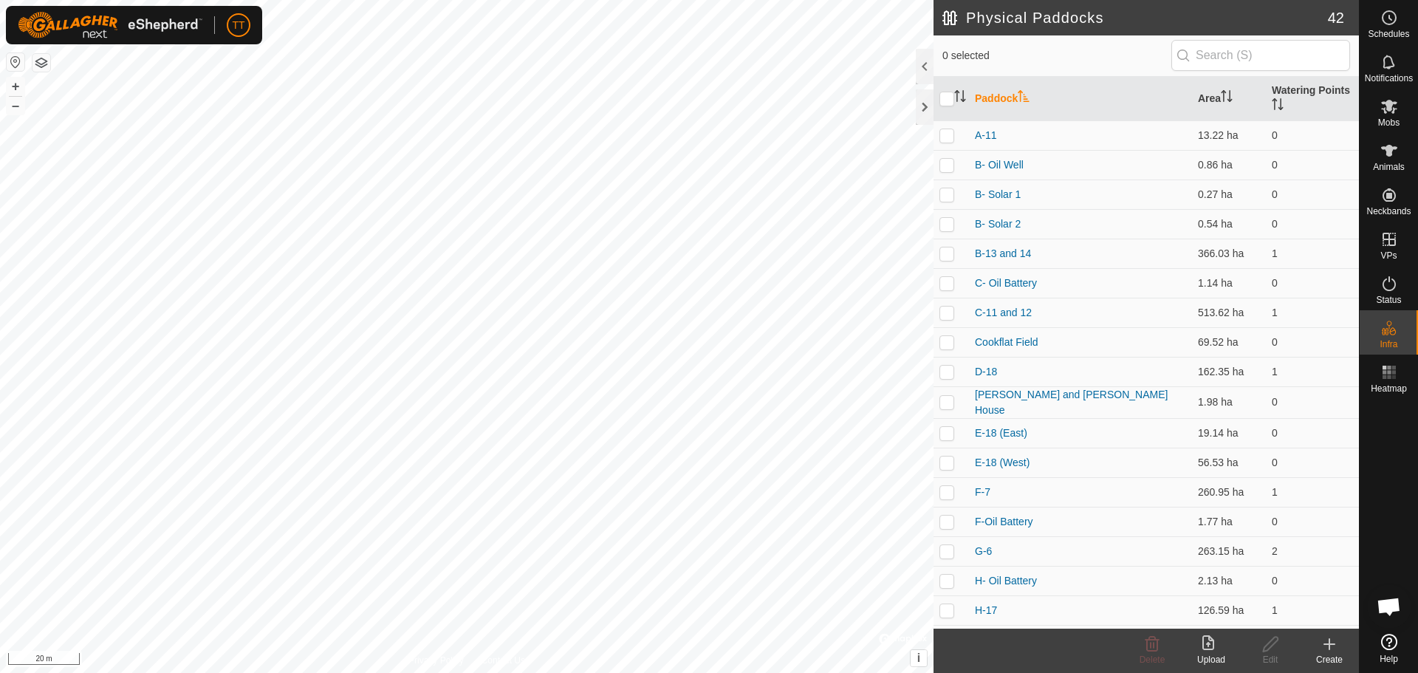
scroll to position [591, 0]
click at [1008, 312] on link "K- Oil Well(3)" at bounding box center [1005, 315] width 61 height 12
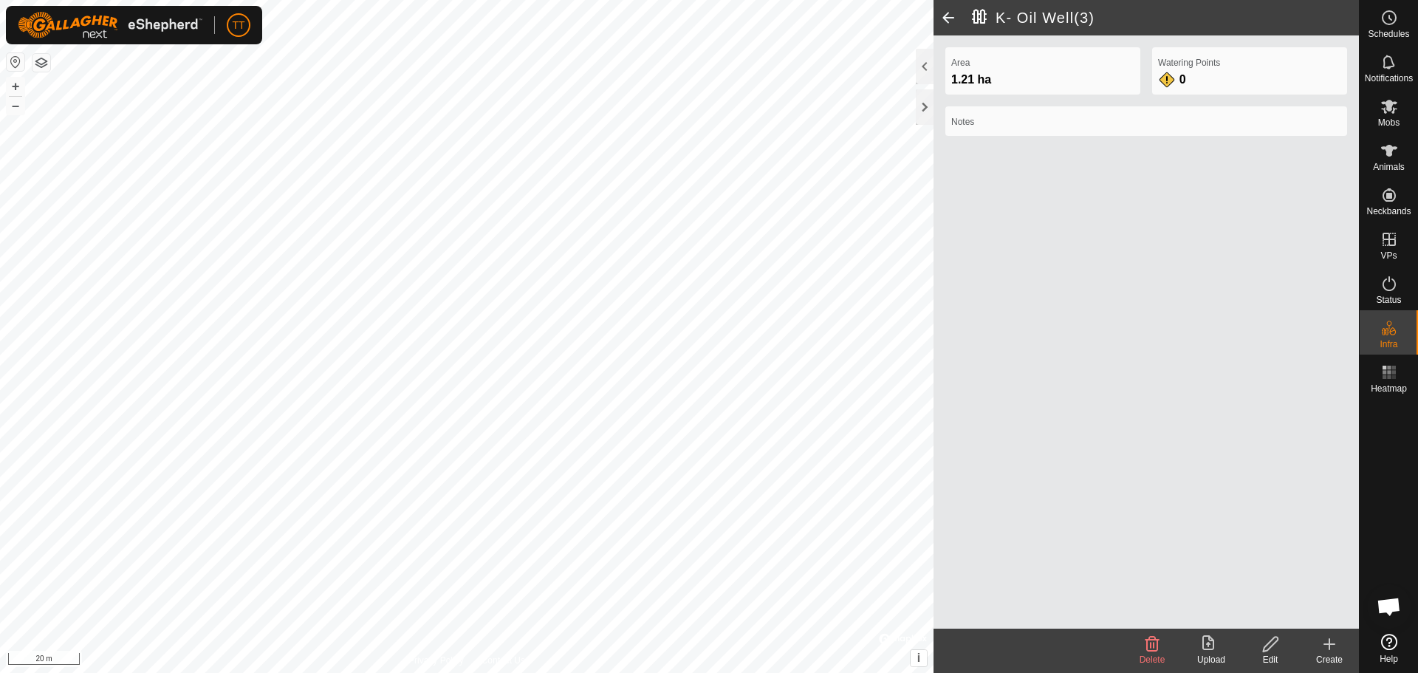
click at [1272, 645] on icon at bounding box center [1270, 643] width 15 height 15
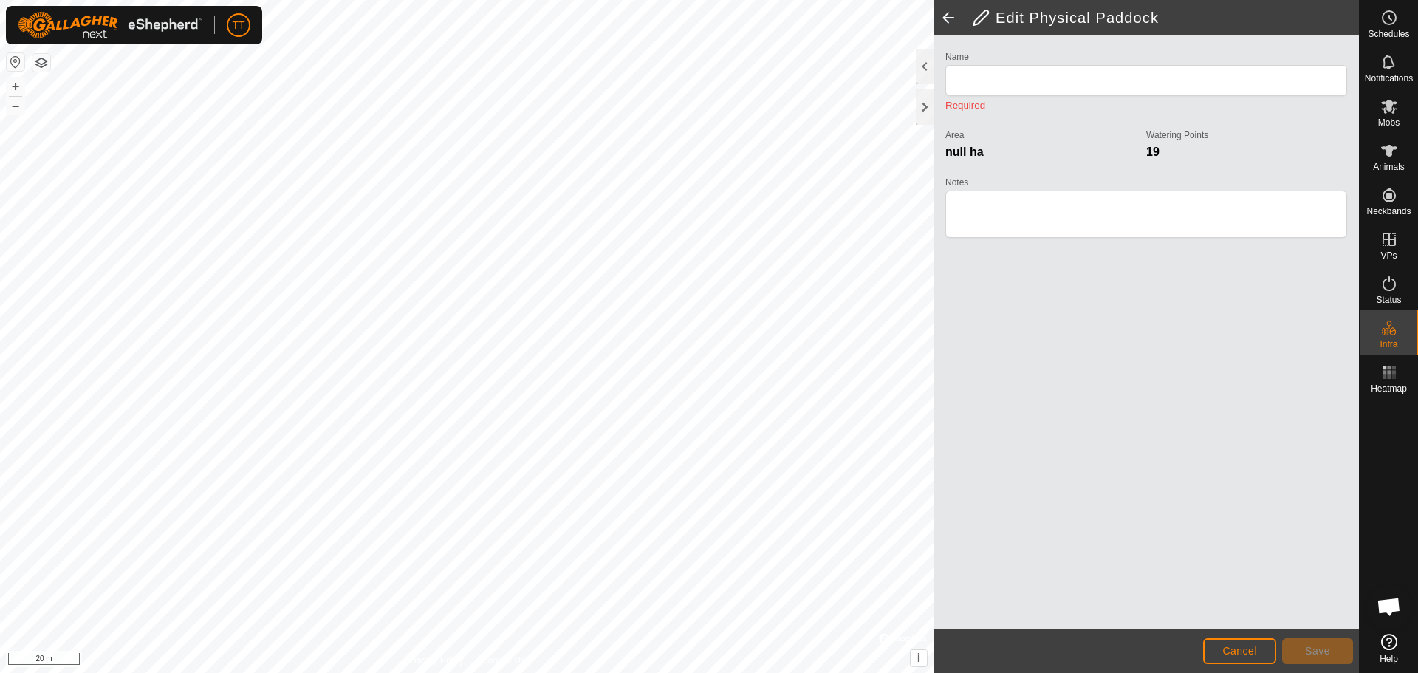
type input "K- Oil Well(3)"
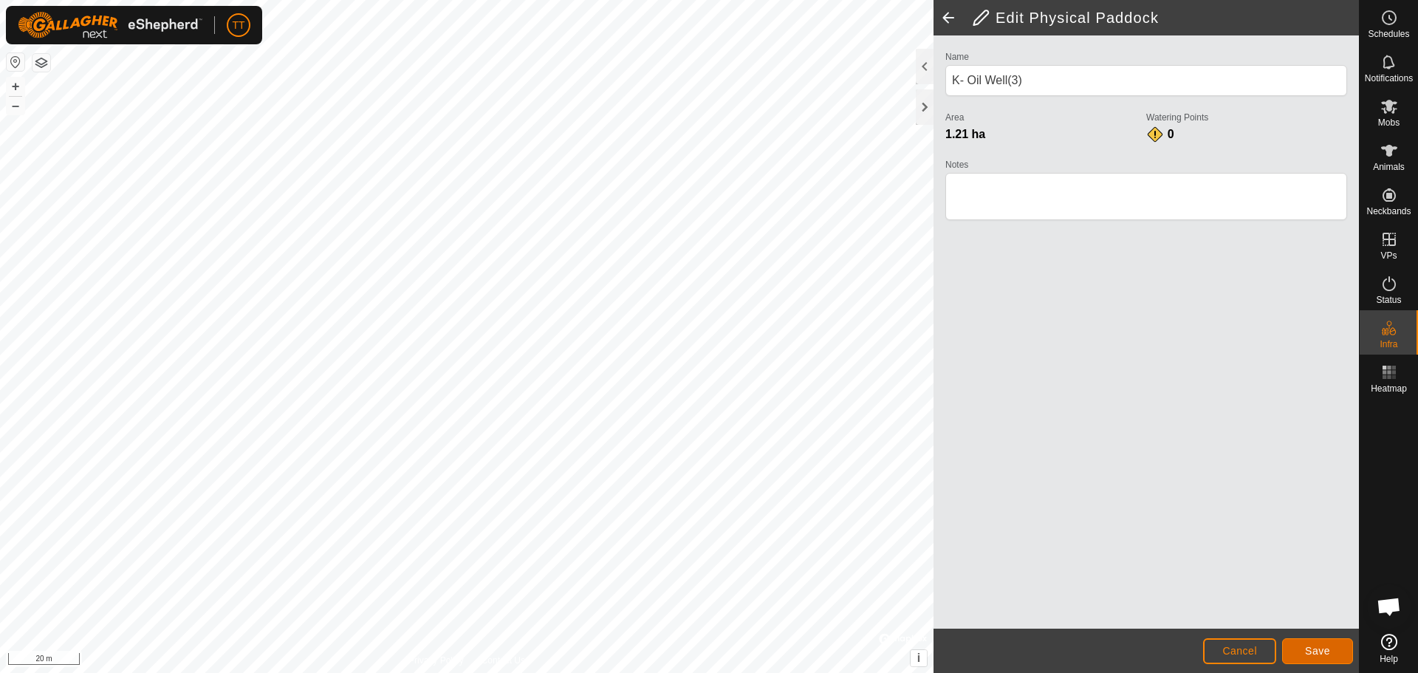
click at [1325, 643] on button "Save" at bounding box center [1317, 651] width 71 height 26
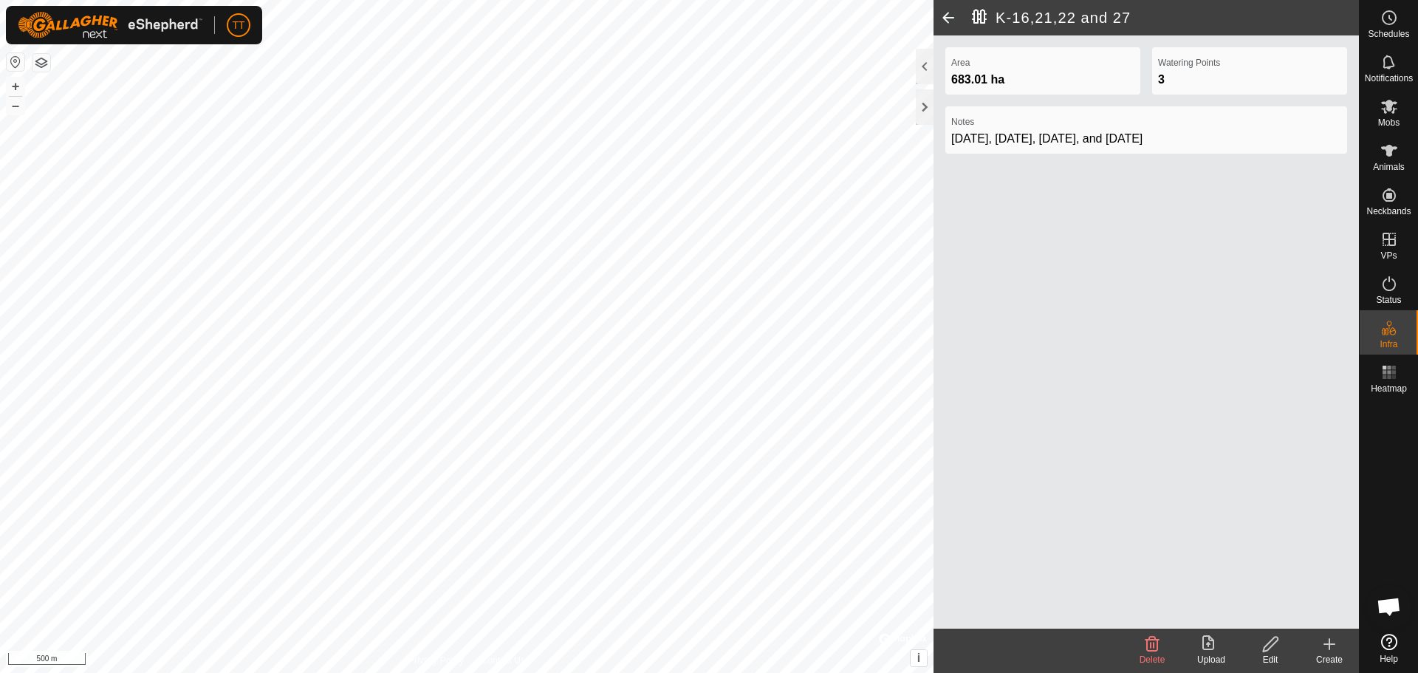
click at [947, 18] on span at bounding box center [948, 17] width 30 height 35
click at [946, 18] on span at bounding box center [948, 17] width 30 height 35
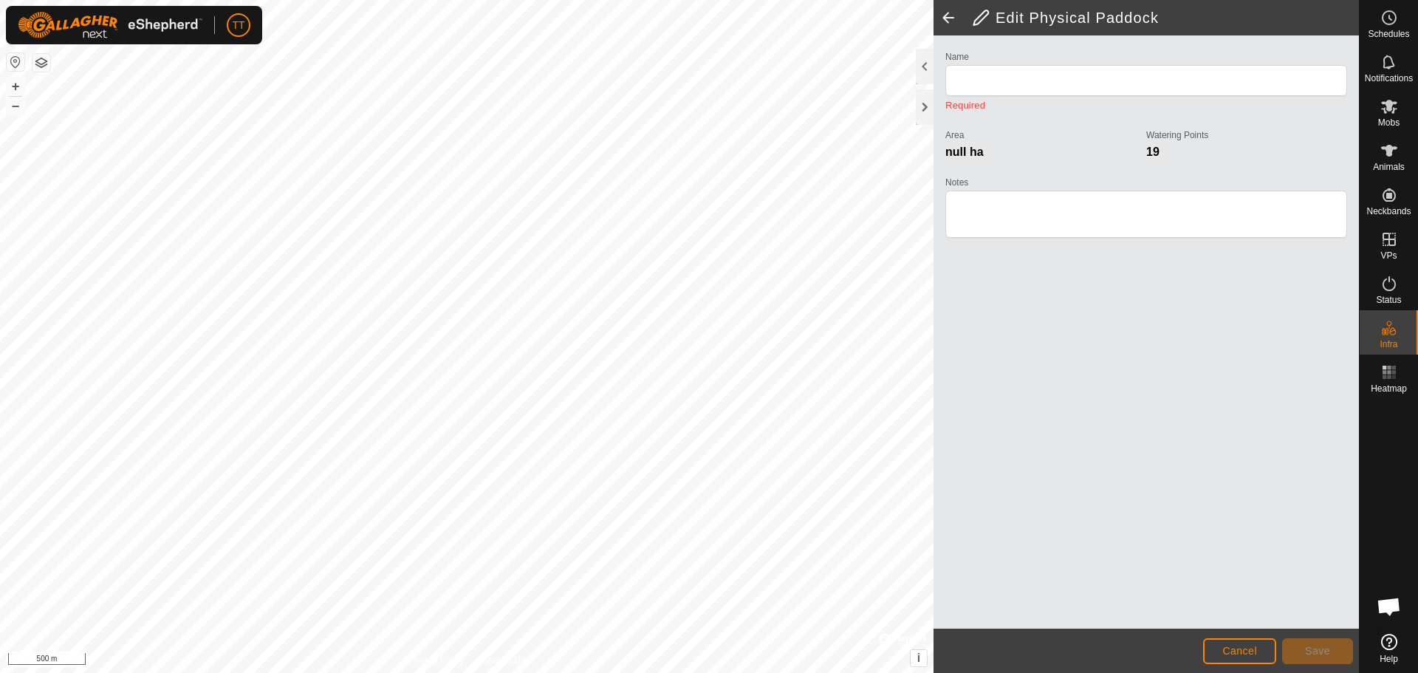
type input "K- Oil Well(3)"
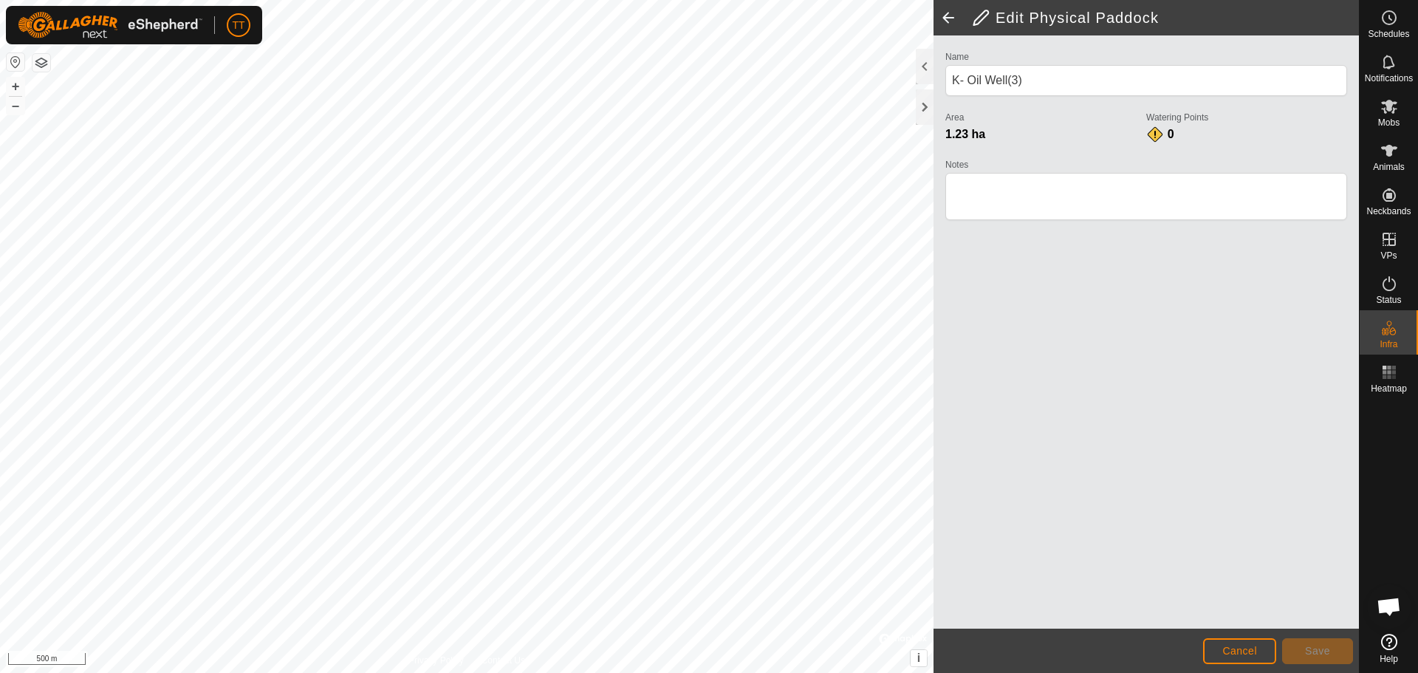
click at [946, 18] on span at bounding box center [948, 17] width 30 height 35
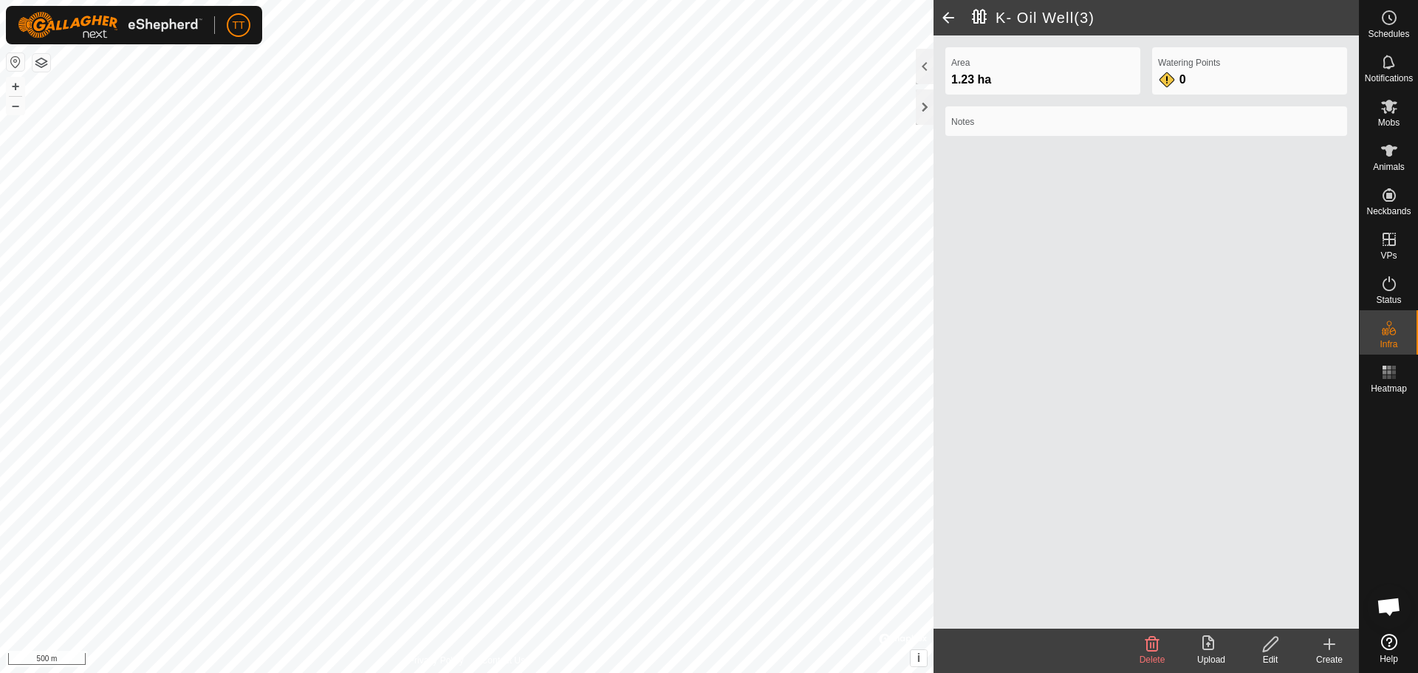
click at [945, 18] on span at bounding box center [948, 17] width 30 height 35
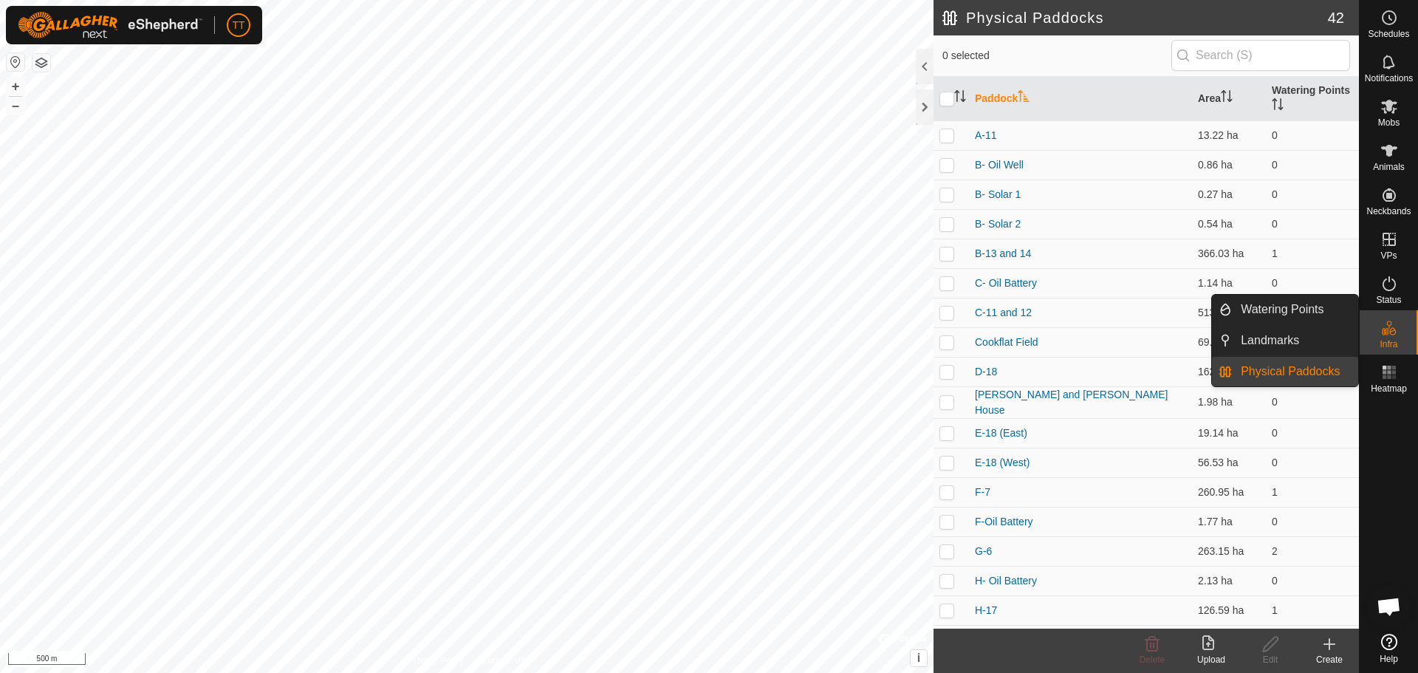
drag, startPoint x: 1392, startPoint y: 315, endPoint x: 1399, endPoint y: 321, distance: 9.9
click at [1399, 321] on es-infrastructure-svg-icon at bounding box center [1389, 328] width 27 height 24
